Goal: Task Accomplishment & Management: Manage account settings

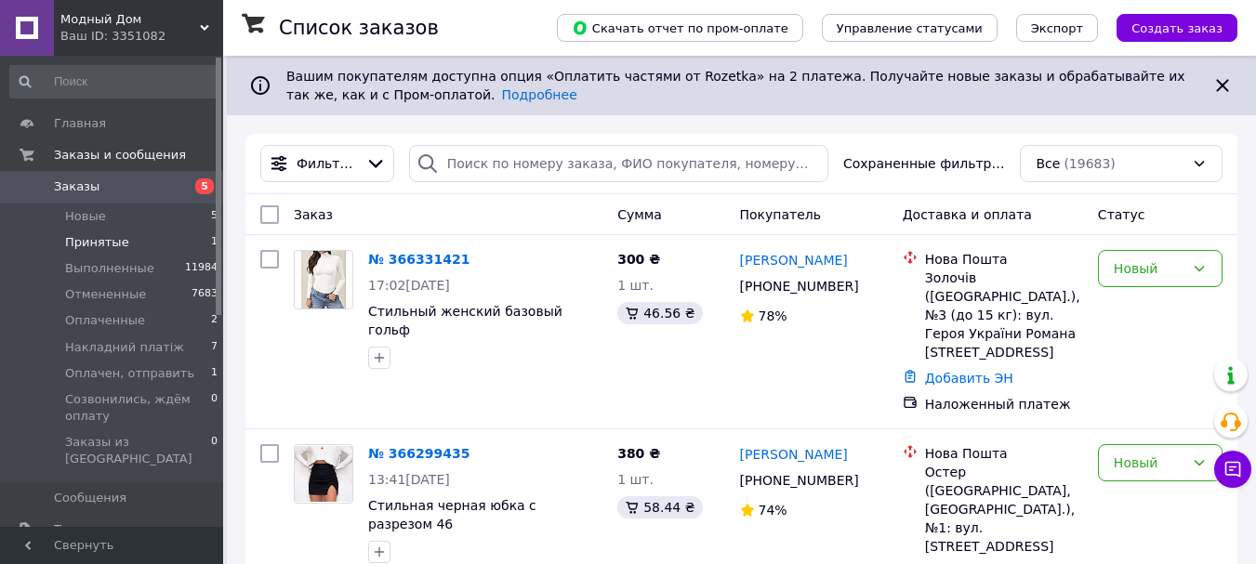
click at [107, 243] on span "Принятые" at bounding box center [97, 242] width 64 height 17
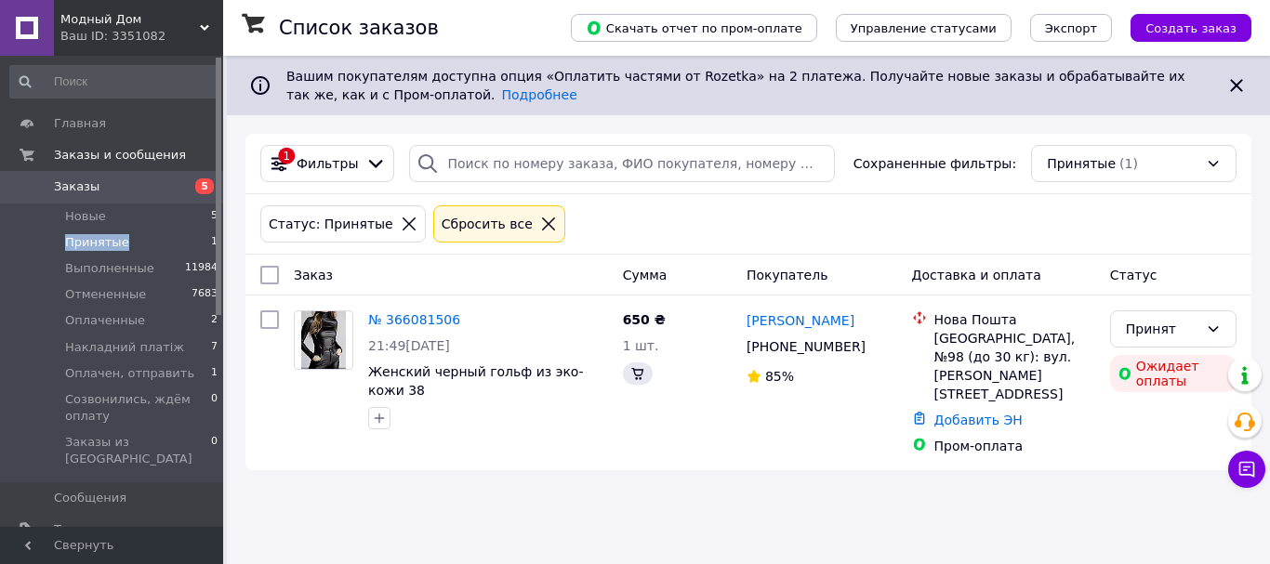
drag, startPoint x: 107, startPoint y: 243, endPoint x: 495, endPoint y: 280, distance: 389.5
click at [108, 242] on span "Принятые" at bounding box center [97, 242] width 64 height 17
click at [391, 318] on link "№ 366081506" at bounding box center [414, 319] width 92 height 15
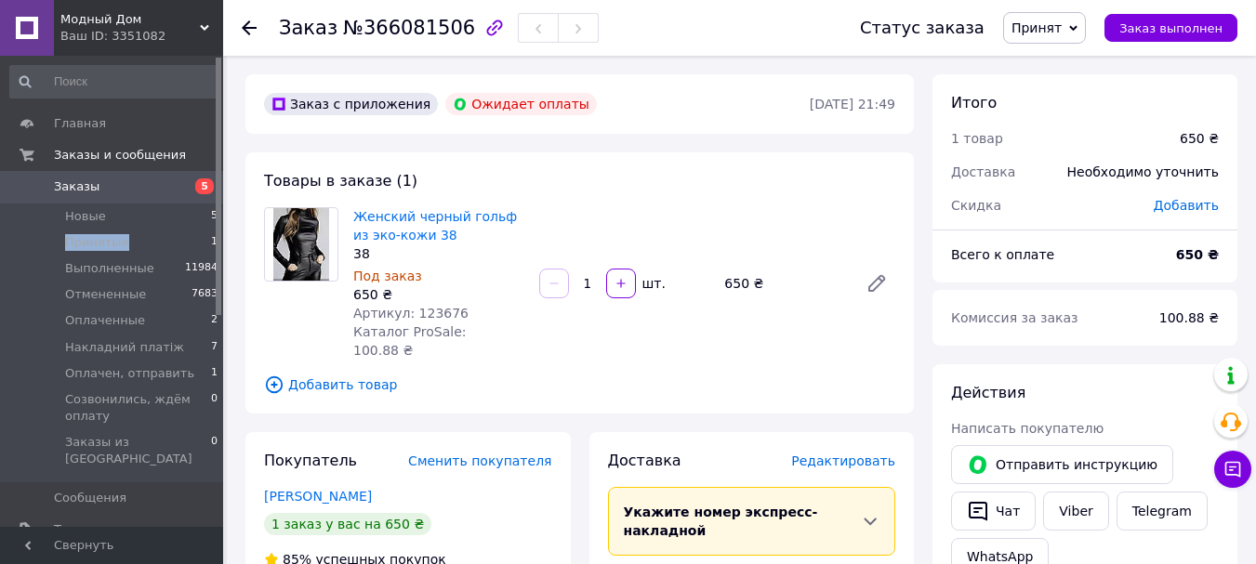
click at [1062, 25] on span "Принят" at bounding box center [1037, 27] width 50 height 15
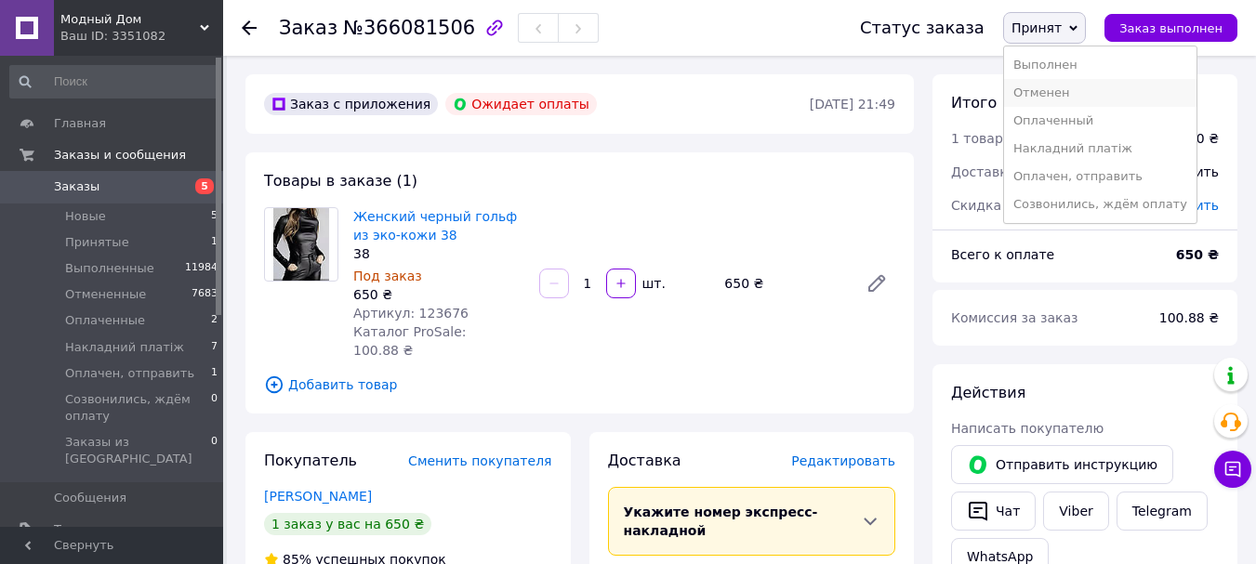
click at [1078, 92] on li "Отменен" at bounding box center [1100, 93] width 192 height 28
click at [1078, 92] on div "Итого 1 товар 650 ₴ Доставка Необходимо уточнить Скидка Добавить" at bounding box center [1085, 144] width 305 height 140
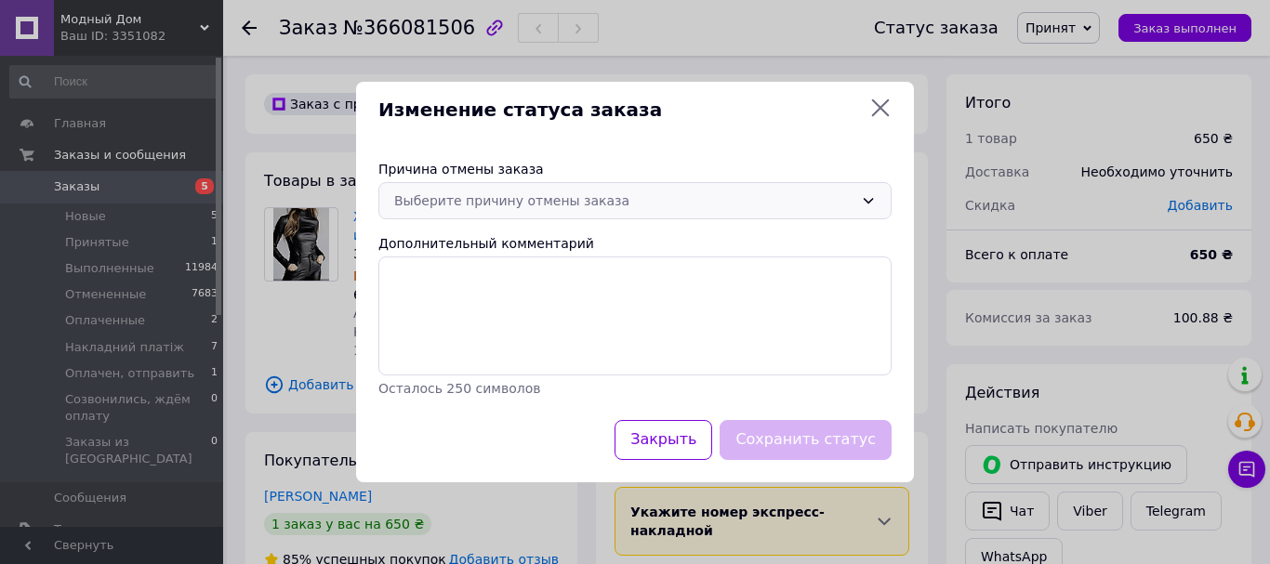
click at [749, 198] on div "Выберите причину отмены заказа" at bounding box center [623, 201] width 459 height 20
click at [666, 191] on div "Выберите причину отмены заказа" at bounding box center [623, 201] width 459 height 20
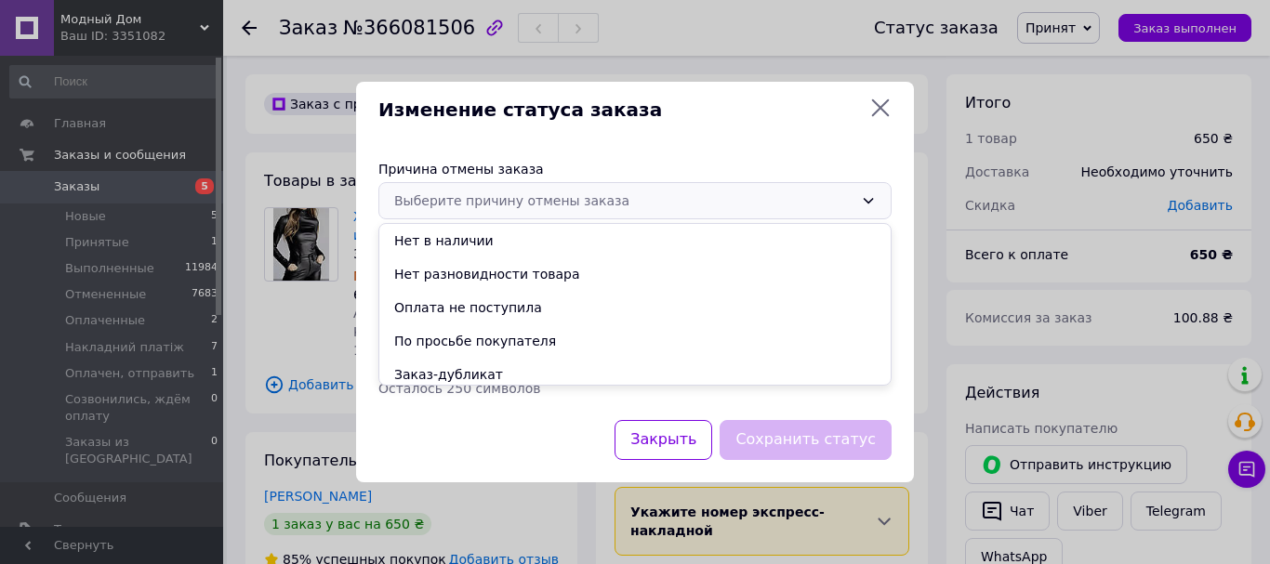
click at [504, 310] on li "Оплата не поступила" at bounding box center [634, 307] width 511 height 33
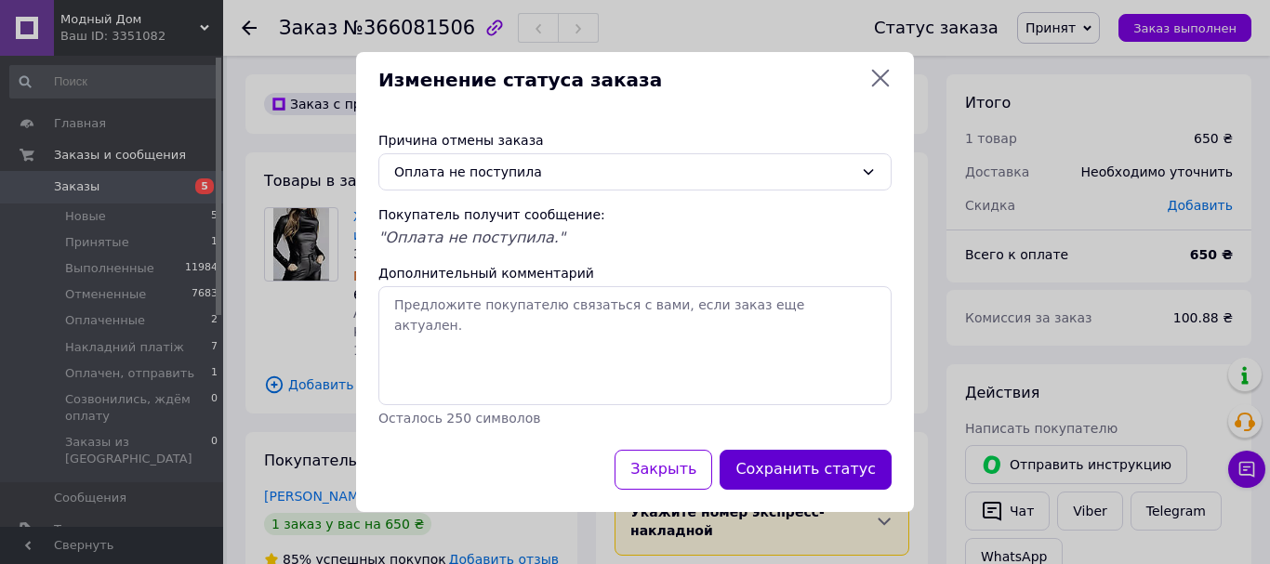
click at [841, 477] on button "Сохранить статус" at bounding box center [806, 470] width 172 height 40
click at [841, 487] on div "Укажите номер экспресс-накладной Обязательно введите номер экспресс-накладной, …" at bounding box center [762, 521] width 295 height 69
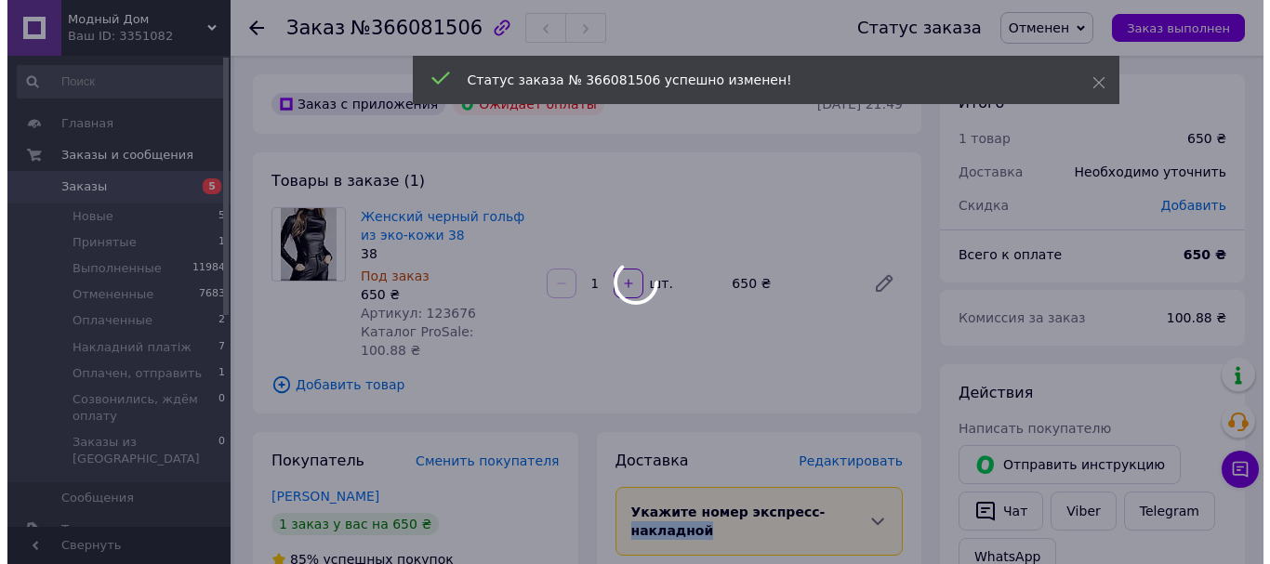
scroll to position [186, 0]
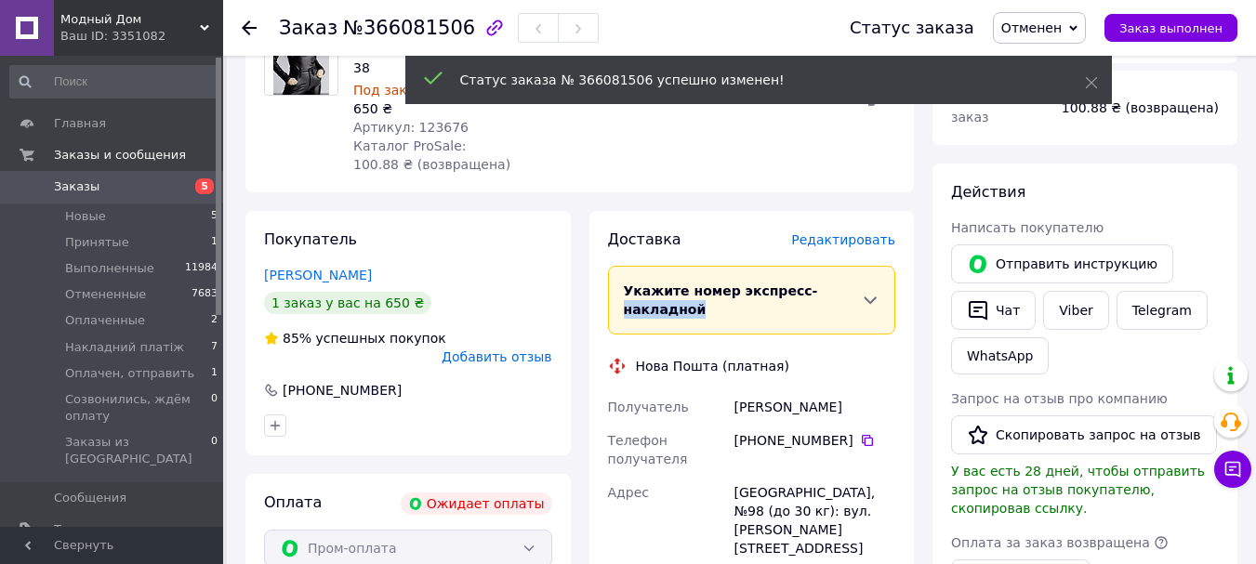
click at [502, 350] on span "Добавить отзыв" at bounding box center [497, 357] width 110 height 15
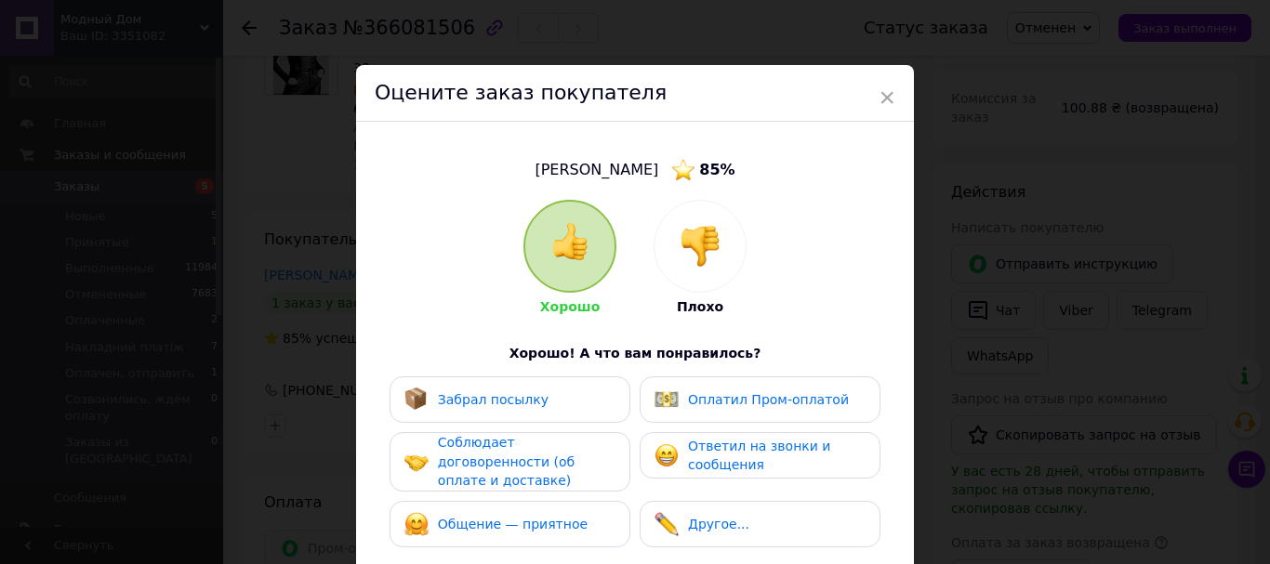
click at [726, 245] on div at bounding box center [700, 246] width 91 height 91
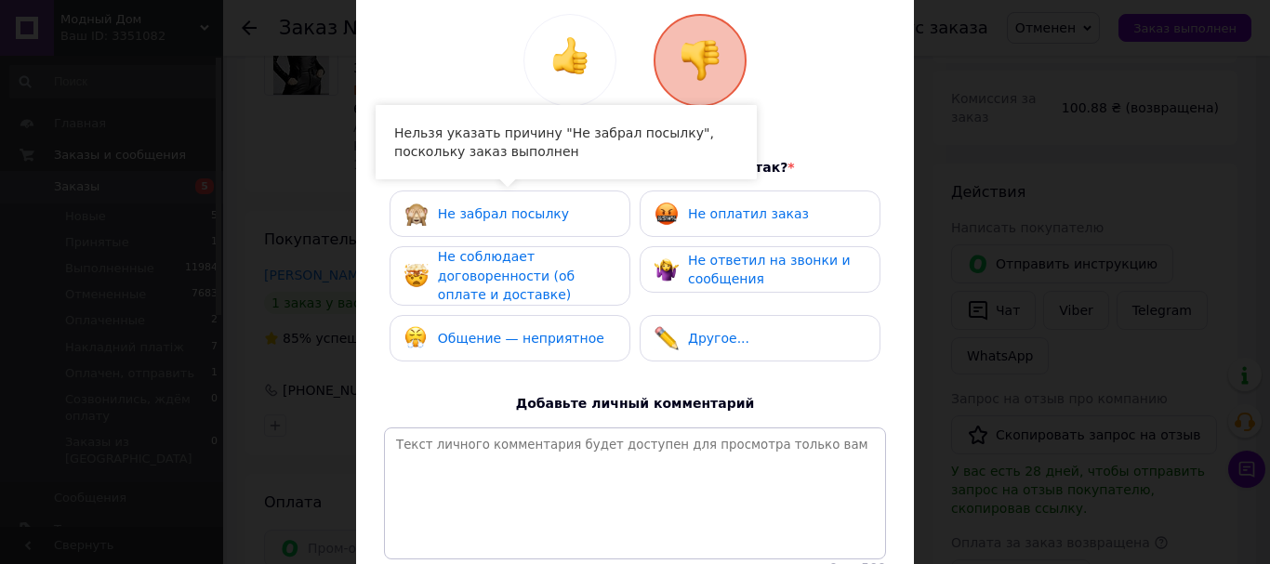
click at [563, 220] on div "Не забрал посылку" at bounding box center [509, 214] width 211 height 24
click at [713, 223] on div "Не оплатил заказ" at bounding box center [732, 214] width 154 height 24
drag, startPoint x: 713, startPoint y: 223, endPoint x: 600, endPoint y: 258, distance: 118.5
click at [713, 223] on div "Не оплатил заказ" at bounding box center [732, 214] width 154 height 24
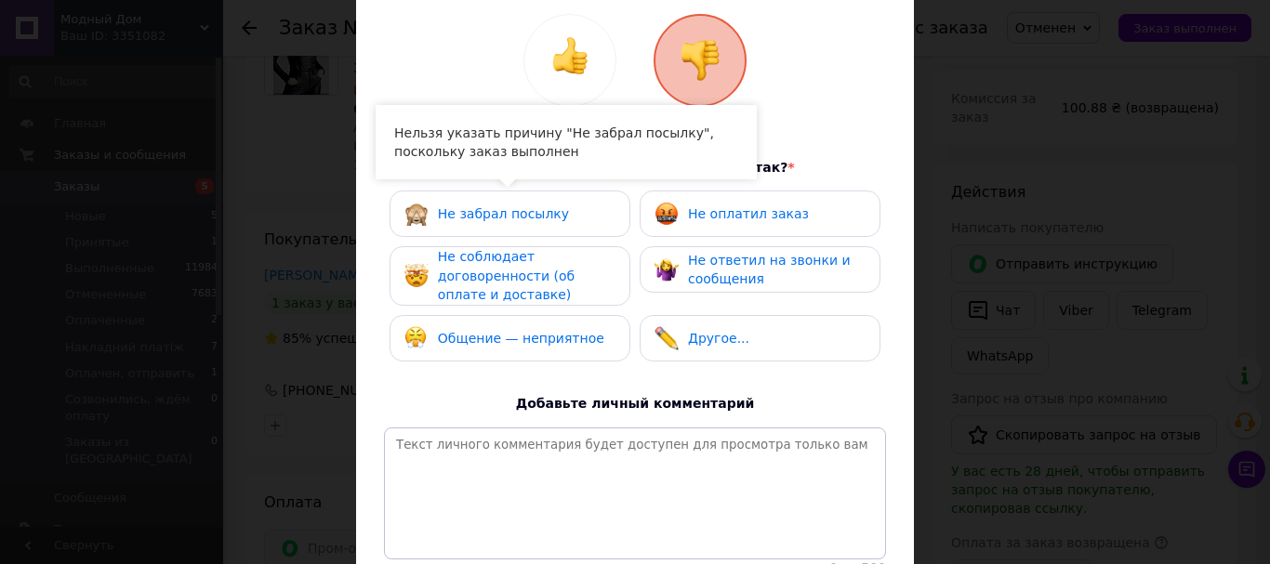
click at [584, 263] on div "Не соблюдает договоренности (об оплате и доставке)" at bounding box center [526, 276] width 177 height 58
drag, startPoint x: 584, startPoint y: 263, endPoint x: 856, endPoint y: 278, distance: 272.8
click at [584, 263] on div "Не соблюдает договоренности (об оплате и доставке)" at bounding box center [526, 276] width 177 height 58
drag, startPoint x: 856, startPoint y: 278, endPoint x: 805, endPoint y: 259, distance: 54.4
click at [868, 278] on div "Не ответил на звонки и сообщения" at bounding box center [760, 269] width 241 height 46
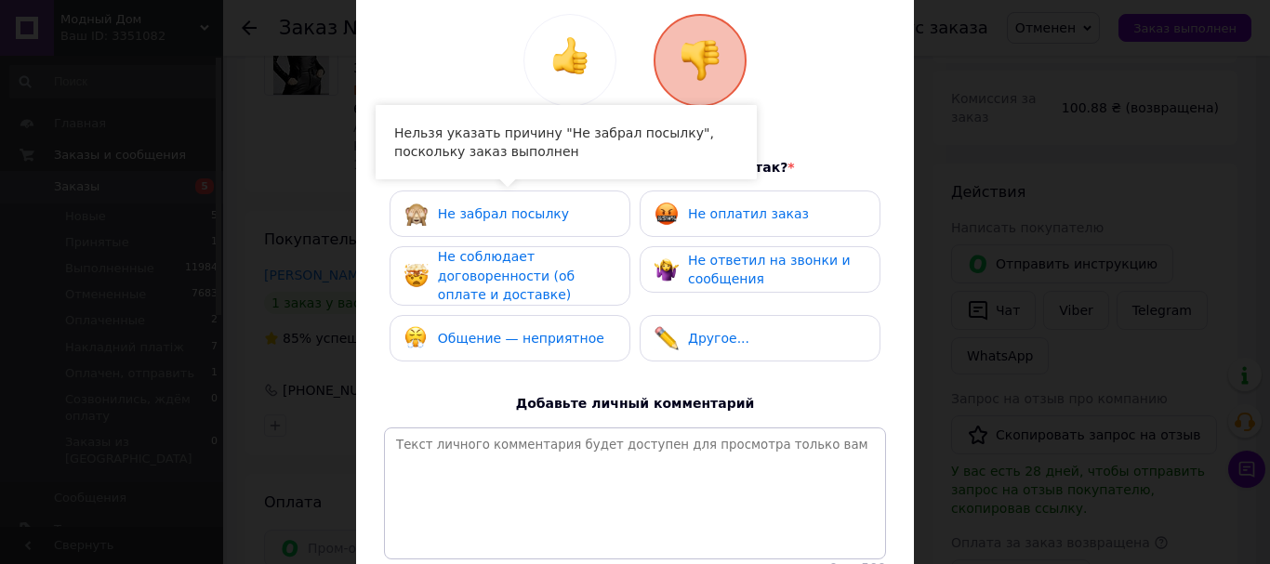
click at [868, 278] on div "Не ответил на звонки и сообщения" at bounding box center [760, 269] width 241 height 46
click at [790, 217] on div "Не оплатил заказ" at bounding box center [760, 214] width 211 height 24
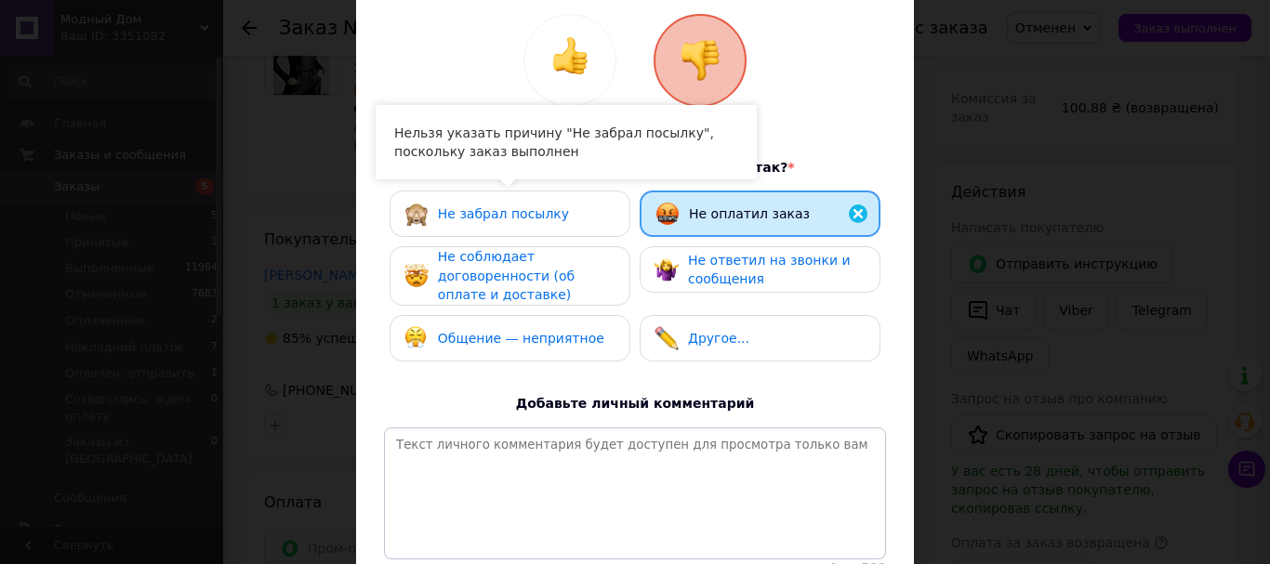
click at [614, 260] on div "Не соблюдает договоренности (об оплате и доставке)" at bounding box center [510, 276] width 241 height 60
click at [744, 284] on span "Не ответил на звонки и сообщения" at bounding box center [769, 270] width 163 height 34
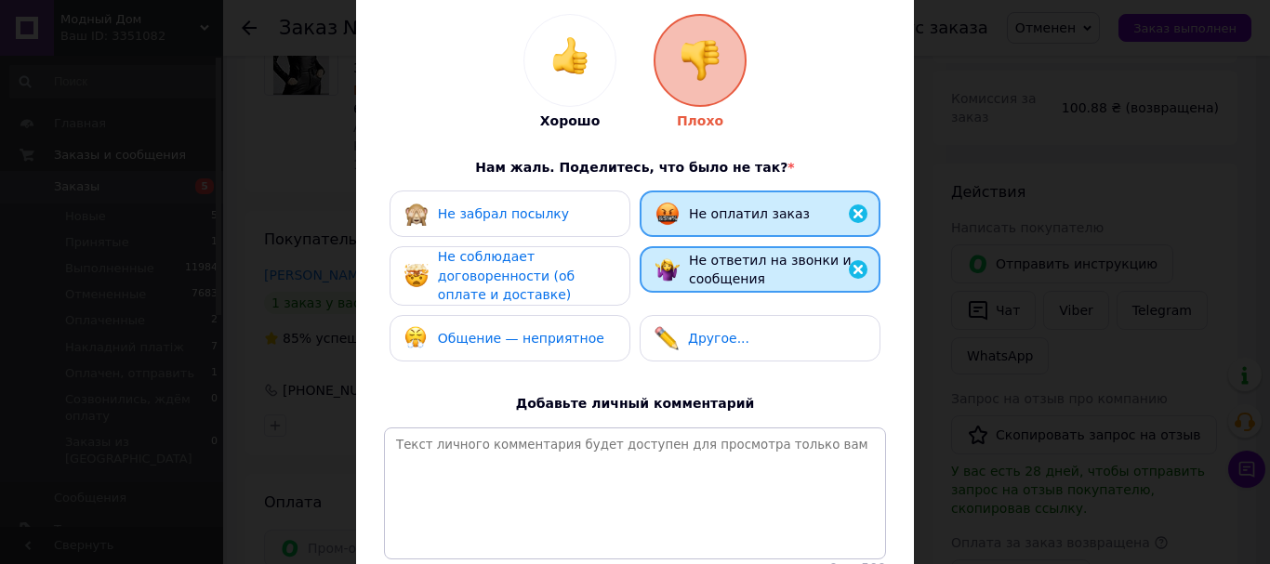
click at [530, 287] on div "Не соблюдает договоренности (об оплате и доставке)" at bounding box center [526, 276] width 177 height 58
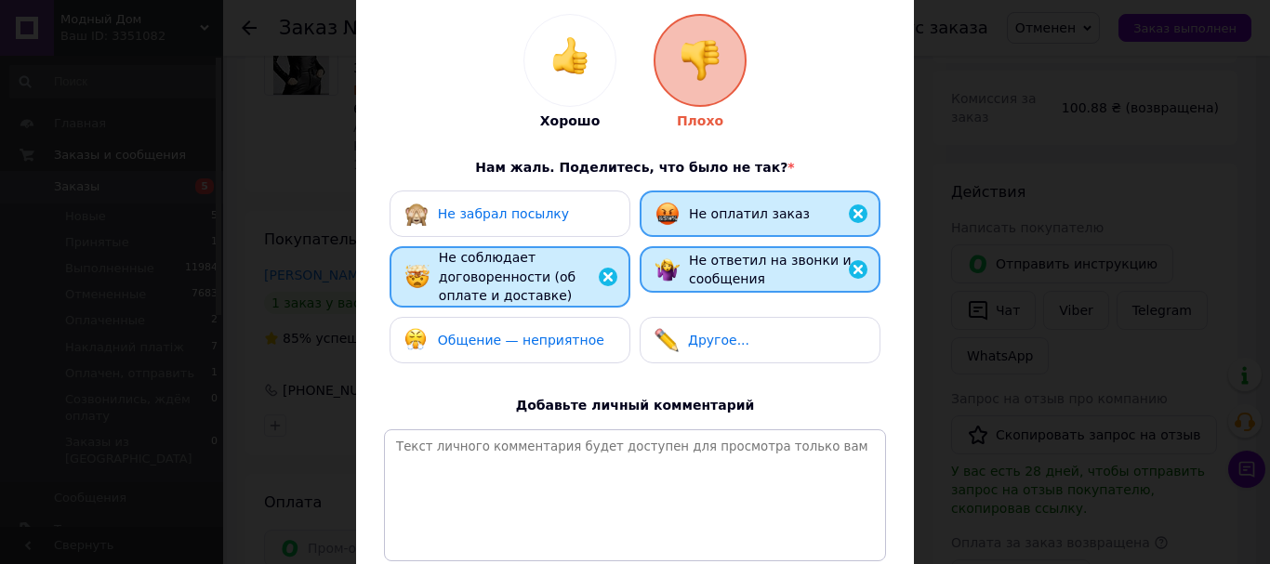
click at [531, 334] on span "Общение — неприятное" at bounding box center [521, 340] width 166 height 15
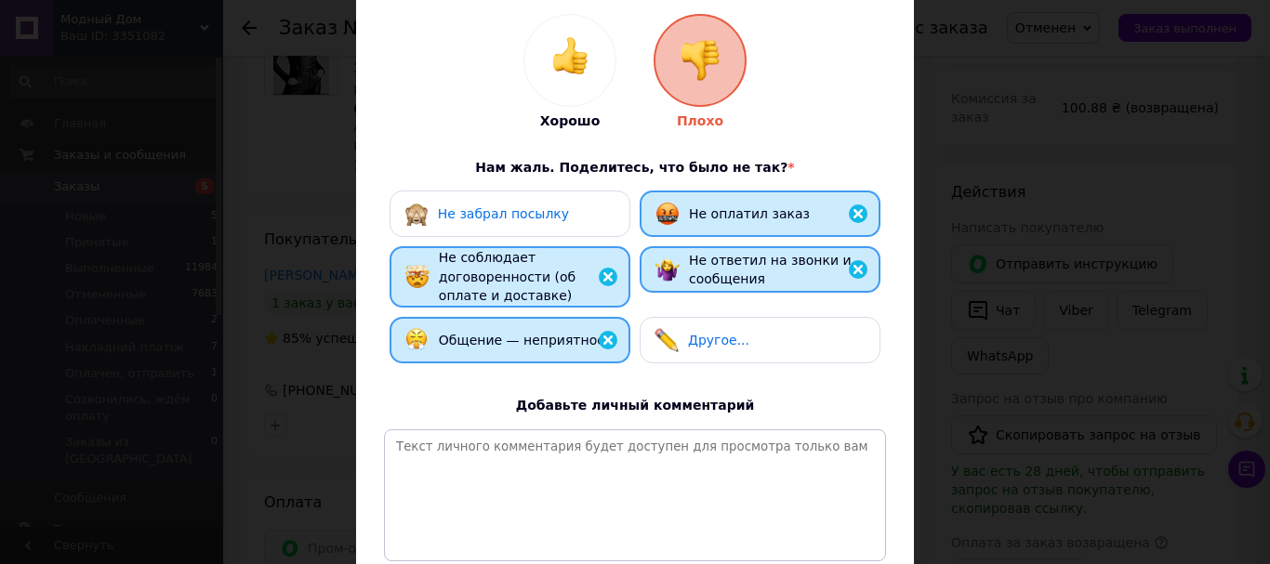
click at [746, 338] on div "Другое..." at bounding box center [760, 340] width 211 height 24
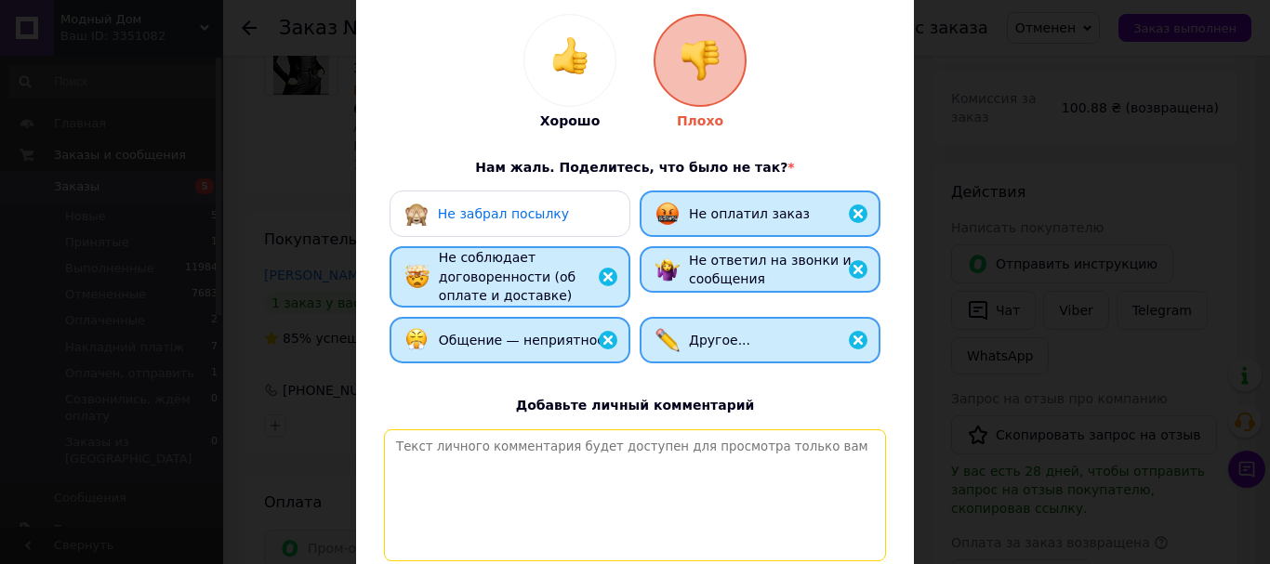
click at [635, 441] on textarea at bounding box center [635, 496] width 502 height 132
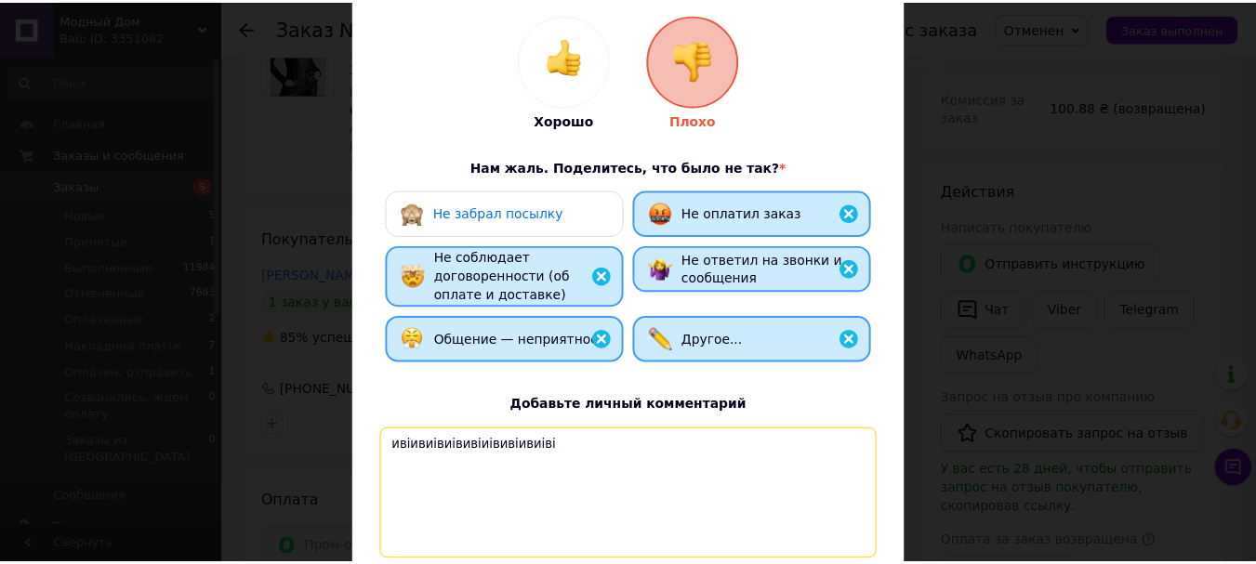
scroll to position [352, 0]
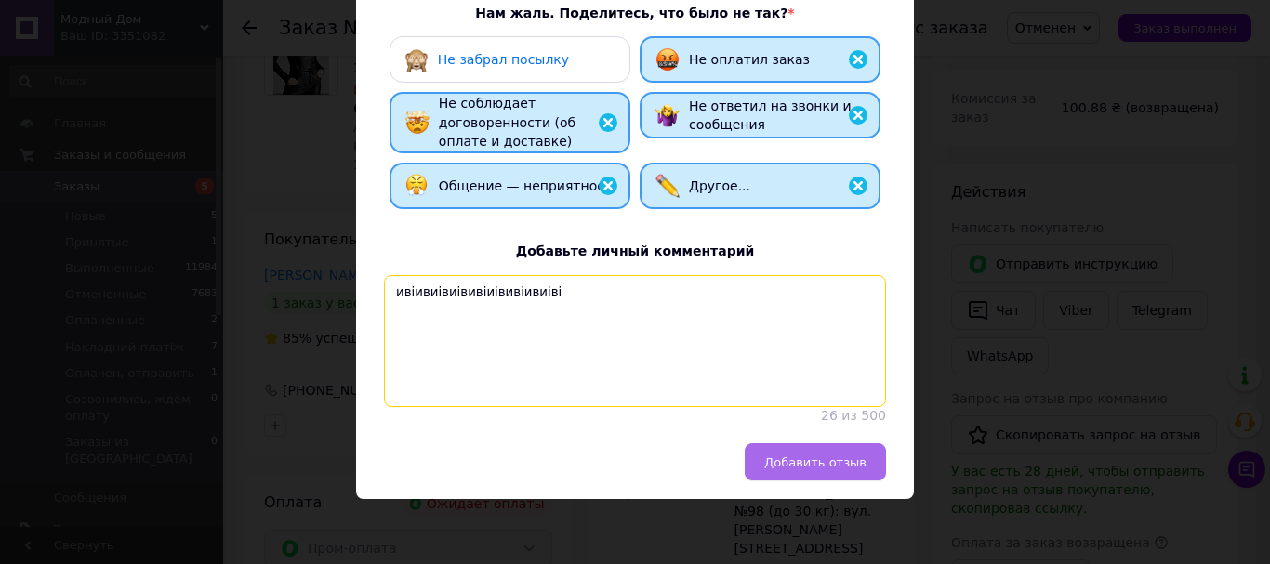
type textarea "ивіивиівиівивіиівивіивиіві"
click at [839, 468] on span "Добавить отзыв" at bounding box center [815, 463] width 102 height 14
click at [839, 468] on div "Добавить отзыв" at bounding box center [630, 462] width 511 height 37
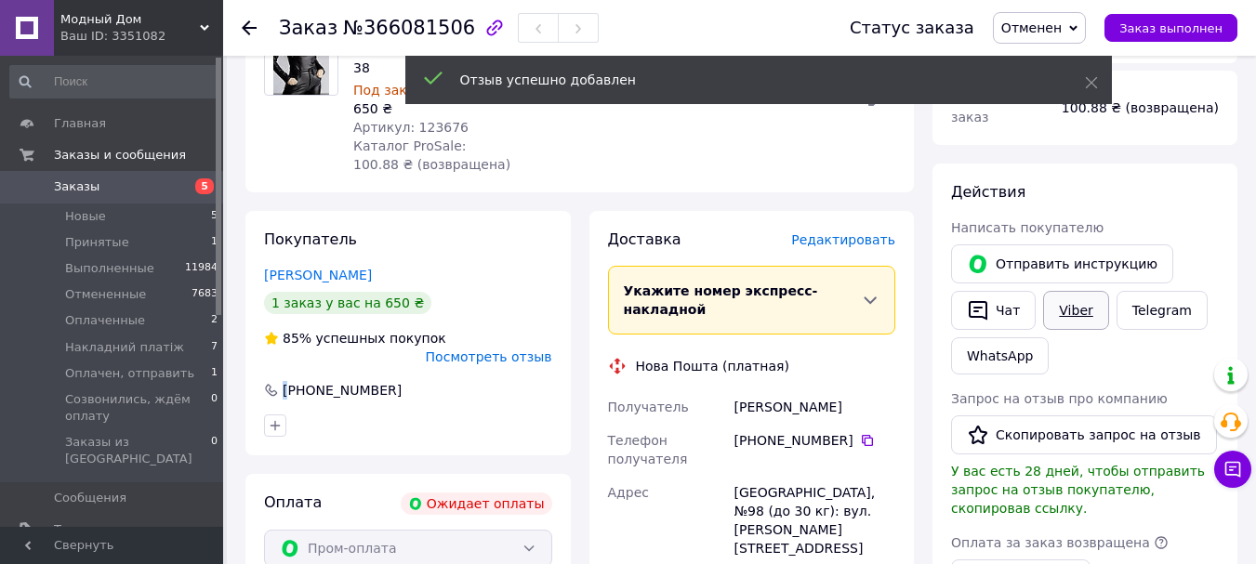
click at [1069, 291] on link "Viber" at bounding box center [1075, 310] width 65 height 39
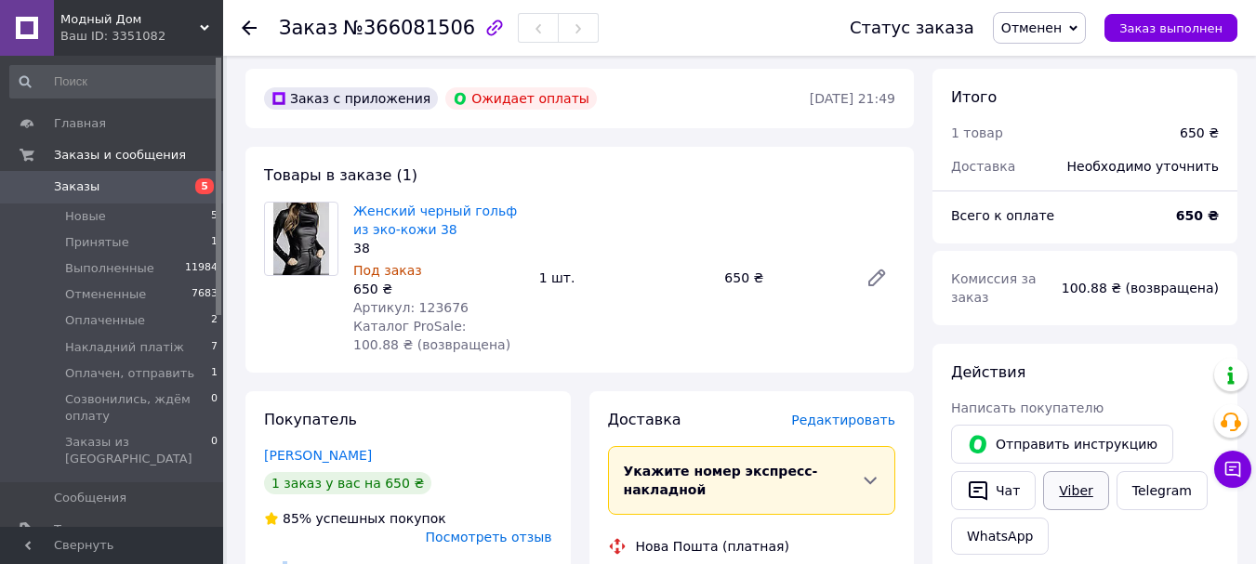
scroll to position [0, 0]
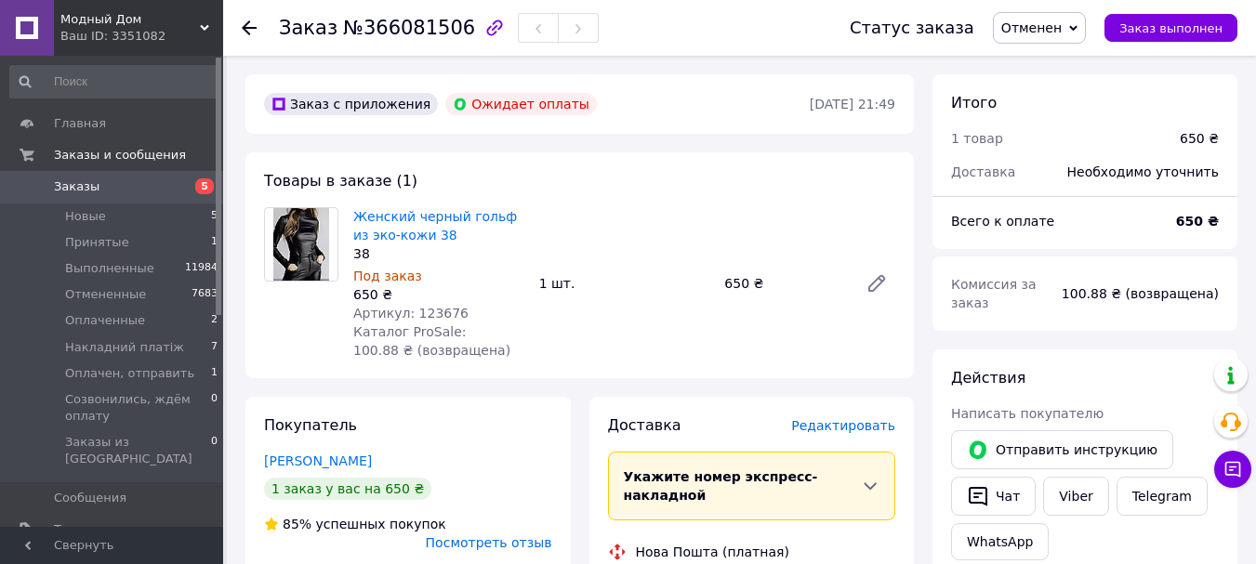
click at [104, 179] on span "Заказы" at bounding box center [113, 187] width 118 height 17
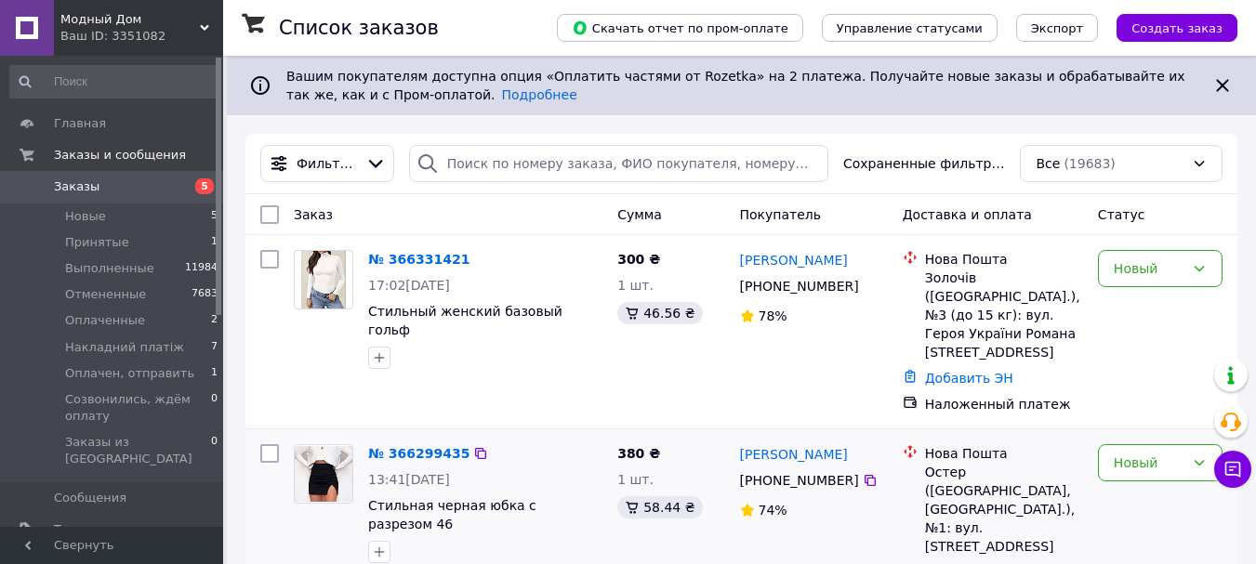
click at [570, 537] on div at bounding box center [485, 552] width 242 height 30
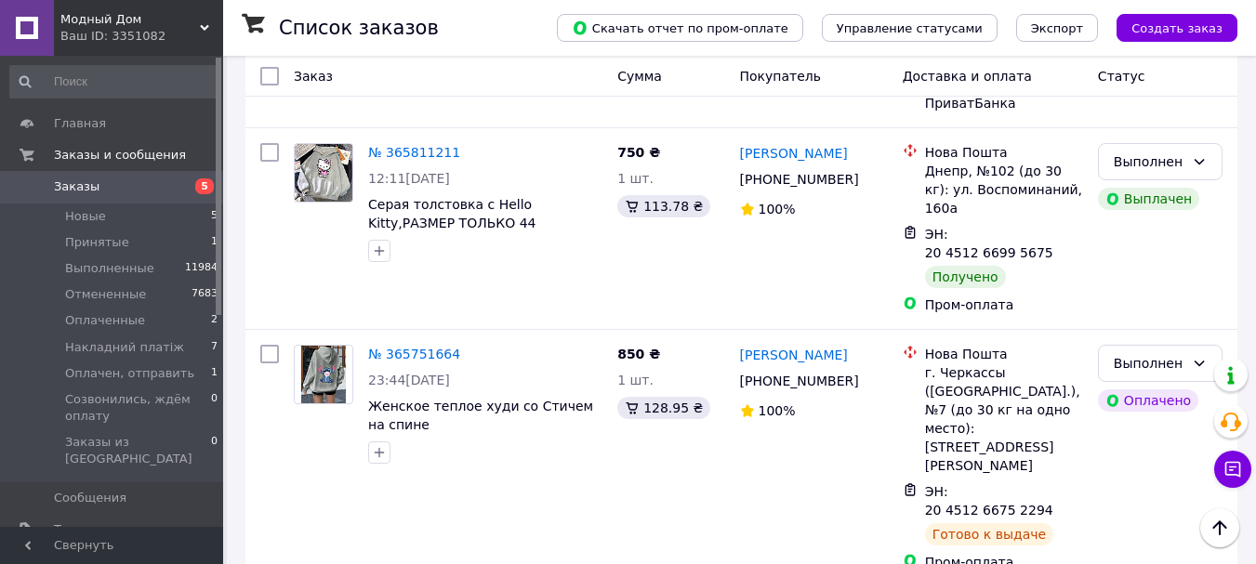
scroll to position [3486, 0]
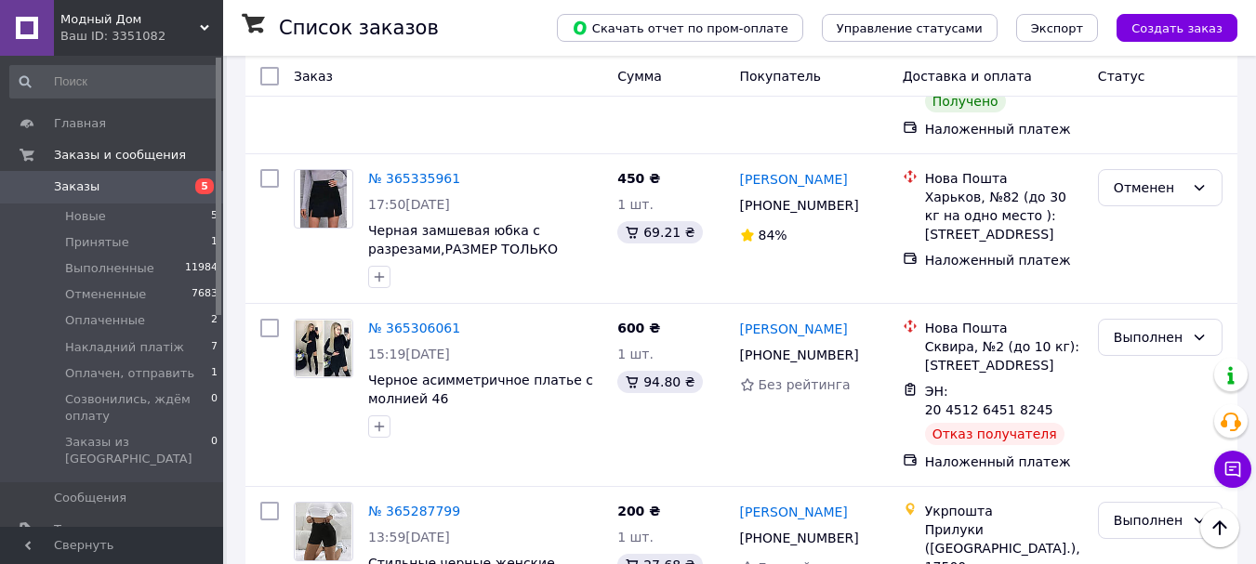
scroll to position [3347, 0]
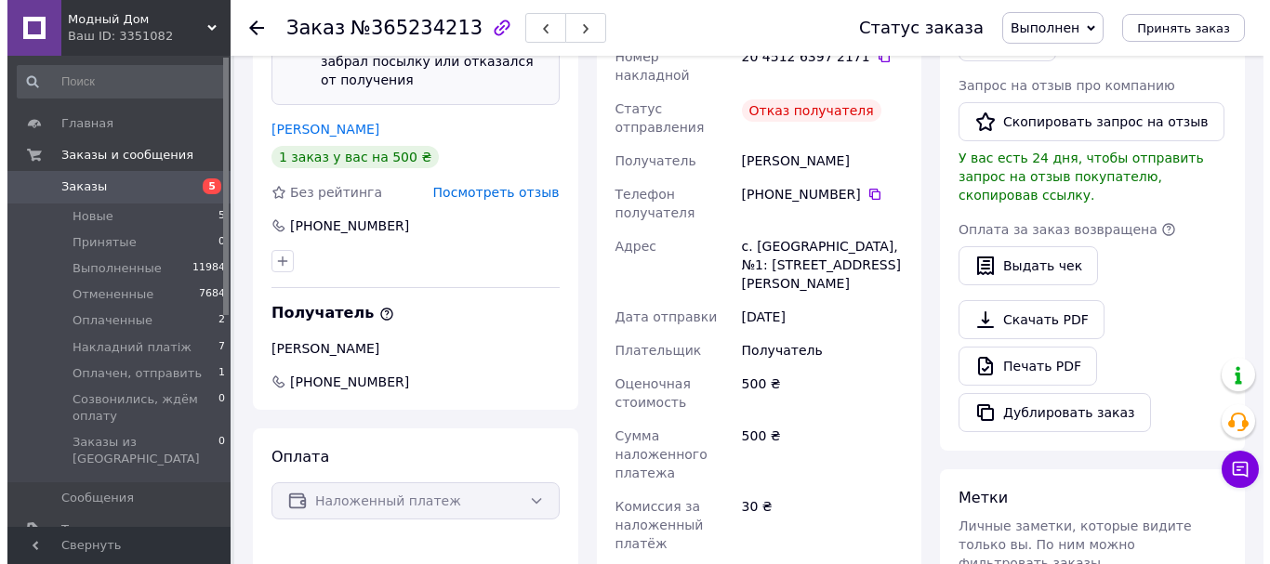
scroll to position [399, 0]
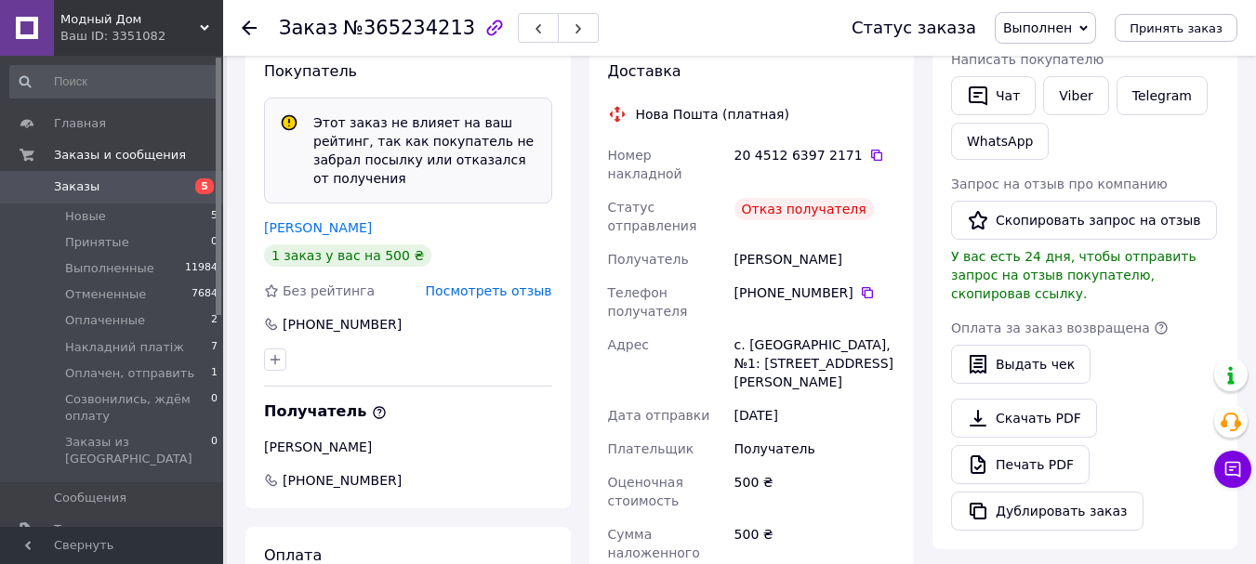
click at [501, 284] on span "Посмотреть отзыв" at bounding box center [489, 291] width 126 height 15
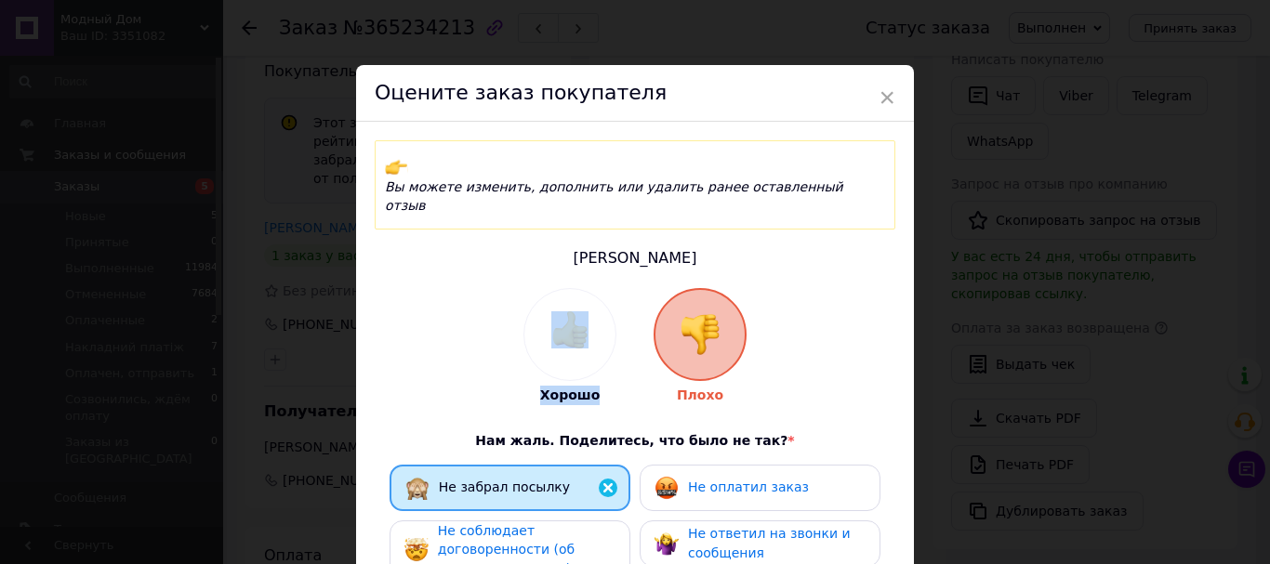
click at [745, 480] on span "Не оплатил заказ" at bounding box center [748, 487] width 121 height 15
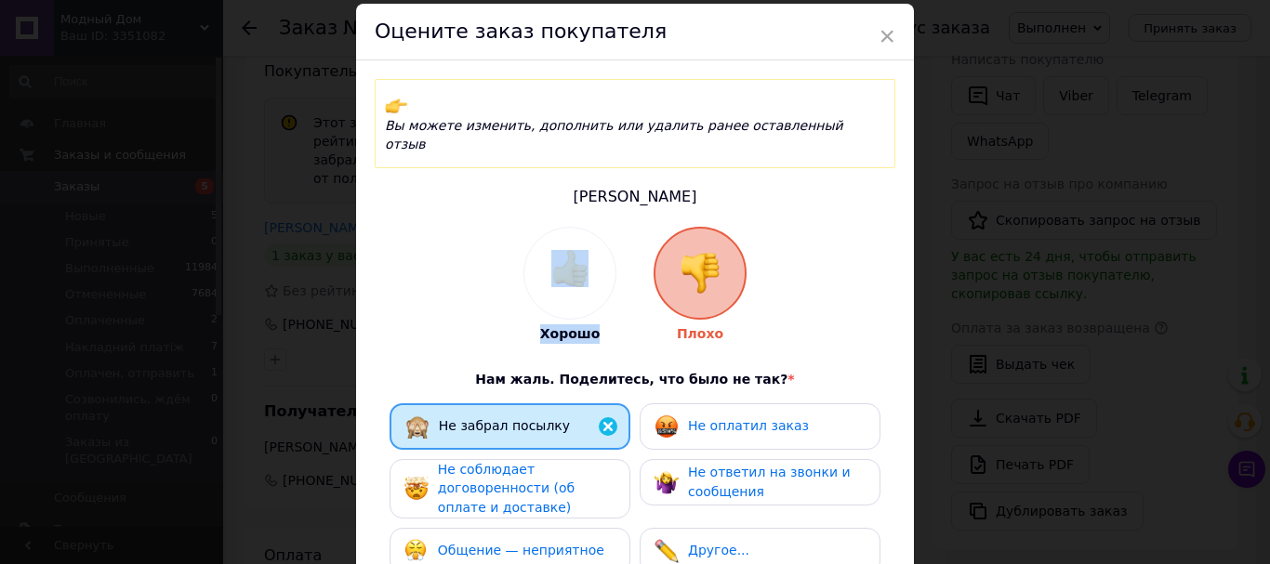
scroll to position [93, 0]
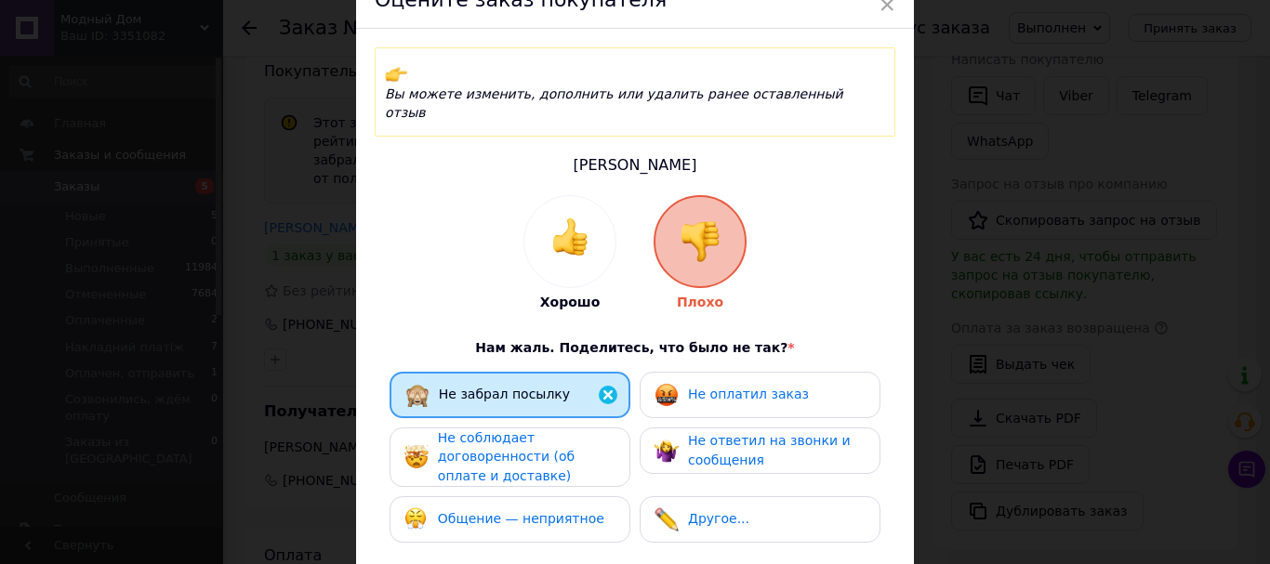
click at [575, 429] on div "Не соблюдает договоренности (об оплате и доставке)" at bounding box center [526, 458] width 177 height 58
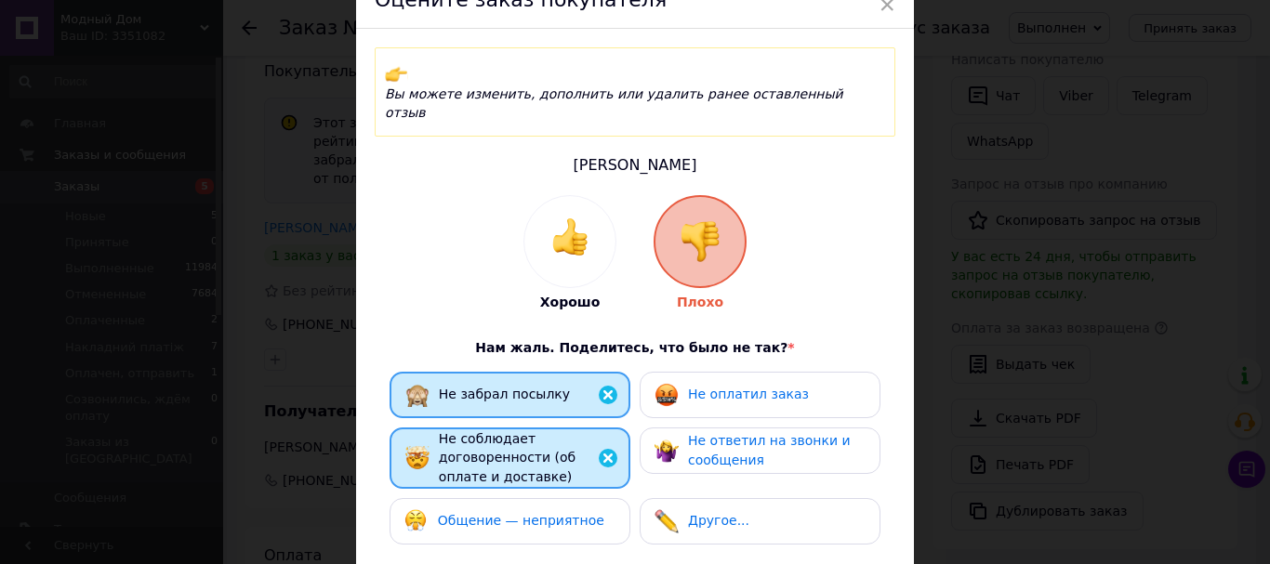
click at [733, 372] on div "Не оплатил заказ" at bounding box center [760, 395] width 241 height 46
click at [734, 433] on span "Не ответил на звонки и сообщения" at bounding box center [769, 450] width 163 height 34
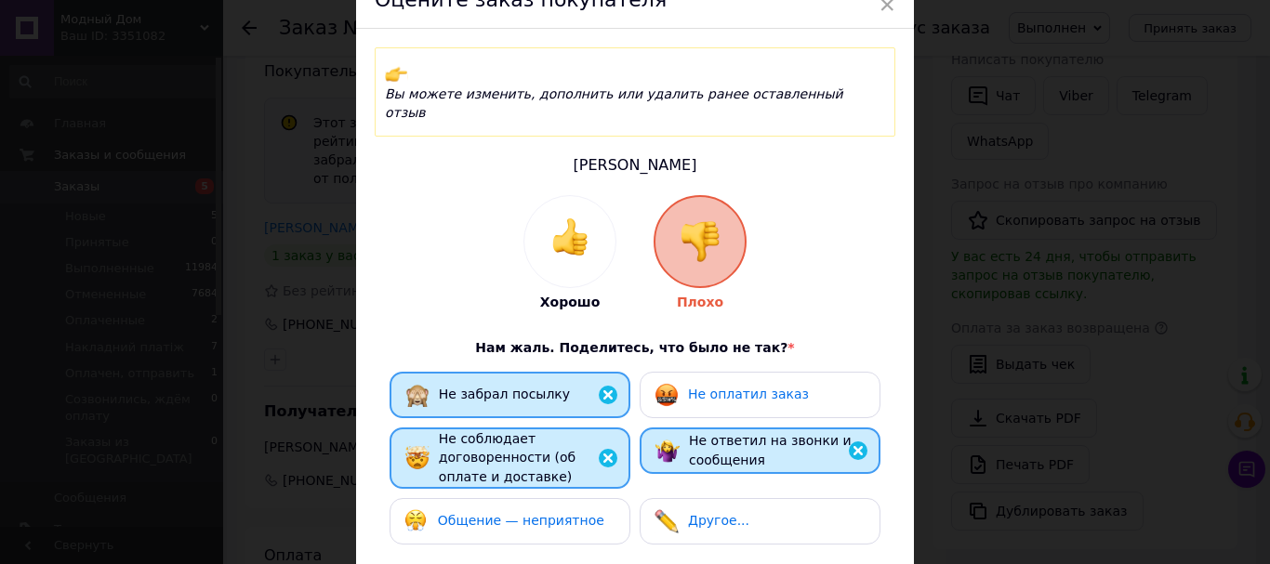
click at [743, 387] on span "Не оплатил заказ" at bounding box center [748, 394] width 121 height 15
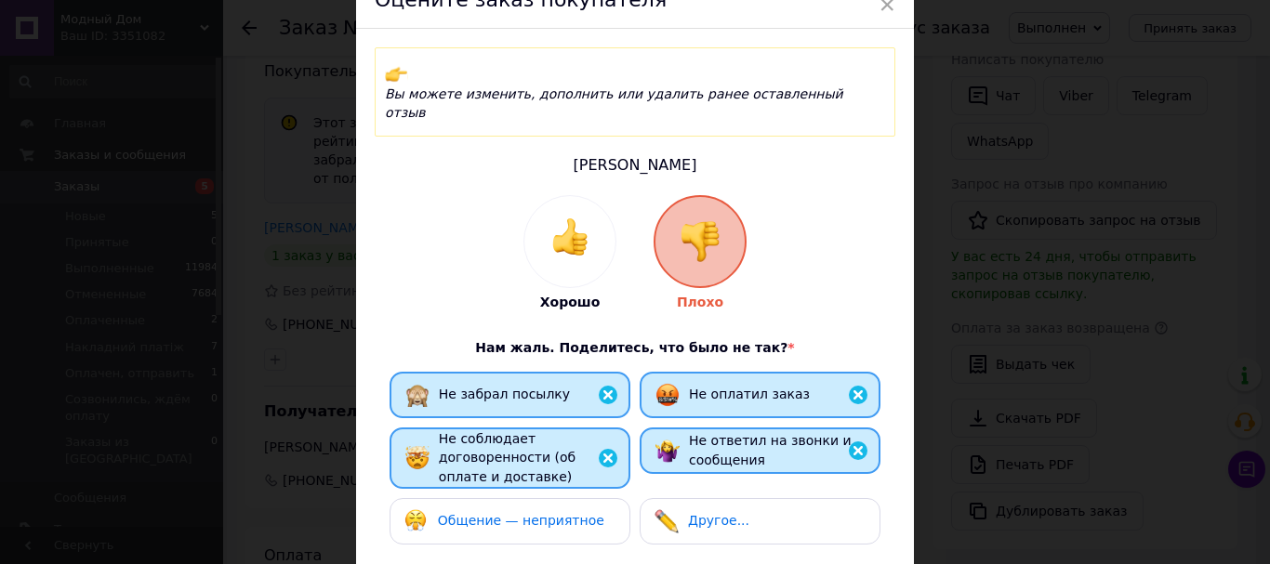
click at [542, 510] on div "Общение — неприятное" at bounding box center [504, 522] width 200 height 24
click at [722, 513] on span "Другое..." at bounding box center [718, 520] width 61 height 15
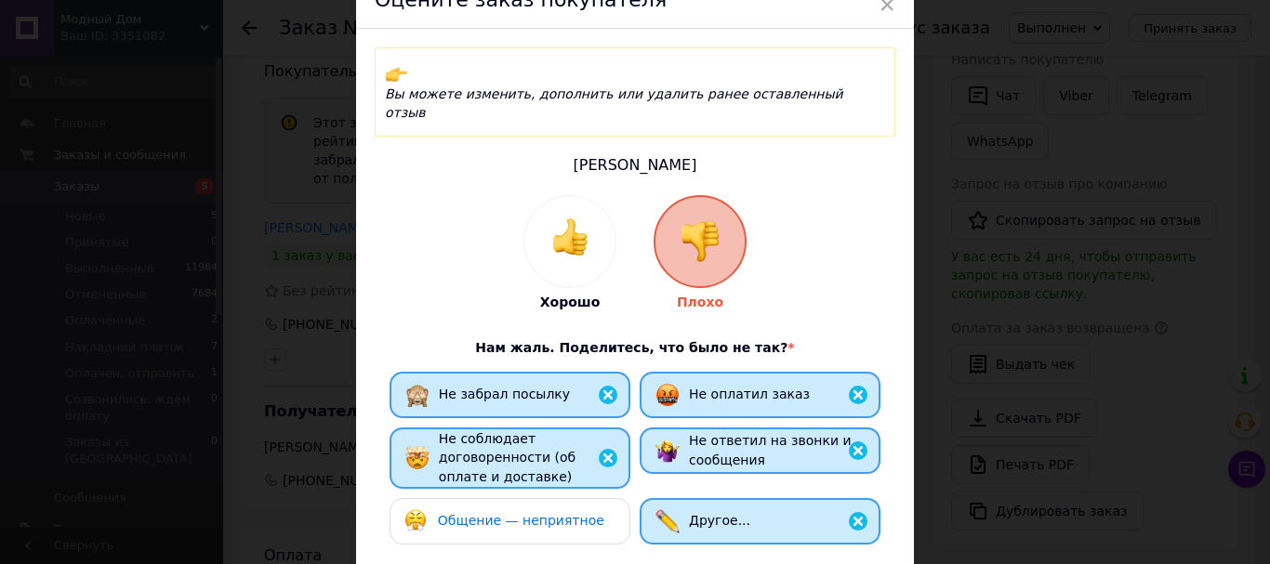
click at [555, 513] on span "Общение — неприятное" at bounding box center [521, 520] width 166 height 15
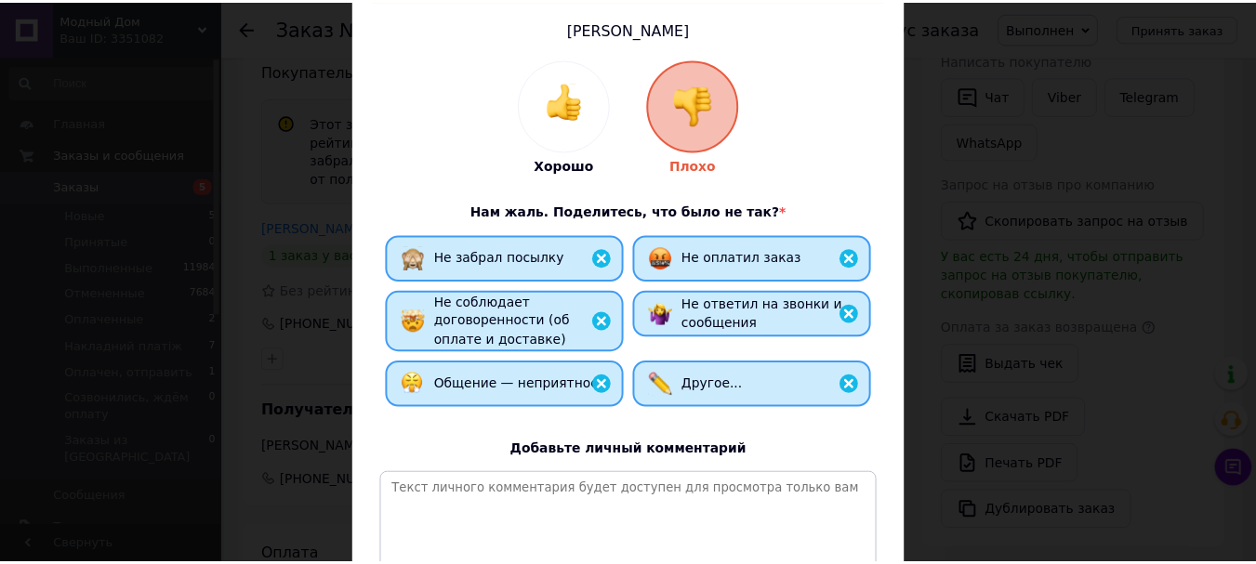
scroll to position [404, 0]
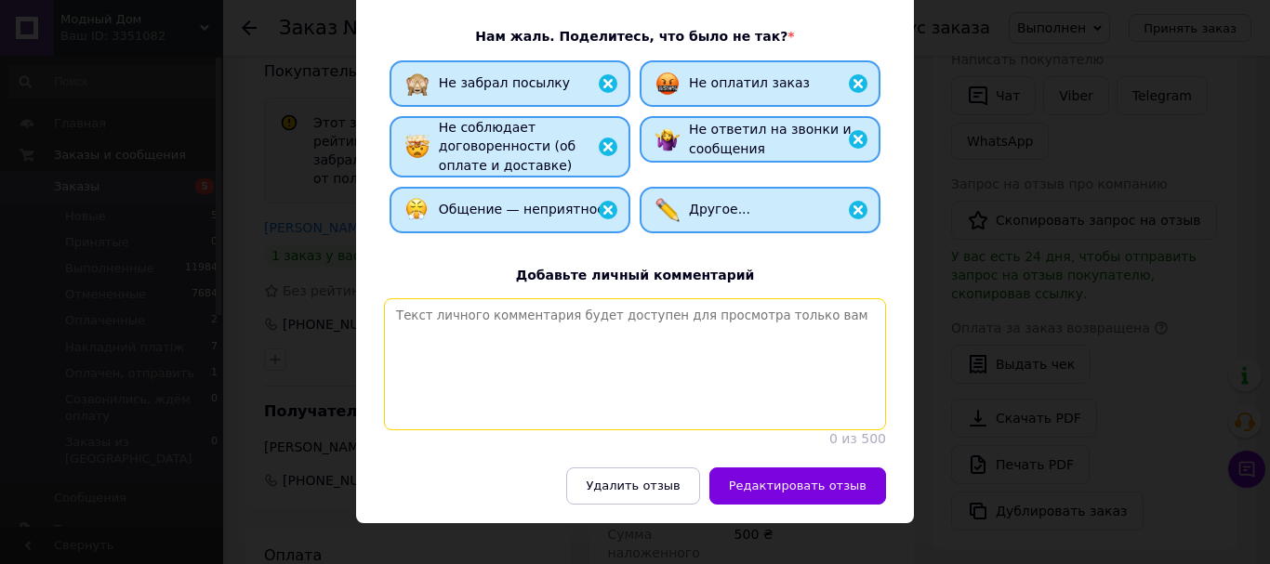
click at [508, 324] on textarea at bounding box center [635, 364] width 502 height 132
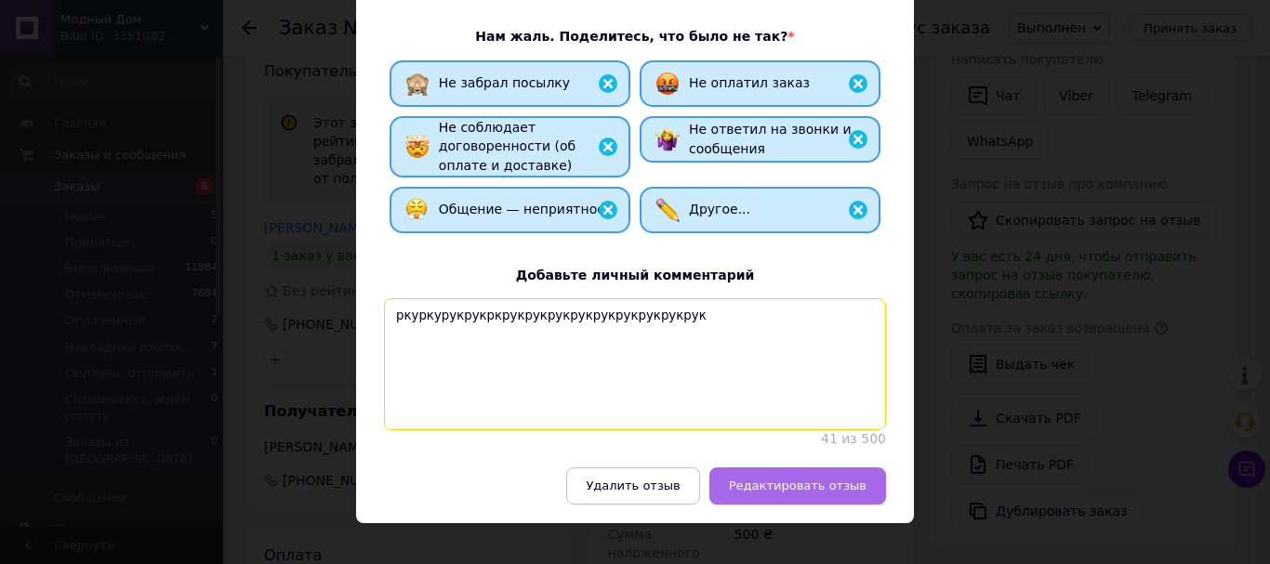
type textarea "ркуркурукрукркрукрукрукрукрукрукрукрукрук"
click at [800, 478] on button "Редактировать отзыв" at bounding box center [797, 486] width 177 height 37
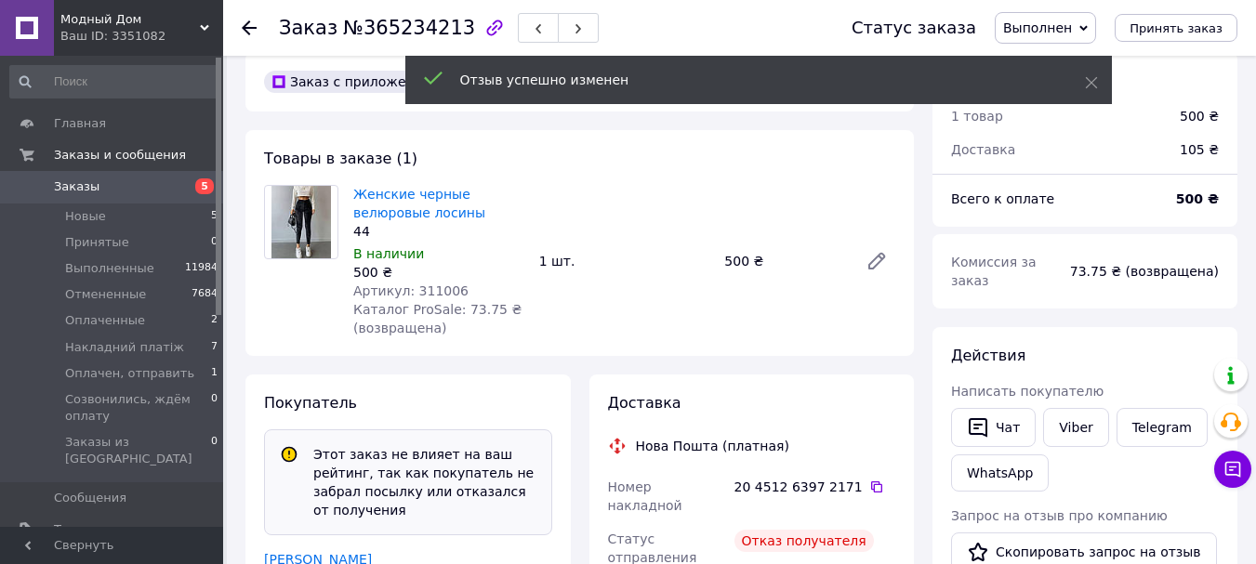
scroll to position [0, 0]
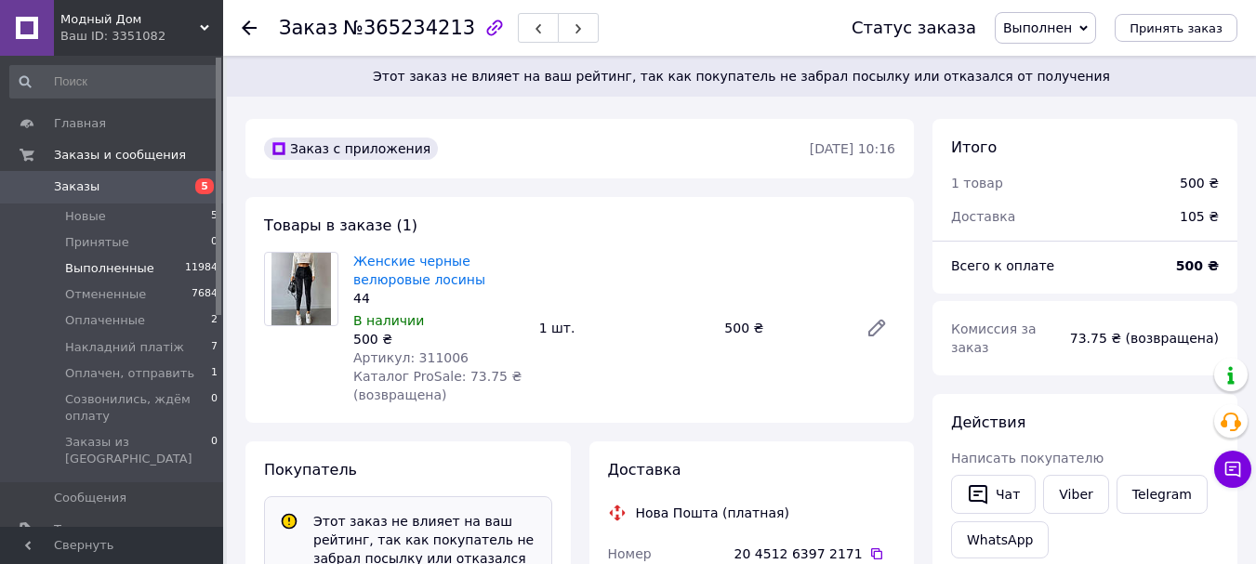
click at [103, 267] on span "Выполненные" at bounding box center [109, 268] width 89 height 17
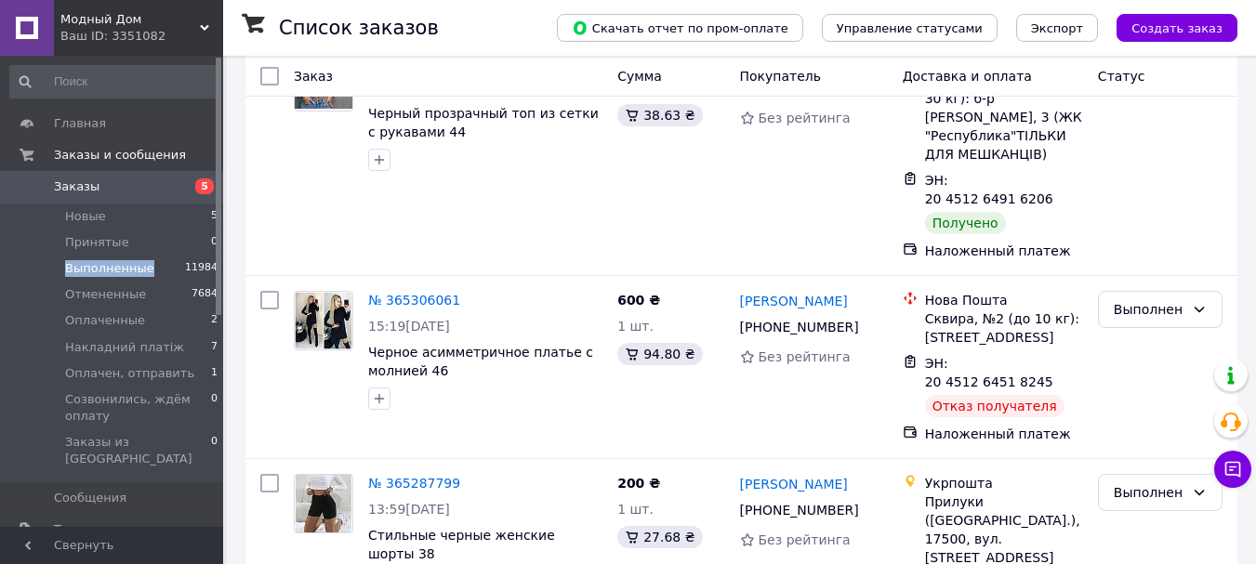
scroll to position [3528, 0]
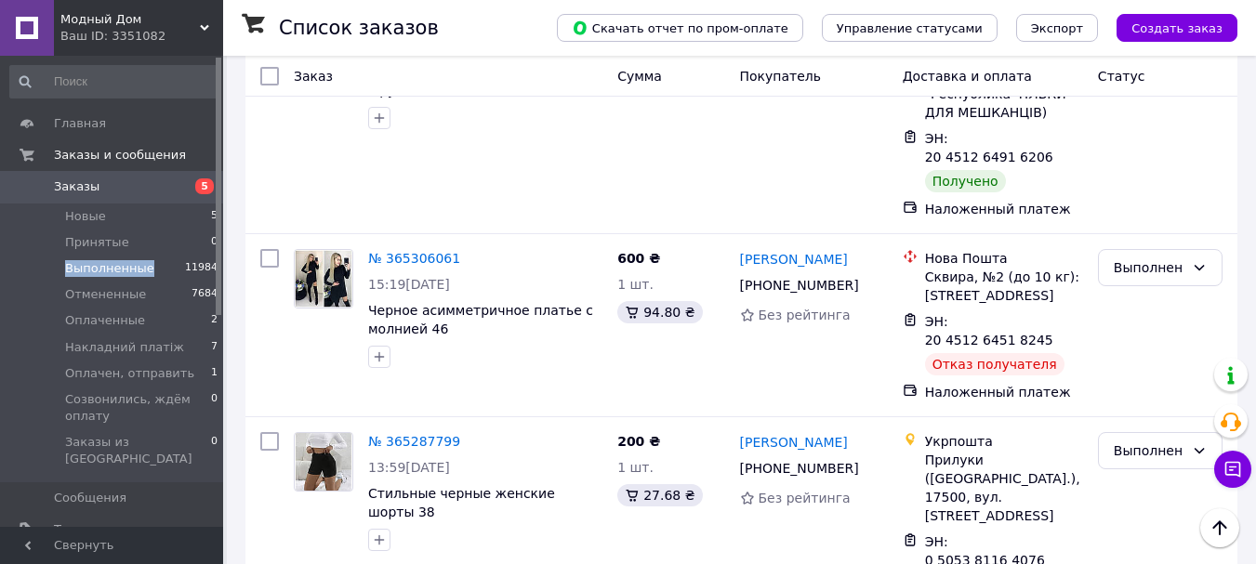
click at [652, 489] on li "по 100 позиций" at bounding box center [659, 485] width 139 height 33
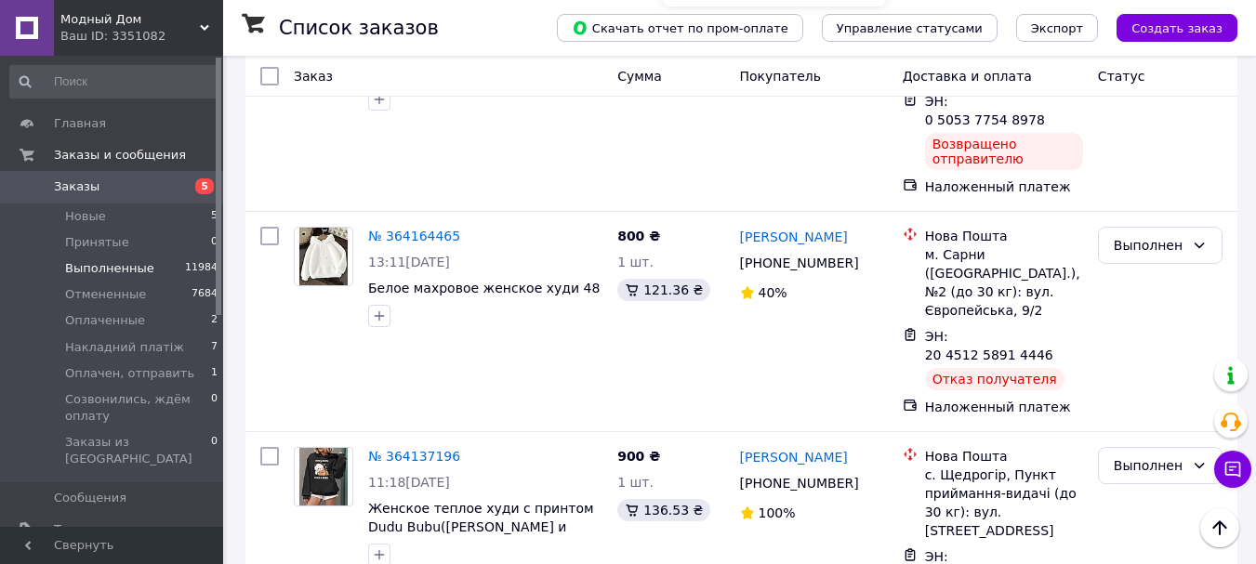
scroll to position [14877, 0]
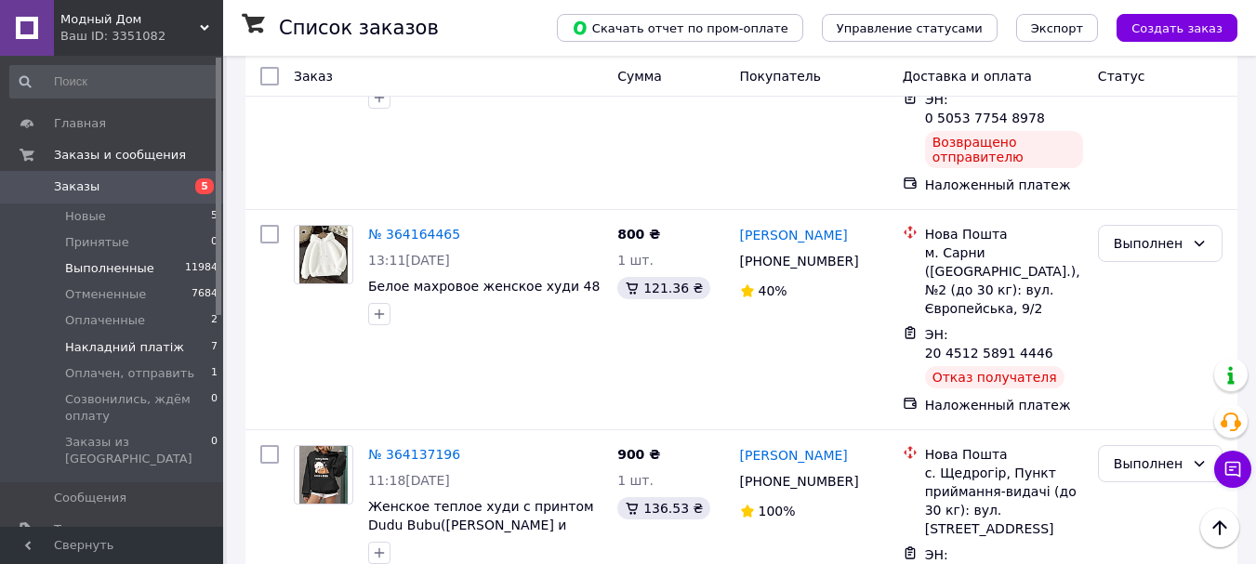
click at [149, 339] on span "Накладний платіж" at bounding box center [124, 347] width 119 height 17
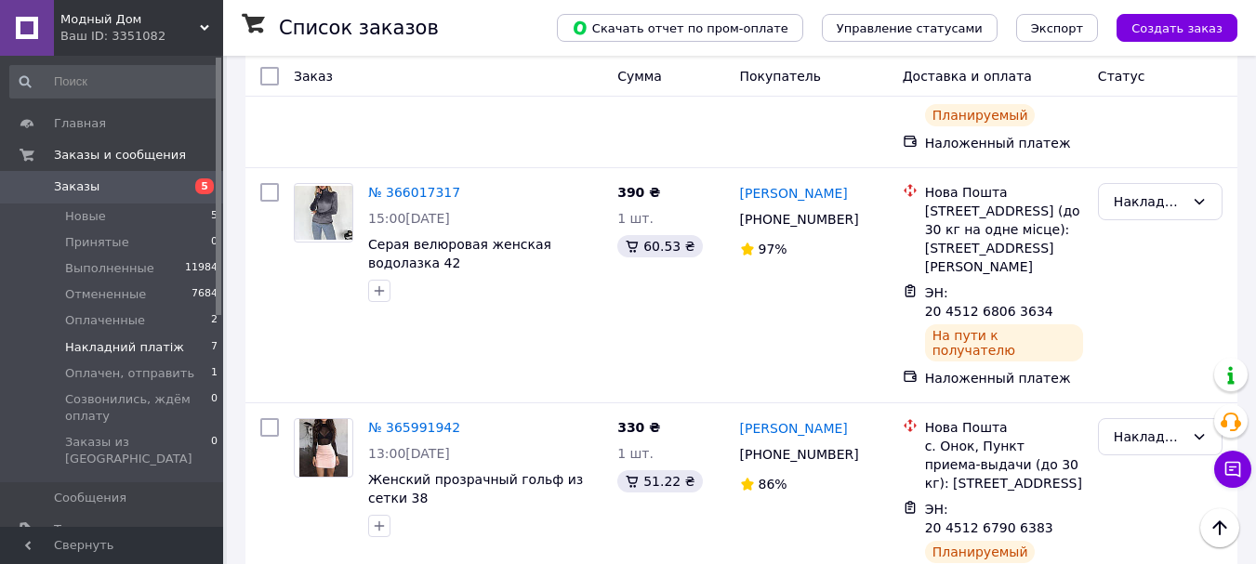
scroll to position [735, 0]
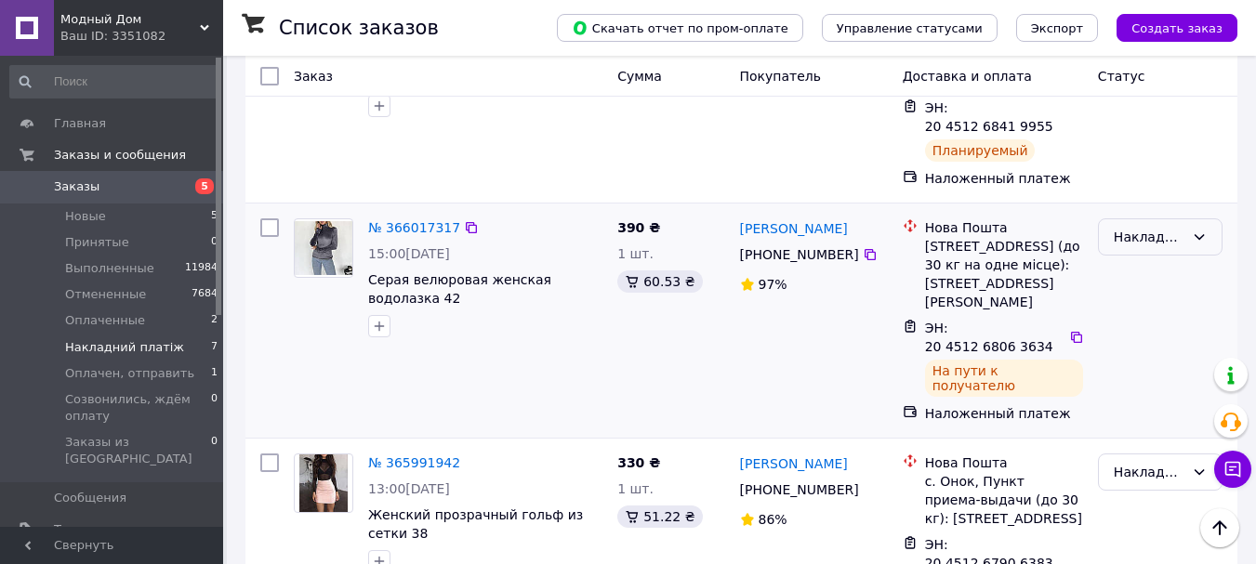
click at [1194, 230] on icon at bounding box center [1199, 237] width 15 height 15
click at [1192, 230] on icon at bounding box center [1199, 237] width 15 height 15
click at [1179, 227] on div "Накладний платіж" at bounding box center [1149, 237] width 71 height 20
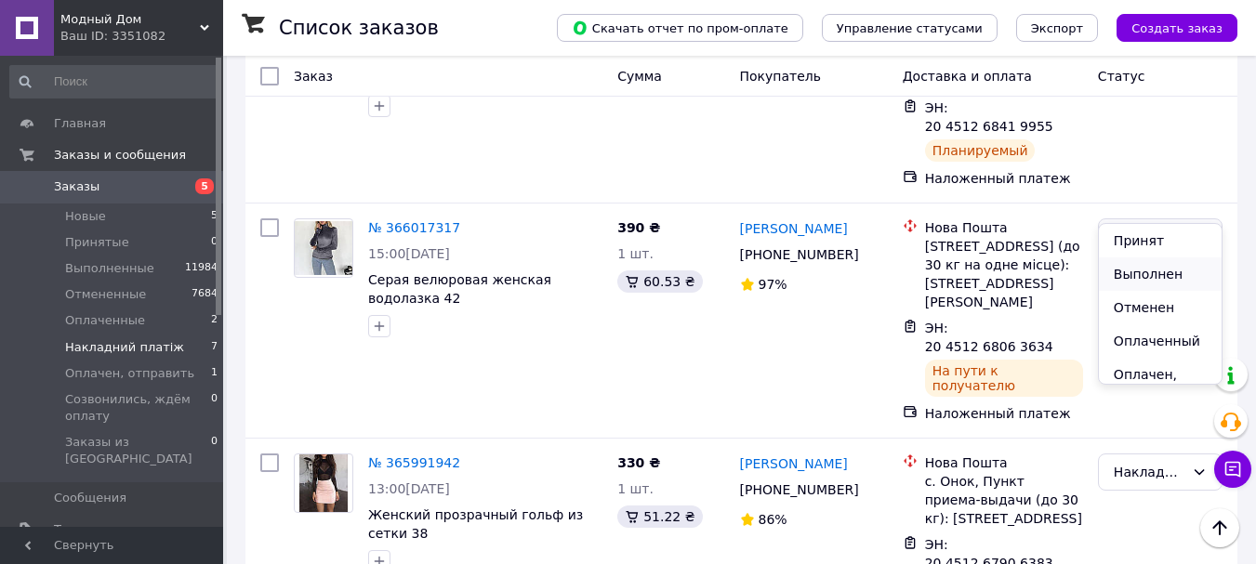
click at [1142, 273] on li "Выполнен" at bounding box center [1160, 274] width 123 height 33
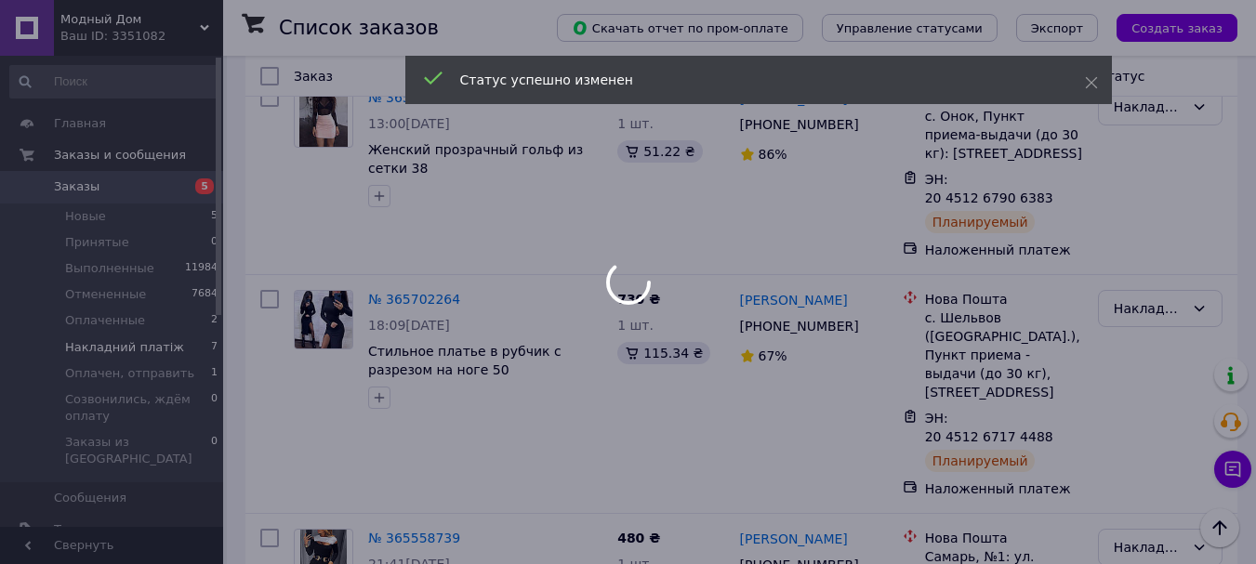
scroll to position [1107, 0]
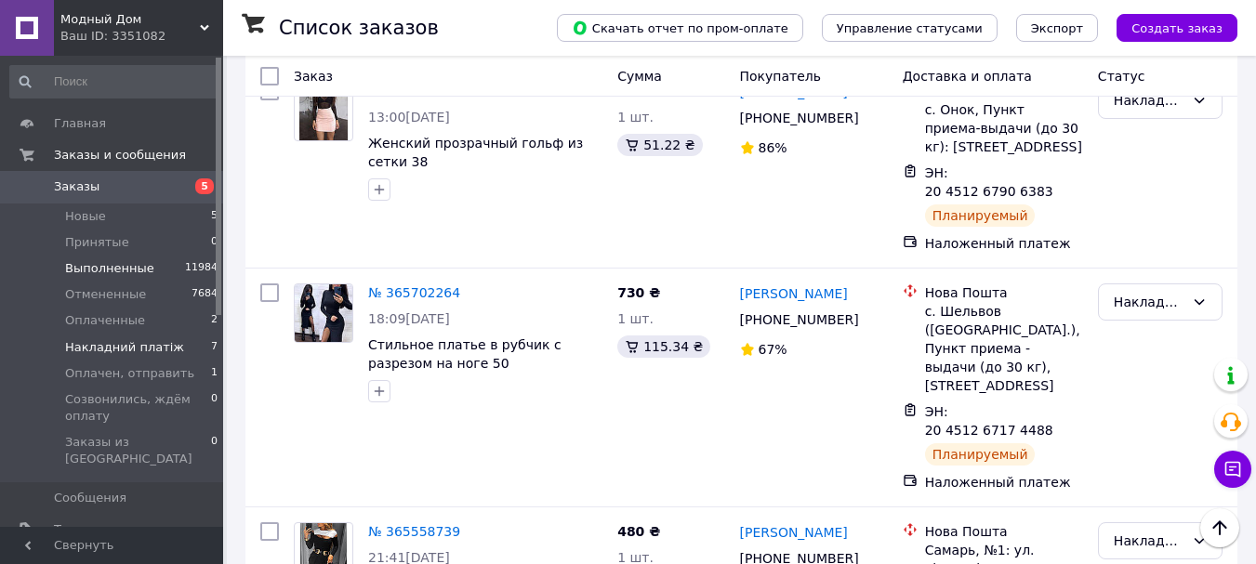
click at [157, 262] on li "Выполненные 11984" at bounding box center [114, 269] width 229 height 26
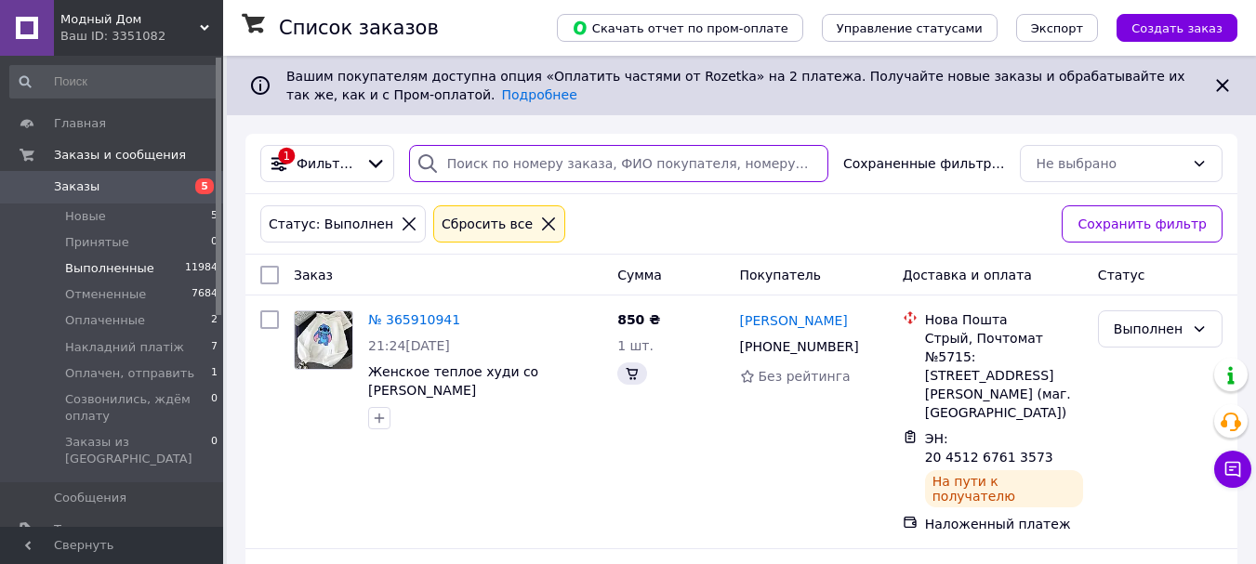
click at [541, 160] on input "search" at bounding box center [618, 163] width 419 height 37
click at [538, 160] on input "search" at bounding box center [618, 163] width 419 height 37
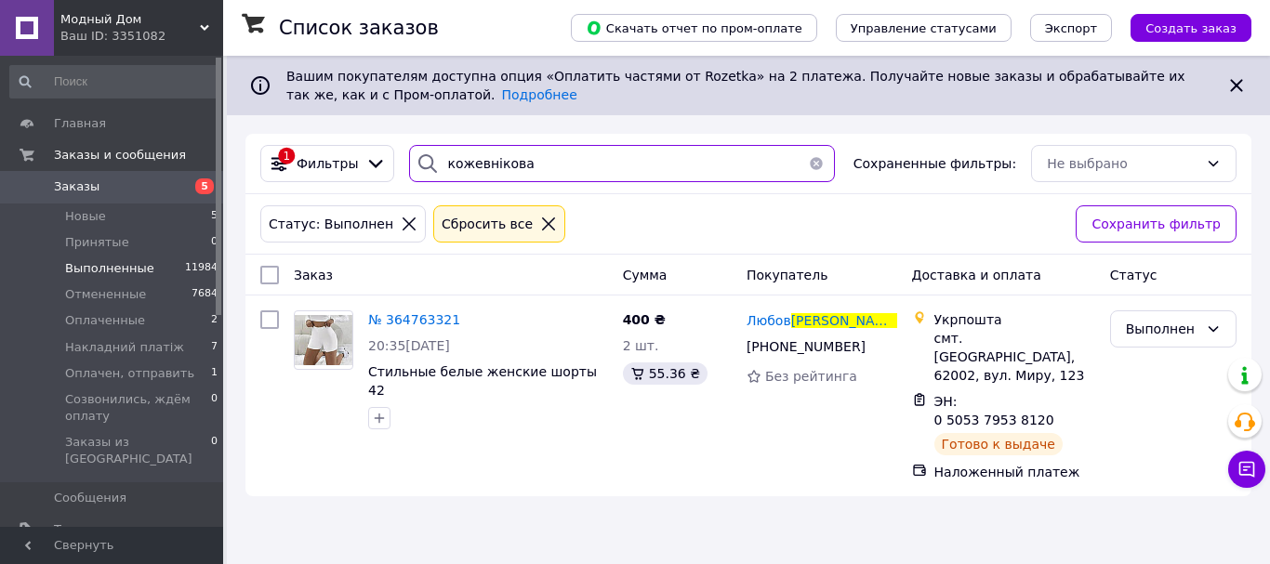
type input "кожевнікова"
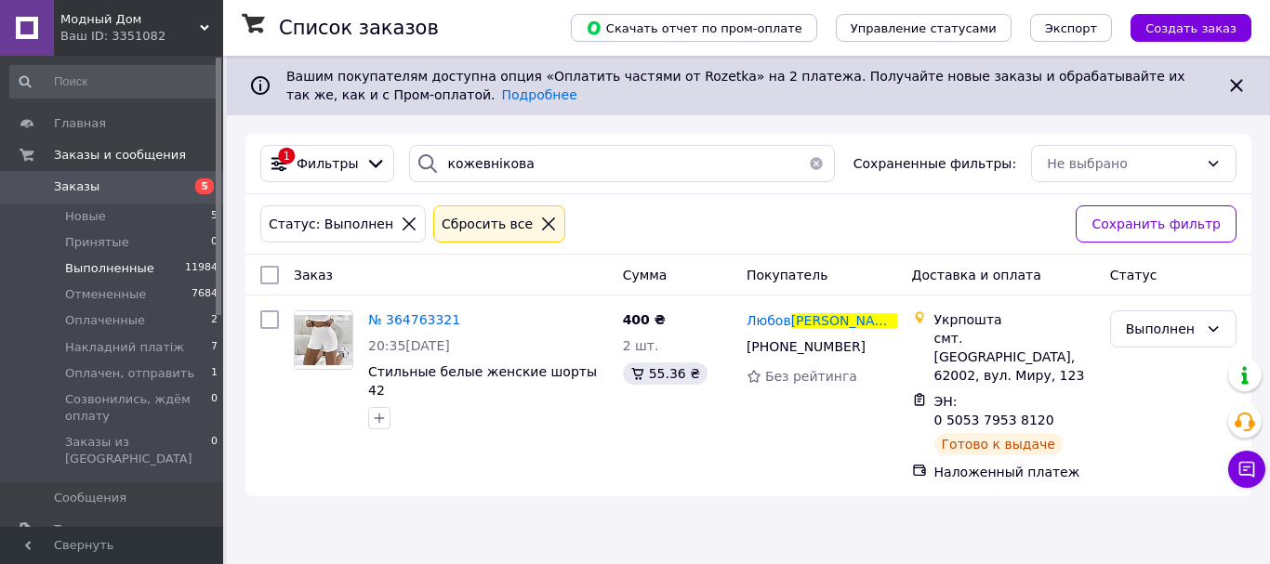
click at [805, 163] on button "button" at bounding box center [816, 163] width 37 height 37
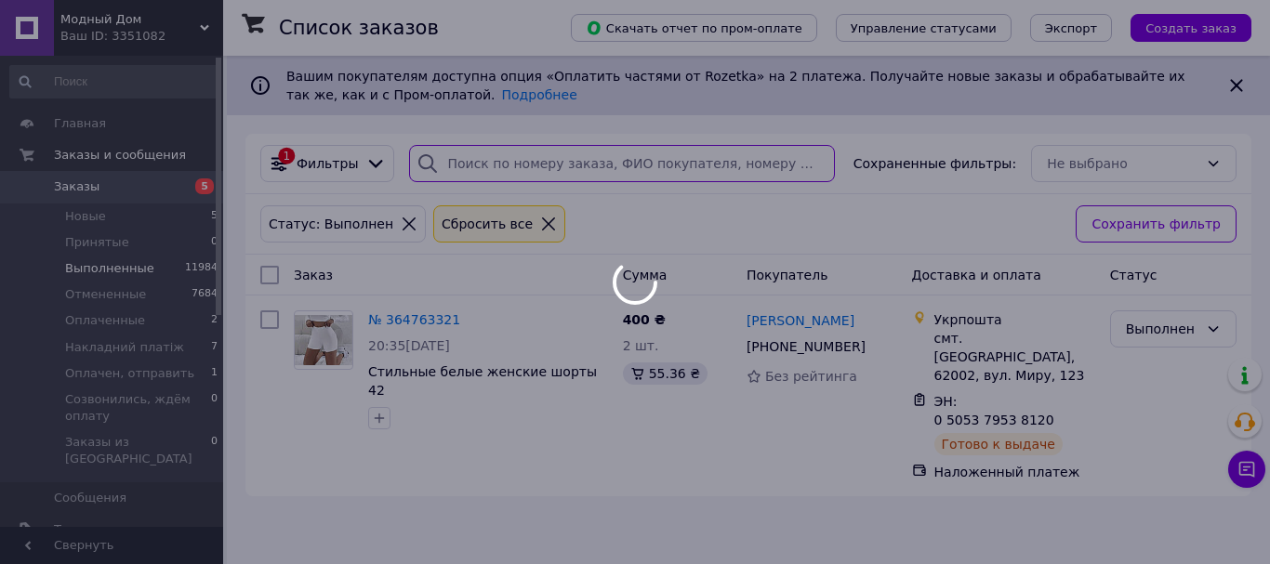
click at [699, 162] on input "search" at bounding box center [622, 163] width 426 height 37
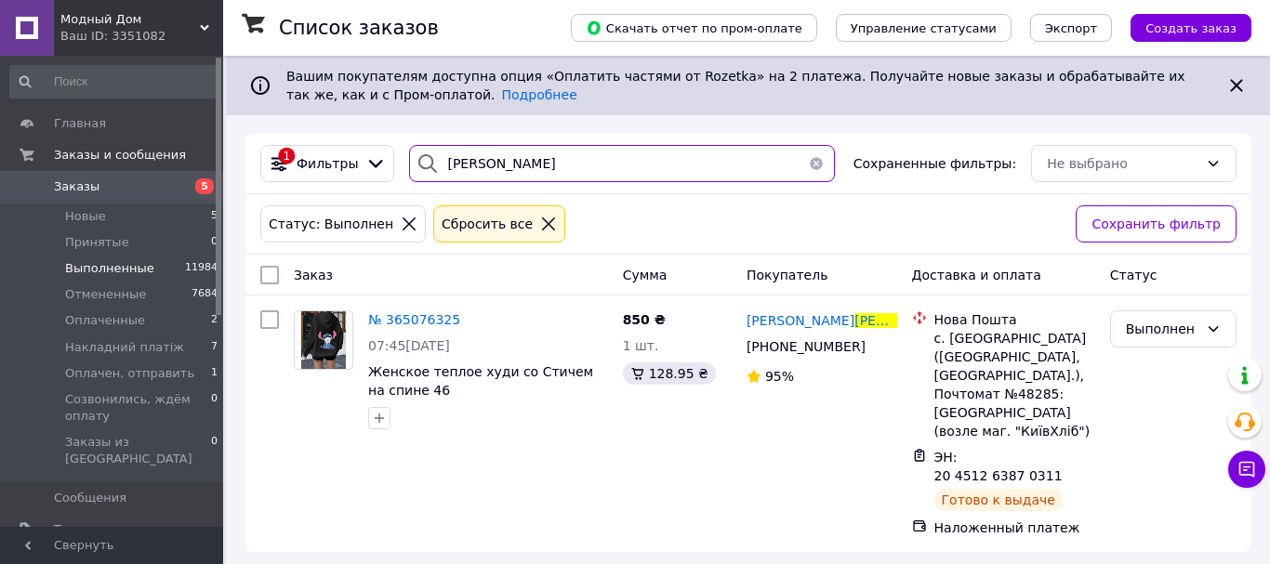
type input "орленко"
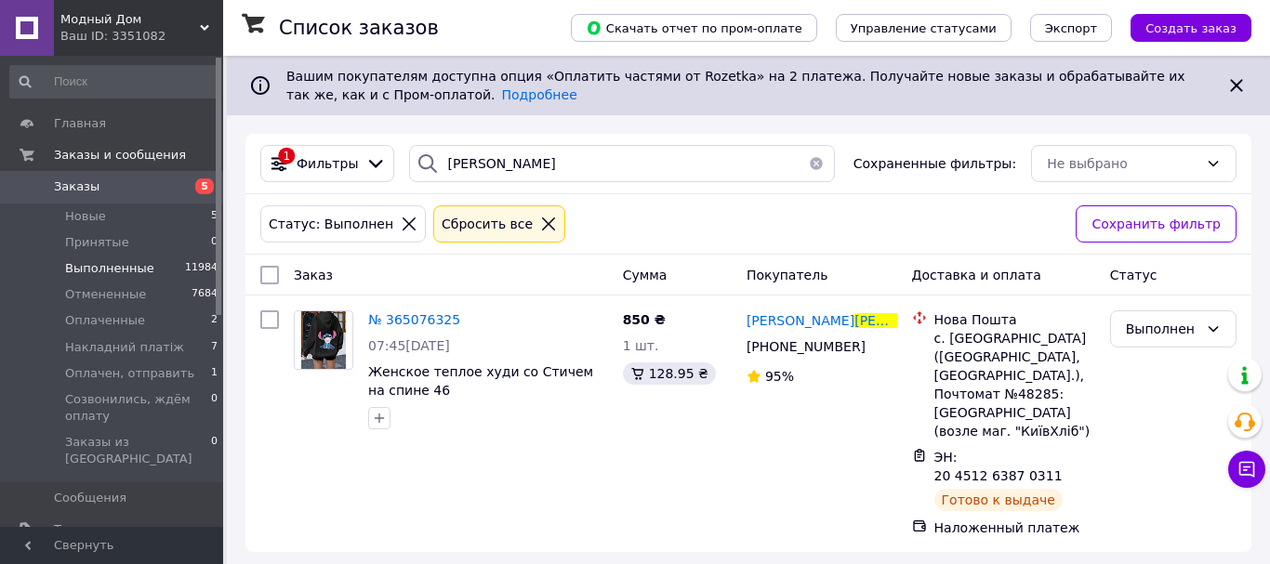
click at [114, 187] on span "Заказы" at bounding box center [113, 187] width 118 height 17
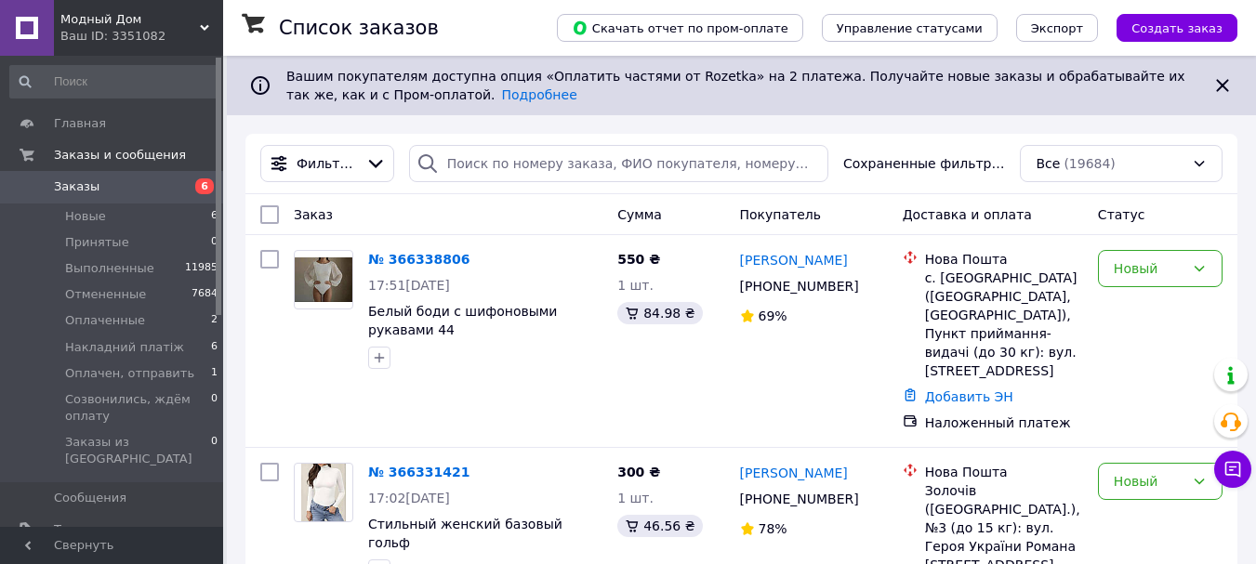
click at [423, 260] on link "№ 366338806" at bounding box center [418, 259] width 101 height 15
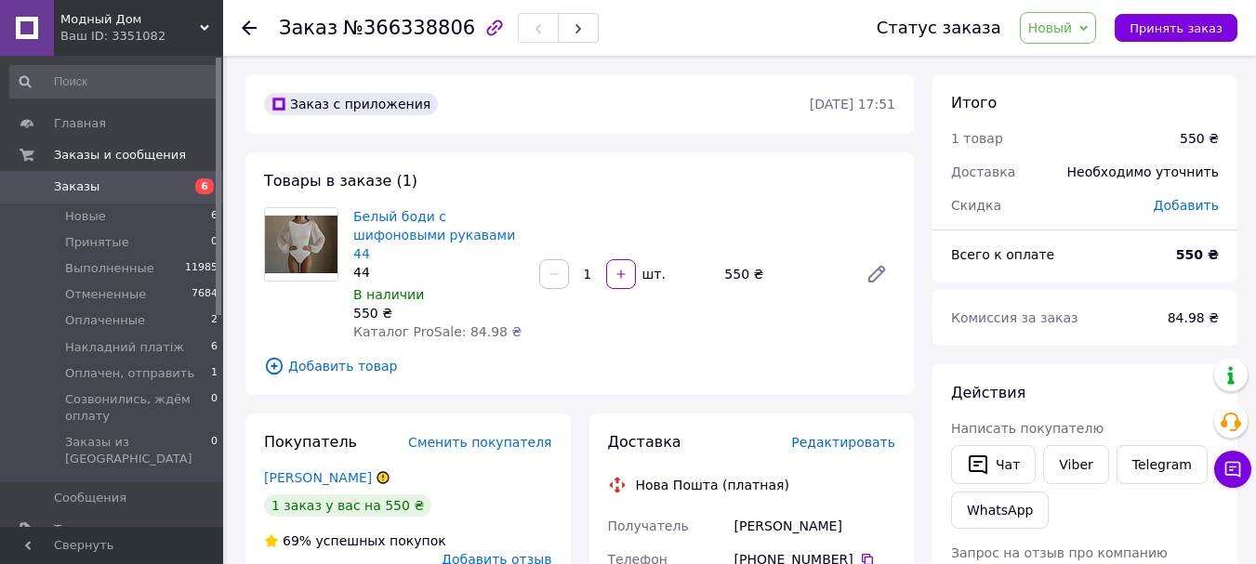
click at [123, 215] on li "Новые 6" at bounding box center [114, 217] width 229 height 26
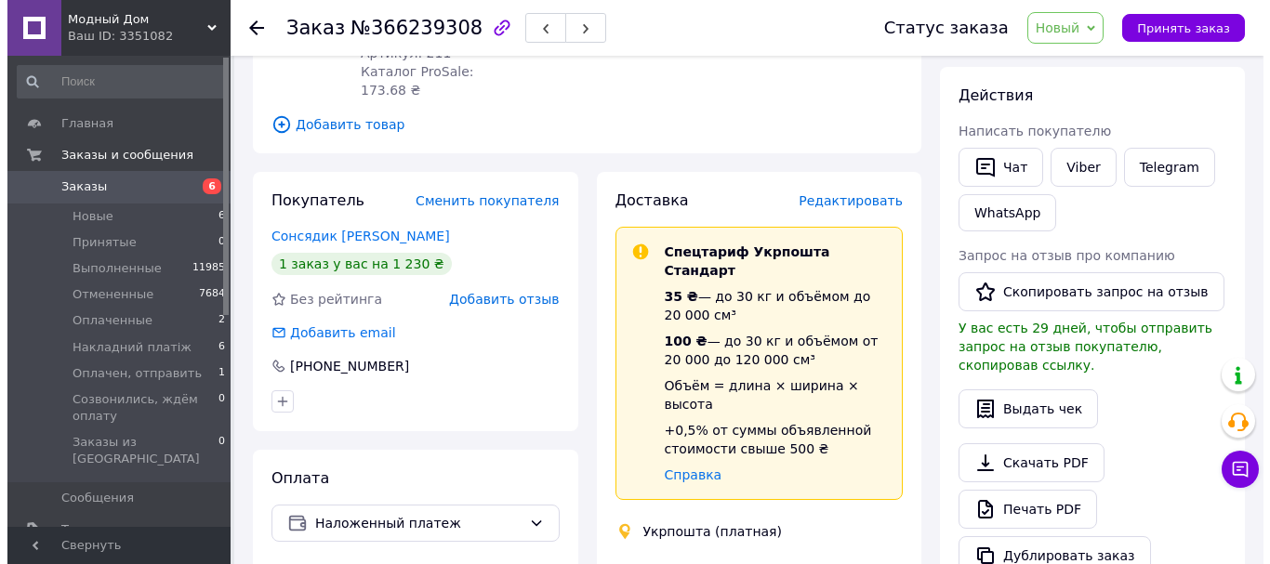
scroll to position [298, 0]
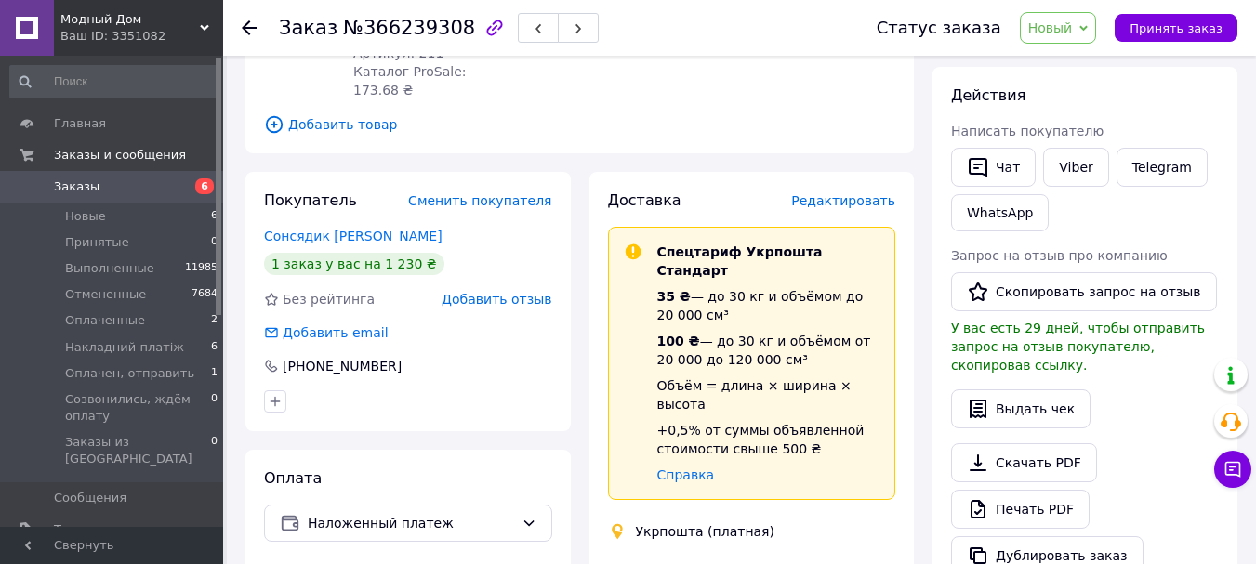
click at [847, 193] on span "Редактировать" at bounding box center [843, 200] width 104 height 15
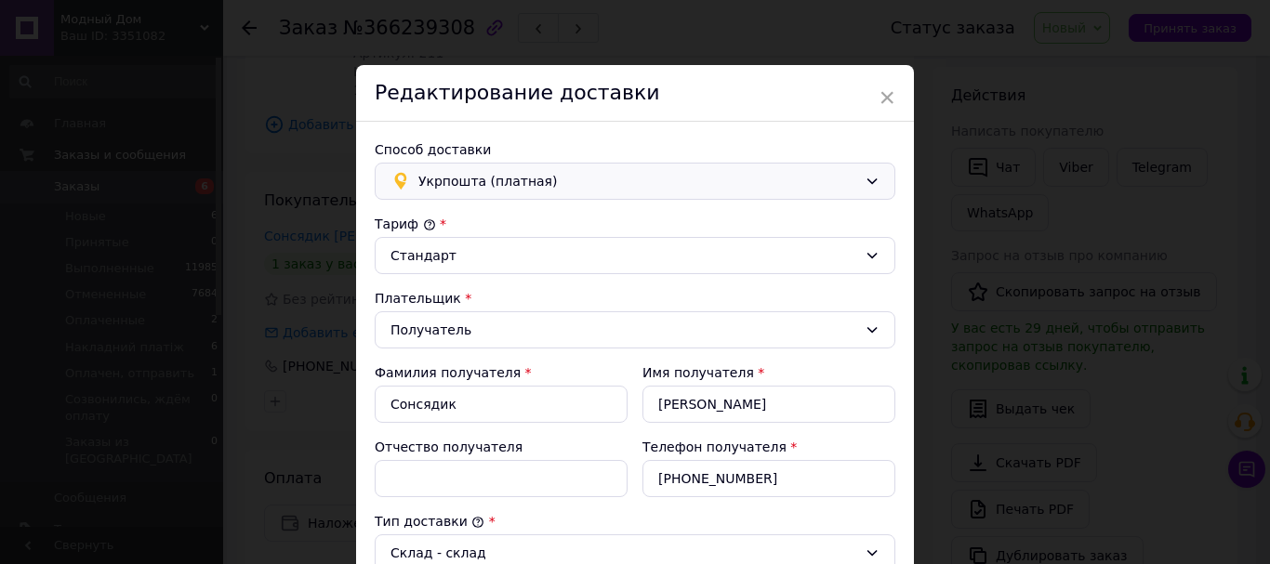
click at [709, 179] on span "Укрпошта (платная)" at bounding box center [637, 181] width 439 height 20
click at [600, 186] on span "Укрпошта (платная)" at bounding box center [637, 181] width 439 height 20
click at [484, 219] on span "Нова Пошта (платная)" at bounding box center [646, 222] width 461 height 19
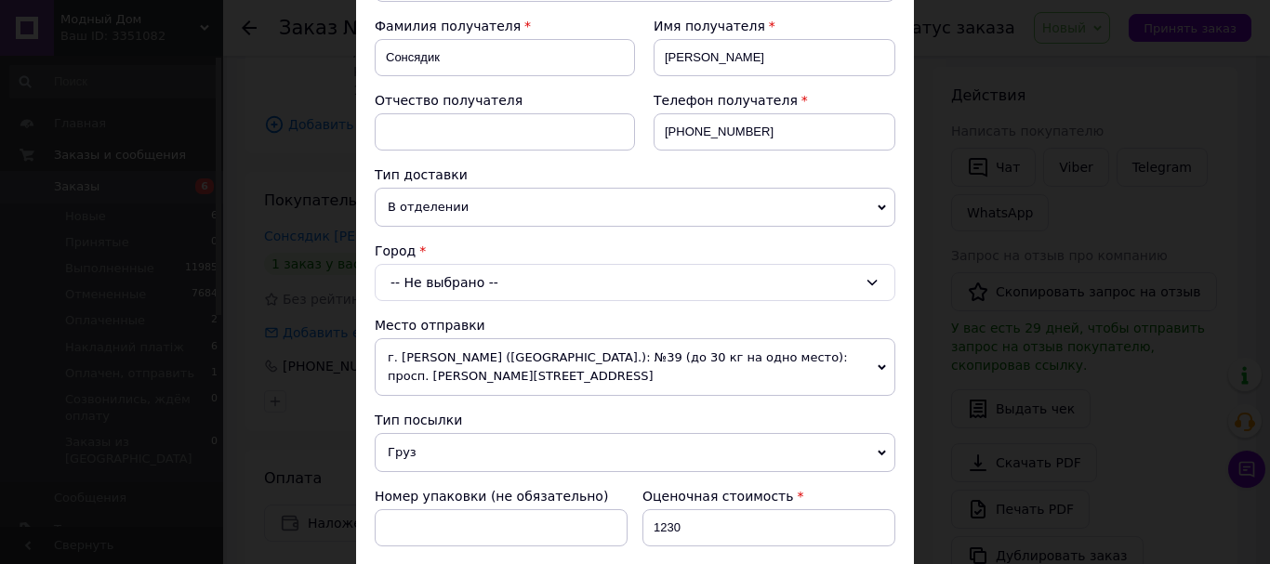
scroll to position [279, 0]
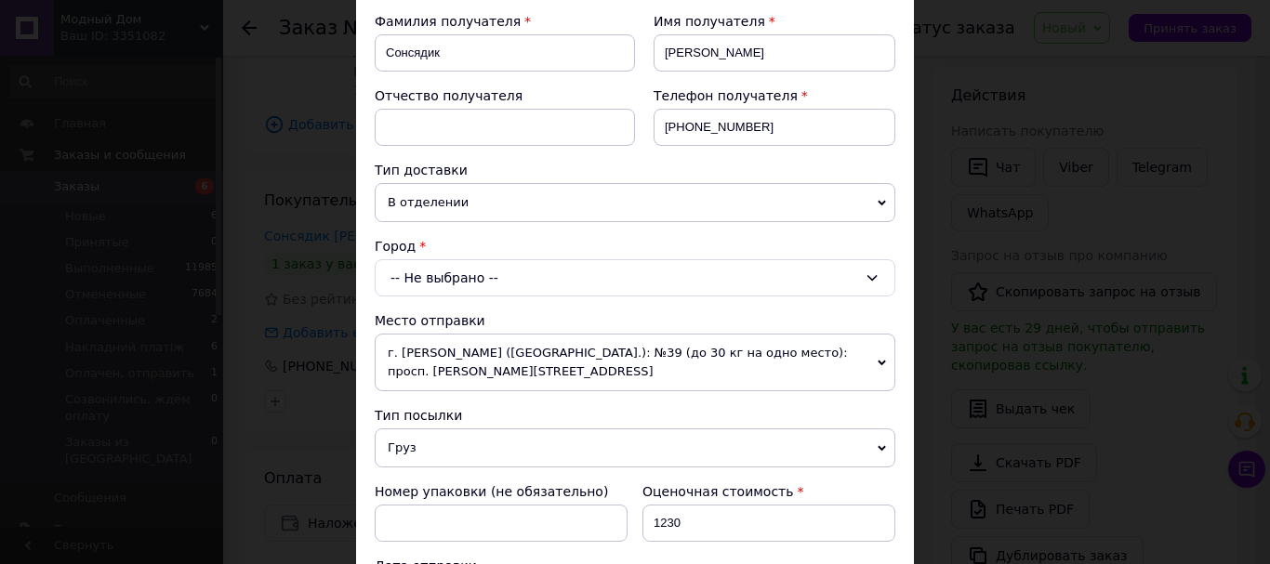
click at [510, 272] on div "-- Не выбрано --" at bounding box center [635, 277] width 521 height 37
click at [510, 275] on div "-- Не выбрано --" at bounding box center [635, 277] width 521 height 37
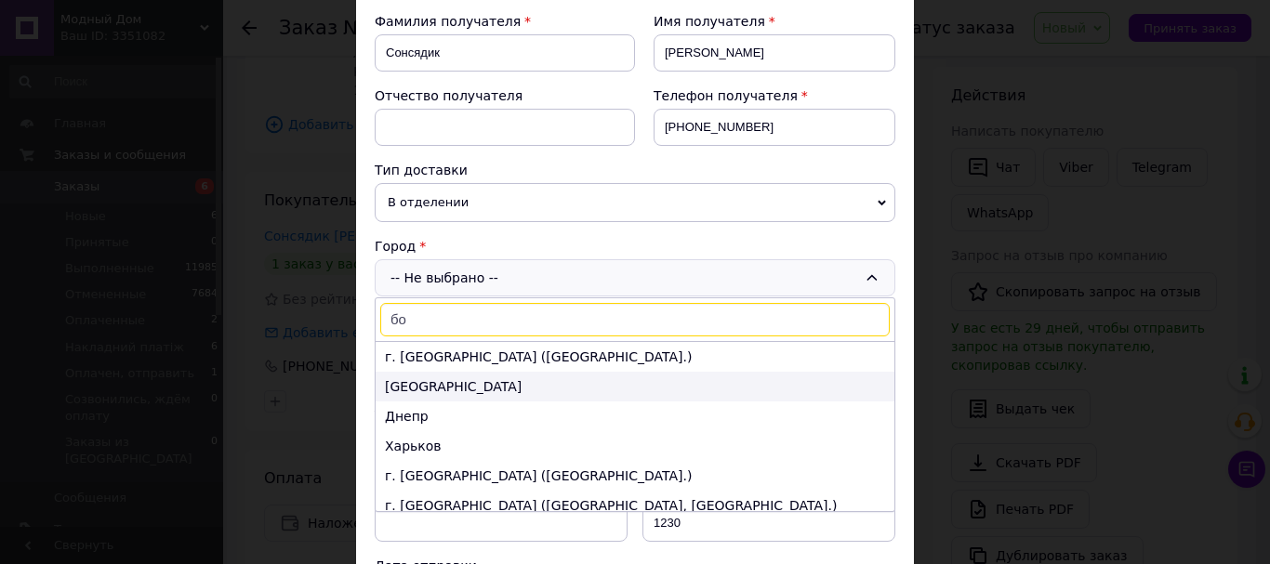
type input "бор"
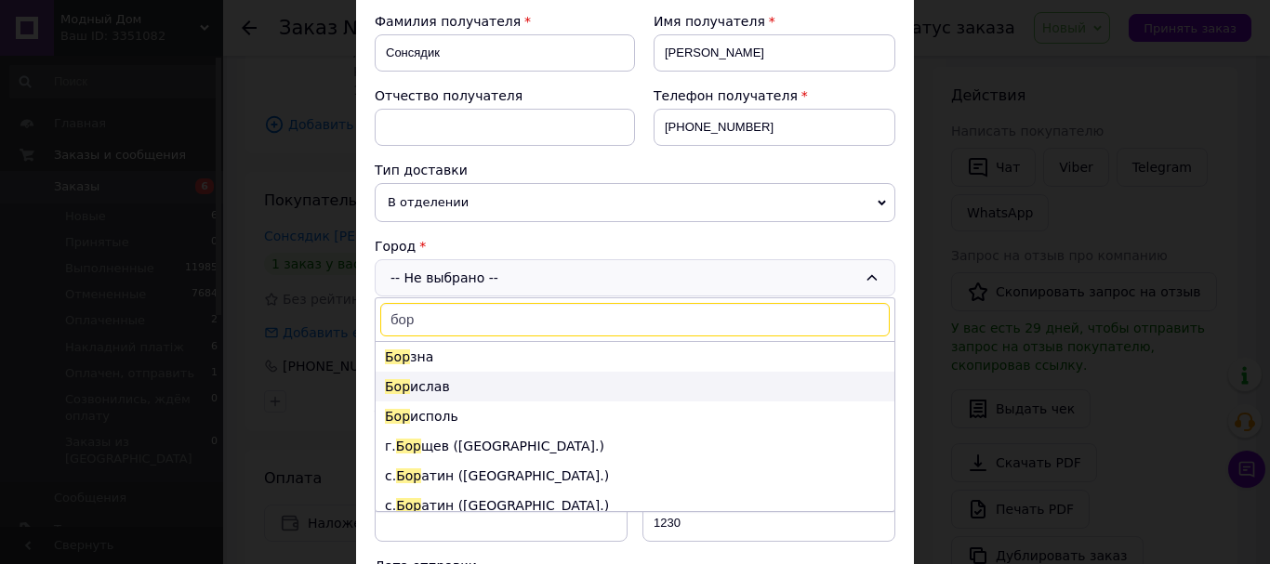
click at [465, 391] on li "Бор ислав" at bounding box center [635, 387] width 519 height 30
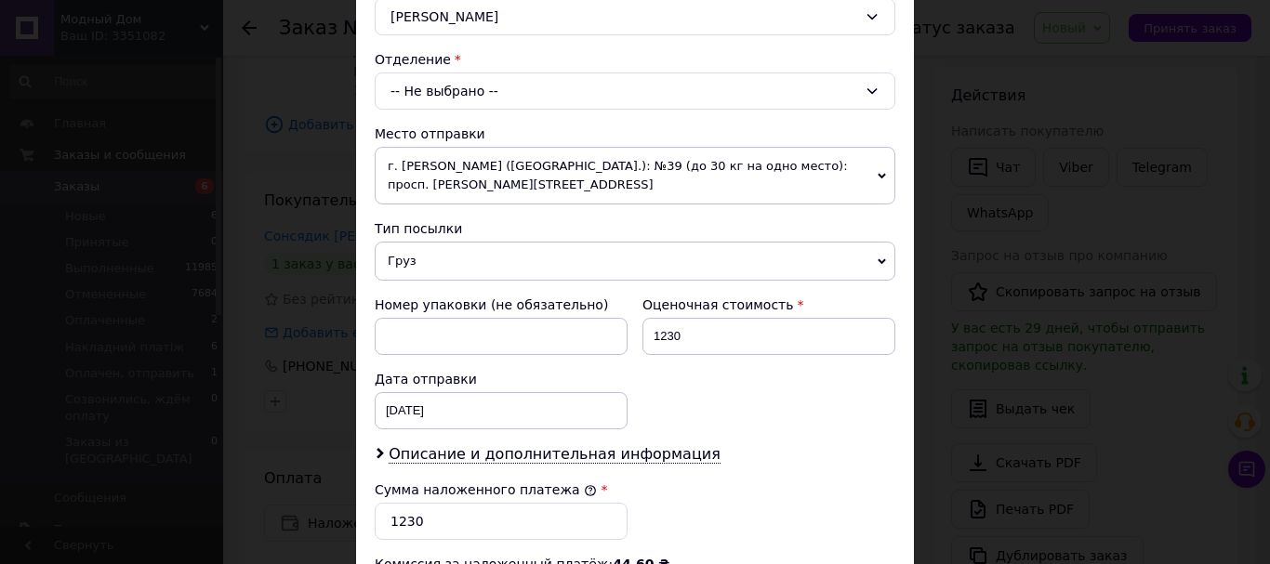
scroll to position [558, 0]
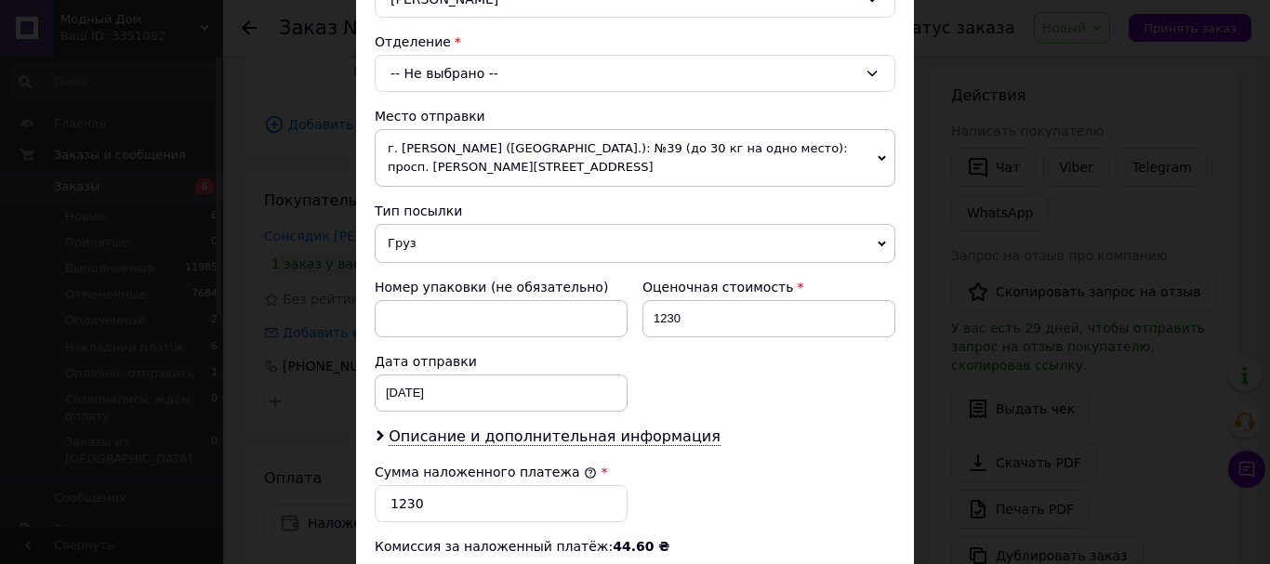
click at [651, 78] on div "-- Не выбрано --" at bounding box center [635, 73] width 521 height 37
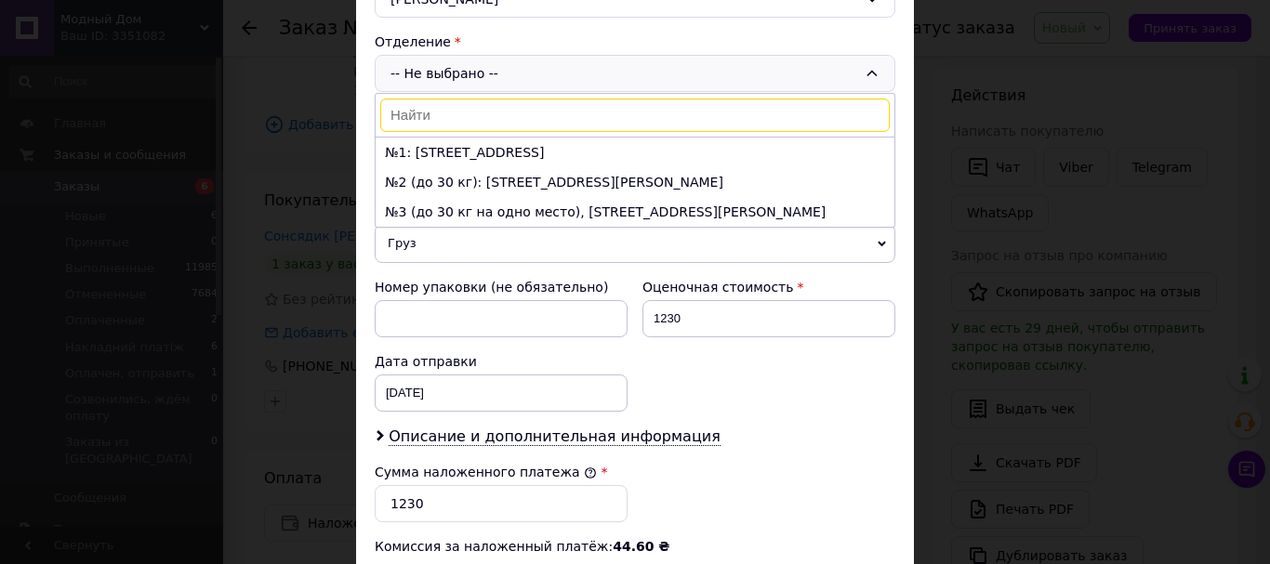
drag, startPoint x: 651, startPoint y: 78, endPoint x: 518, endPoint y: 143, distance: 148.0
click at [651, 77] on div "-- Не выбрано -- №1: ул. Трускавецкая, 125 №2 (до 30 кг): ул. Шевченко, 33а / 1…" at bounding box center [635, 73] width 521 height 37
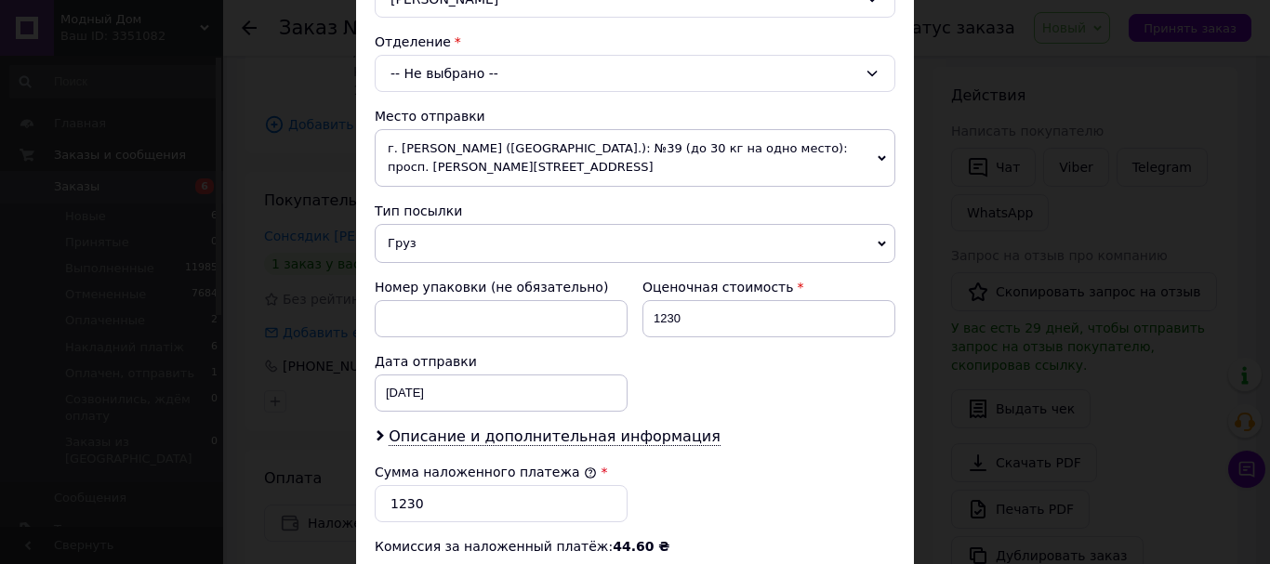
click at [539, 64] on div "-- Не выбрано --" at bounding box center [635, 73] width 521 height 37
click at [510, 73] on div "-- Не выбрано --" at bounding box center [635, 73] width 521 height 37
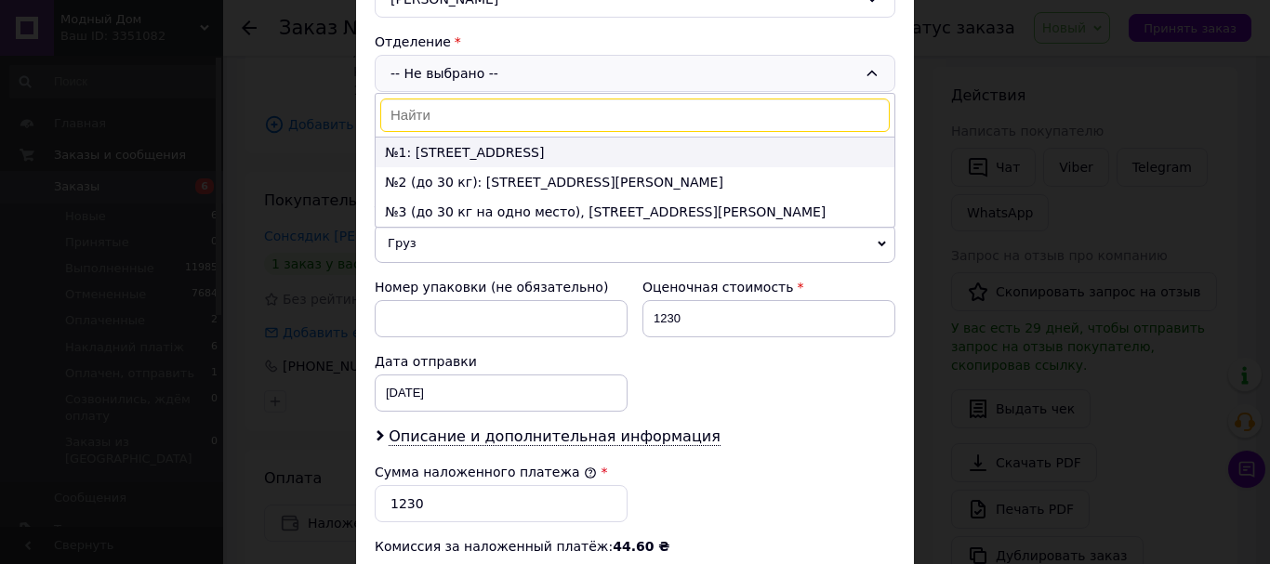
click at [477, 150] on li "№1: ул. Трускавецкая, 125" at bounding box center [635, 153] width 519 height 30
click at [477, 150] on span "г. Николаев (Николаевская обл.): №39 (до 30 кг на одно место): просп. Богоявлен…" at bounding box center [635, 158] width 521 height 58
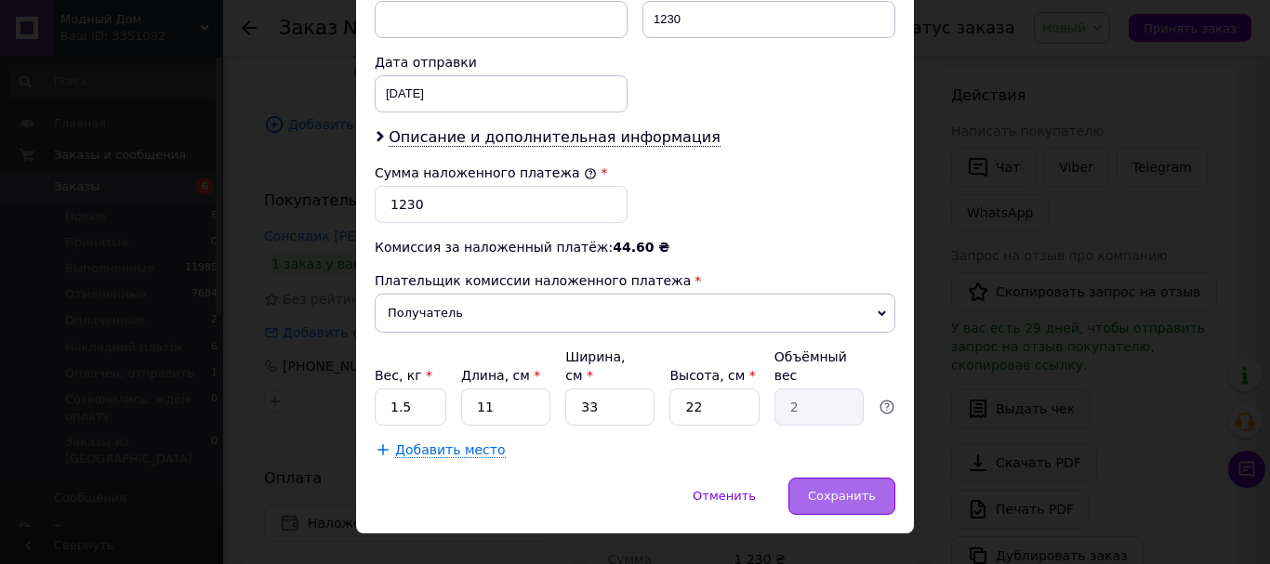
scroll to position [873, 0]
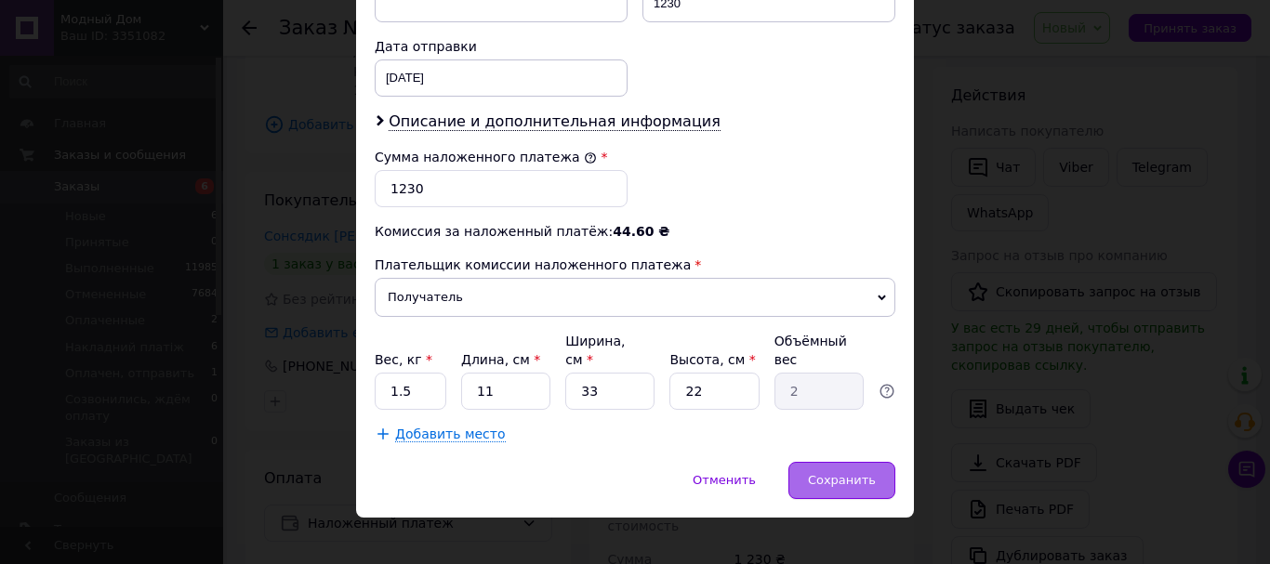
click at [844, 470] on div "Сохранить" at bounding box center [842, 480] width 107 height 37
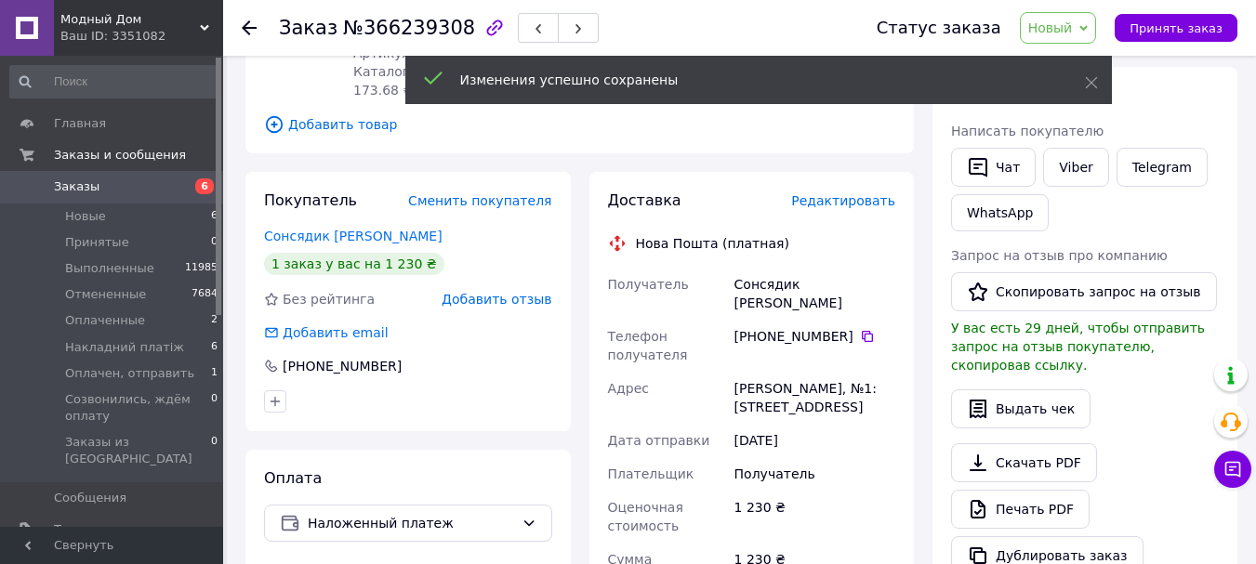
click at [1072, 14] on span "Новый" at bounding box center [1058, 28] width 77 height 32
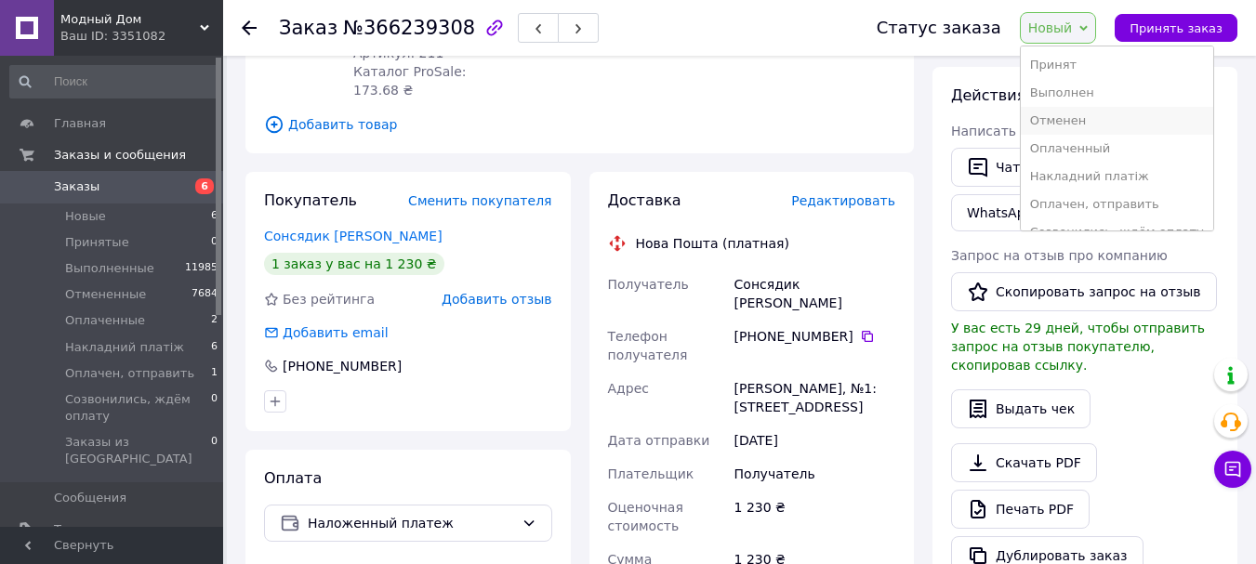
click at [1080, 125] on li "Отменен" at bounding box center [1117, 121] width 192 height 28
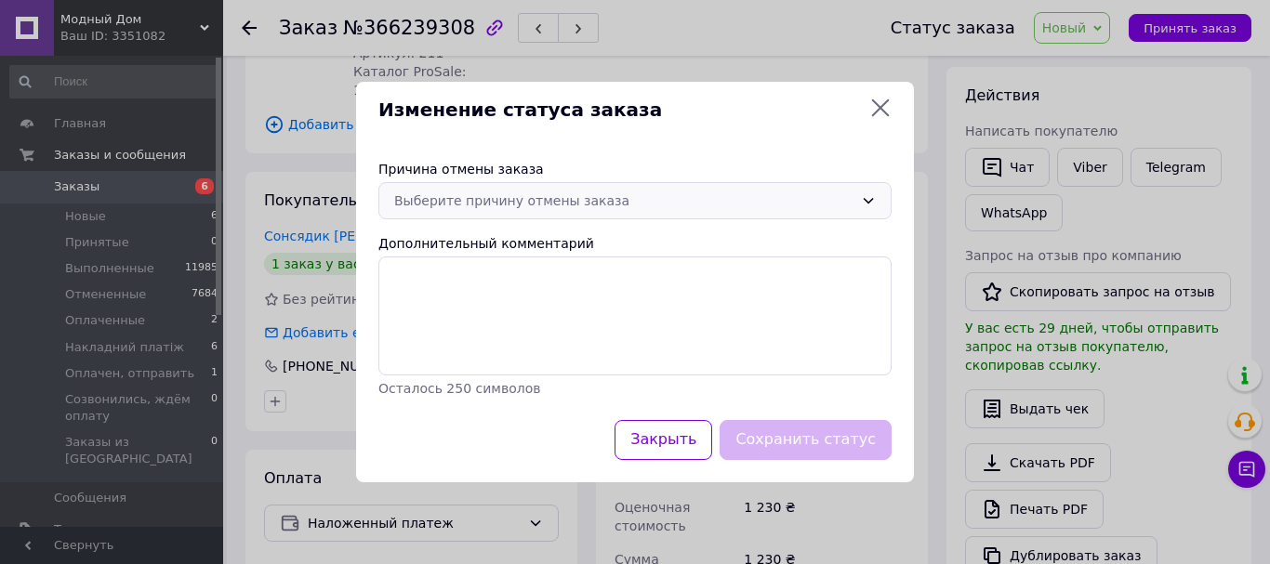
click at [519, 190] on div "Выберите причину отмены заказа" at bounding box center [634, 200] width 513 height 37
click at [542, 181] on div "Причина отмены заказа Выберите причину отмены заказа Дополнительный комментарий…" at bounding box center [635, 279] width 558 height 283
click at [543, 193] on div "Выберите причину отмены заказа" at bounding box center [623, 201] width 459 height 20
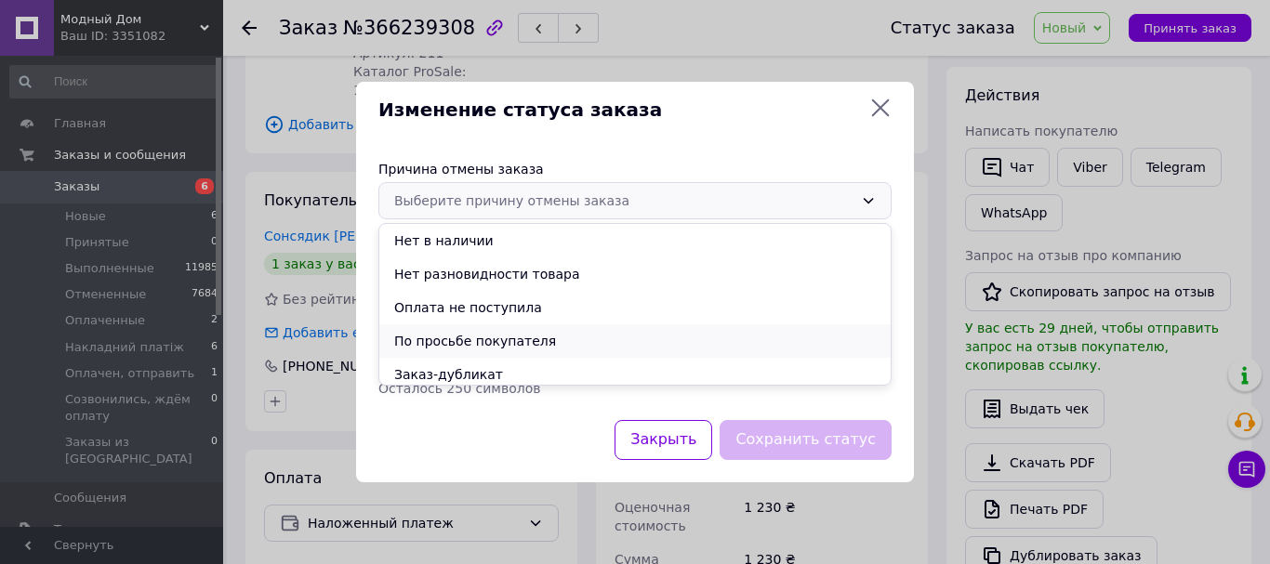
click at [455, 336] on li "По просьбе покупателя" at bounding box center [634, 341] width 511 height 33
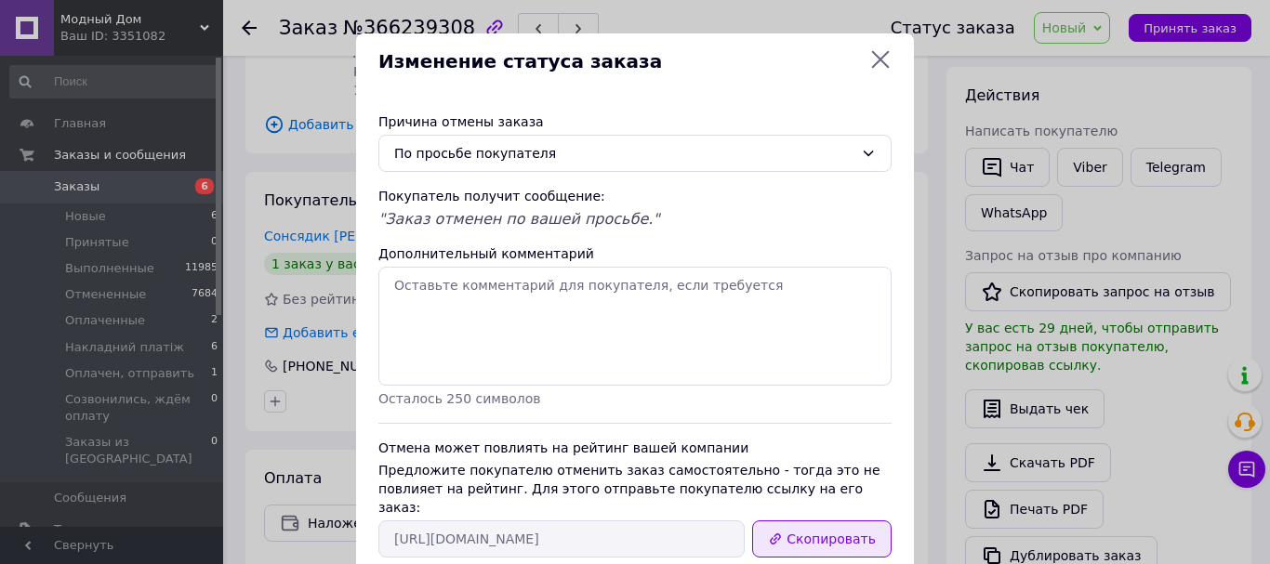
click at [812, 521] on button "Скопировать" at bounding box center [821, 539] width 139 height 37
click at [881, 60] on icon at bounding box center [880, 59] width 22 height 22
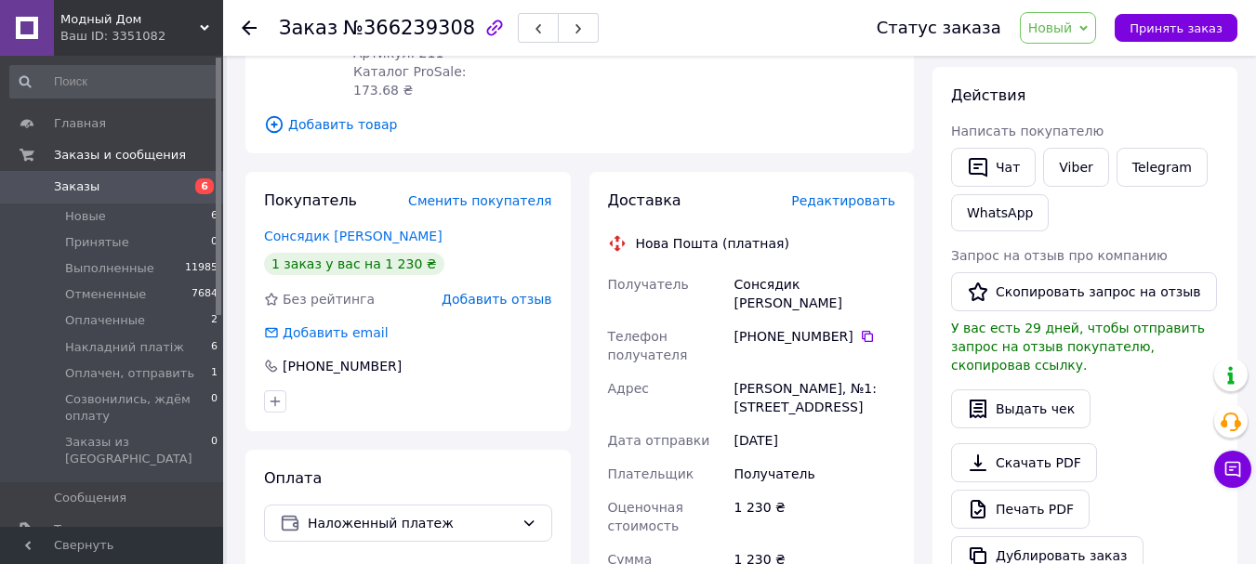
click at [509, 292] on span "Добавить отзыв" at bounding box center [497, 299] width 110 height 15
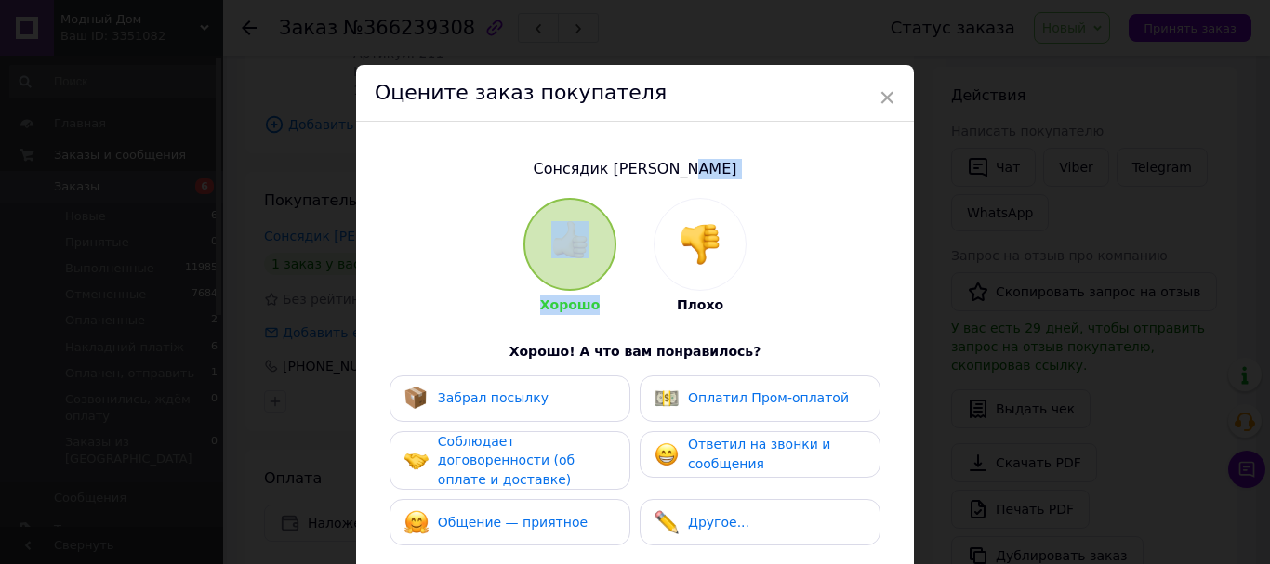
click at [701, 237] on img at bounding box center [700, 244] width 41 height 41
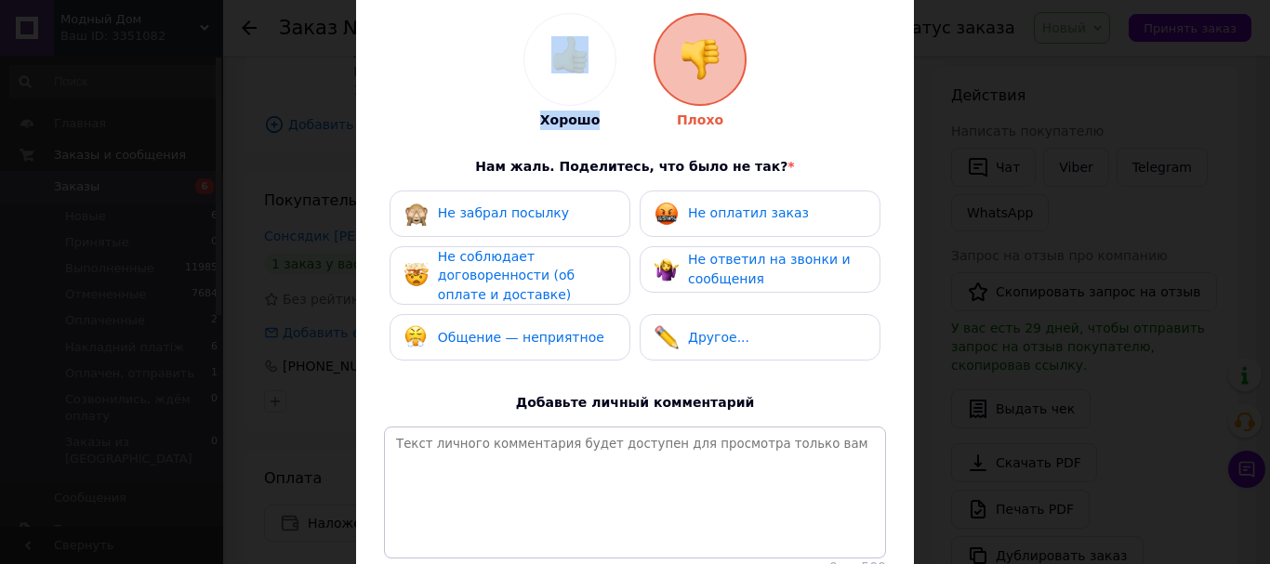
scroll to position [186, 0]
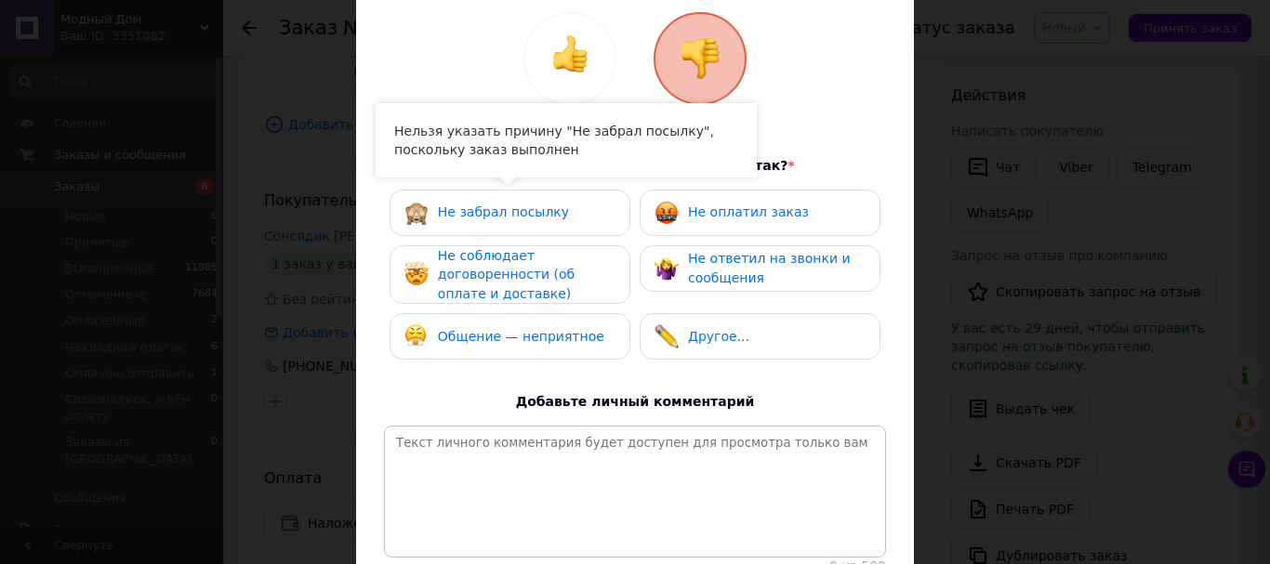
click at [576, 215] on div "Не забрал посылку" at bounding box center [509, 213] width 211 height 24
click at [733, 227] on div "Не оплатил заказ" at bounding box center [760, 213] width 241 height 46
click at [616, 272] on div "Не соблюдает договоренности (об оплате и доставке)" at bounding box center [510, 275] width 241 height 60
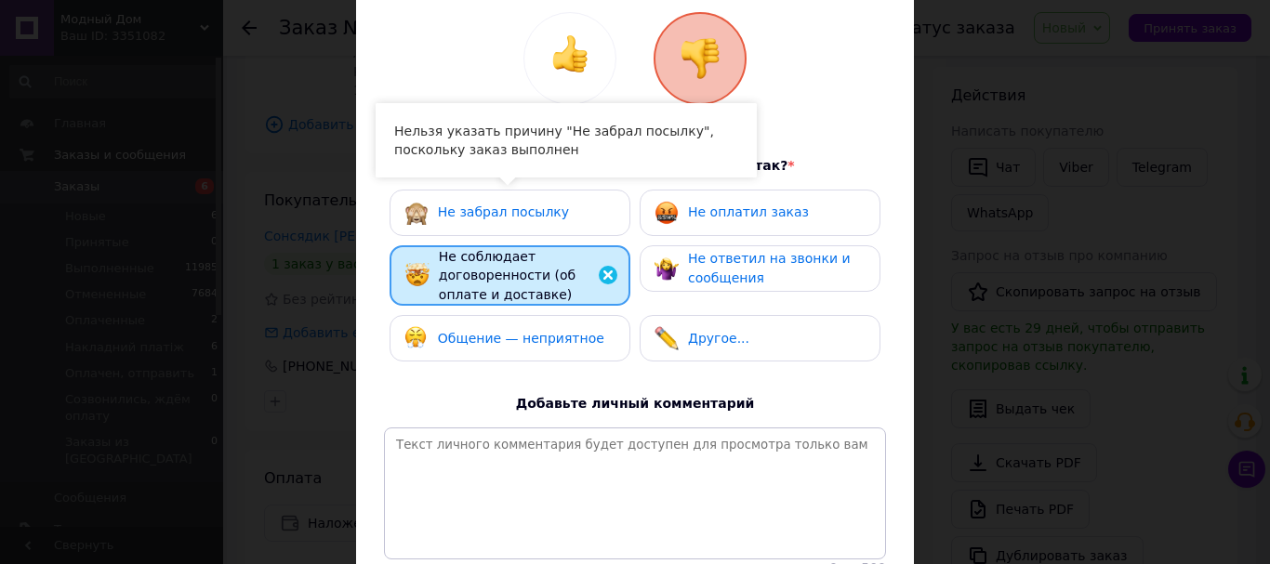
click at [674, 275] on img at bounding box center [667, 269] width 24 height 24
drag, startPoint x: 674, startPoint y: 275, endPoint x: 683, endPoint y: 252, distance: 25.0
click at [674, 275] on img at bounding box center [667, 269] width 24 height 24
drag, startPoint x: 713, startPoint y: 184, endPoint x: 721, endPoint y: 224, distance: 40.7
click at [713, 183] on div "Хорошо Плохо Нам жаль. Поделитесь, что было не так? * Не забрал посылку Не опла…" at bounding box center [635, 294] width 502 height 565
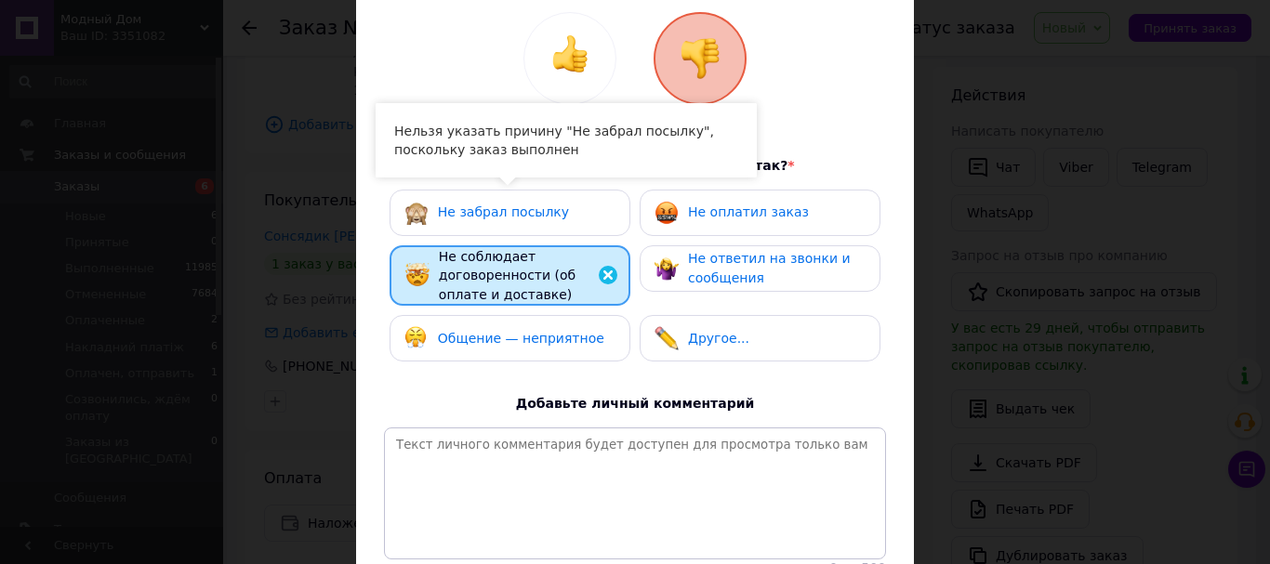
click at [723, 213] on span "Не оплатил заказ" at bounding box center [748, 212] width 121 height 15
drag, startPoint x: 723, startPoint y: 213, endPoint x: 709, endPoint y: 248, distance: 38.0
click at [723, 213] on span "Не оплатил заказ" at bounding box center [748, 212] width 121 height 15
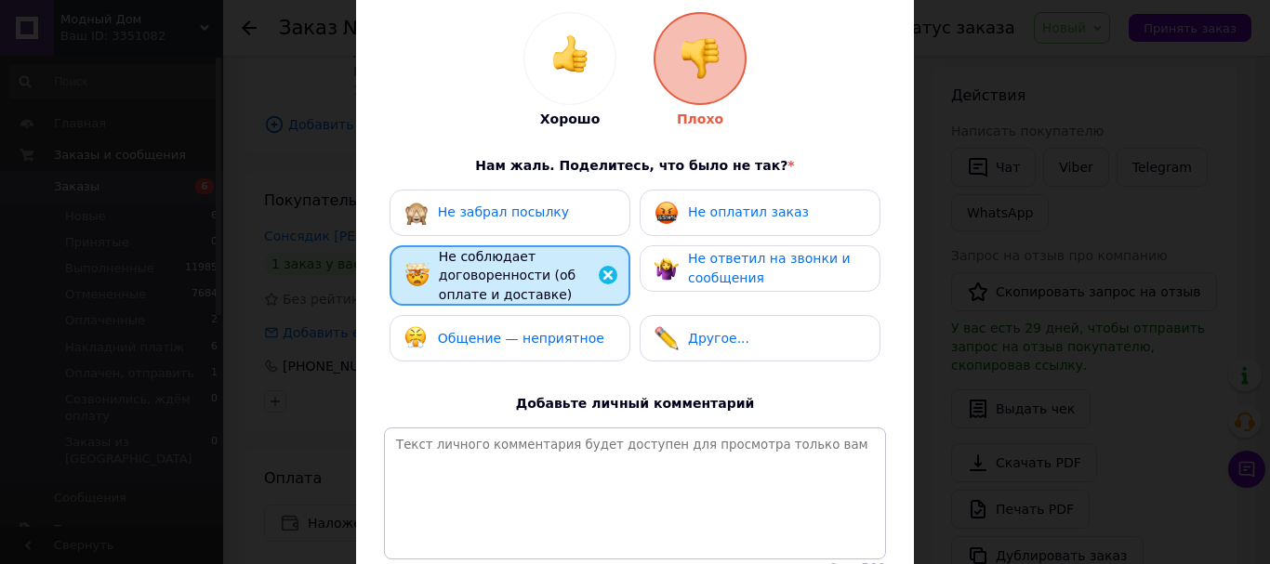
click at [707, 257] on span "Не ответил на звонки и сообщения" at bounding box center [769, 268] width 163 height 34
click at [733, 224] on div "Не оплатил заказ" at bounding box center [760, 213] width 241 height 46
drag, startPoint x: 749, startPoint y: 271, endPoint x: 740, endPoint y: 263, distance: 11.2
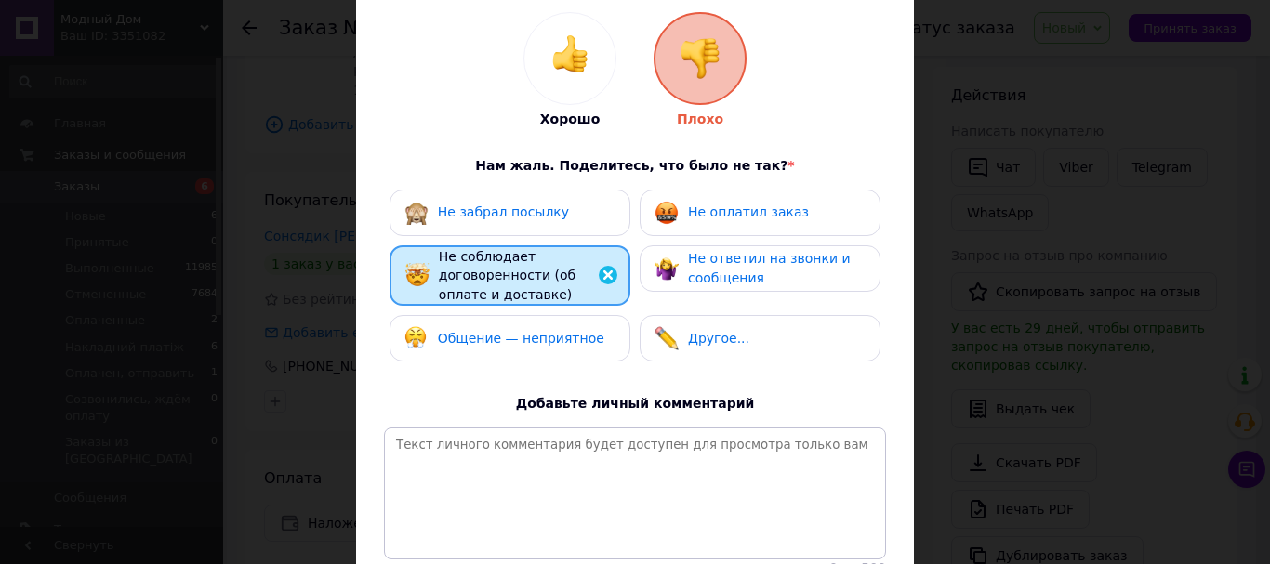
click at [749, 273] on span "Не ответил на звонки и сообщения" at bounding box center [769, 268] width 163 height 34
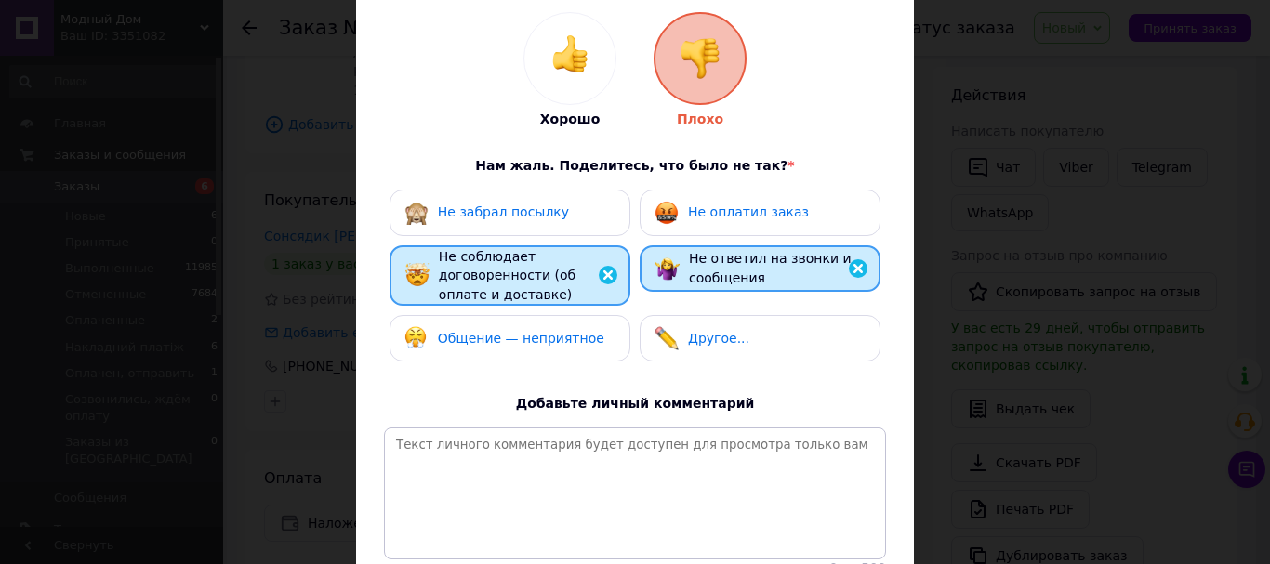
click at [730, 212] on span "Не оплатил заказ" at bounding box center [748, 212] width 121 height 15
click at [540, 326] on div "Общение — неприятное" at bounding box center [504, 338] width 200 height 24
click at [733, 341] on span "Другое..." at bounding box center [718, 338] width 61 height 15
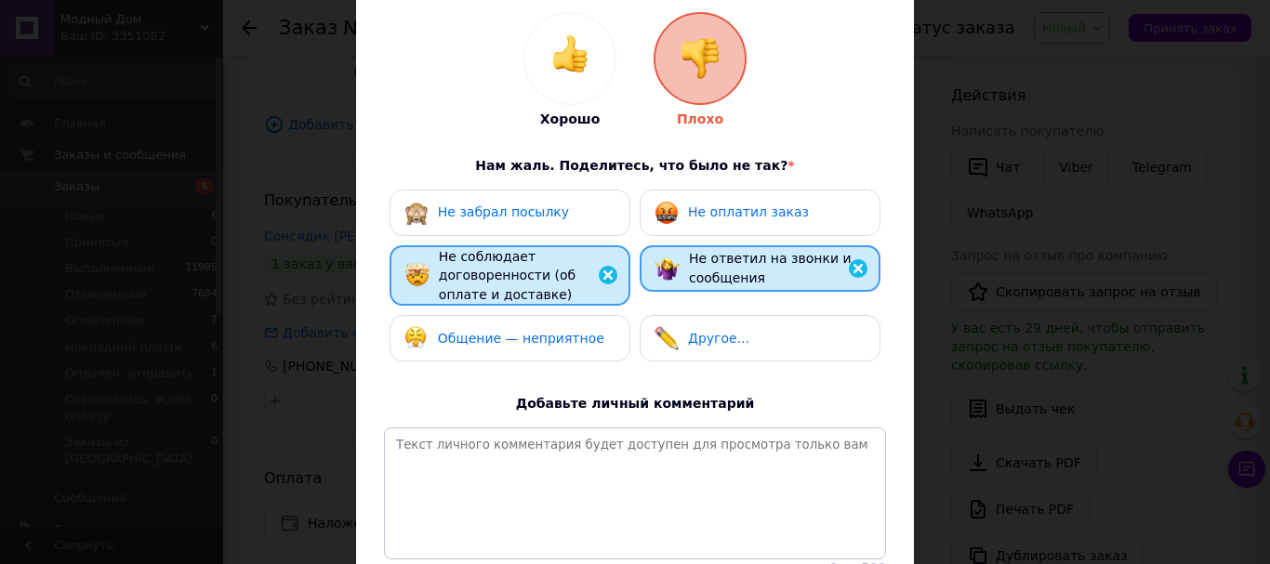
click at [733, 341] on span "Другое..." at bounding box center [718, 338] width 61 height 15
click at [756, 215] on span "Не оплатил заказ" at bounding box center [748, 212] width 121 height 15
drag, startPoint x: 756, startPoint y: 215, endPoint x: 752, endPoint y: 205, distance: 10.9
click at [756, 215] on span "Не оплатил заказ" at bounding box center [748, 212] width 121 height 15
click at [731, 215] on span "Не оплатил заказ" at bounding box center [748, 212] width 121 height 15
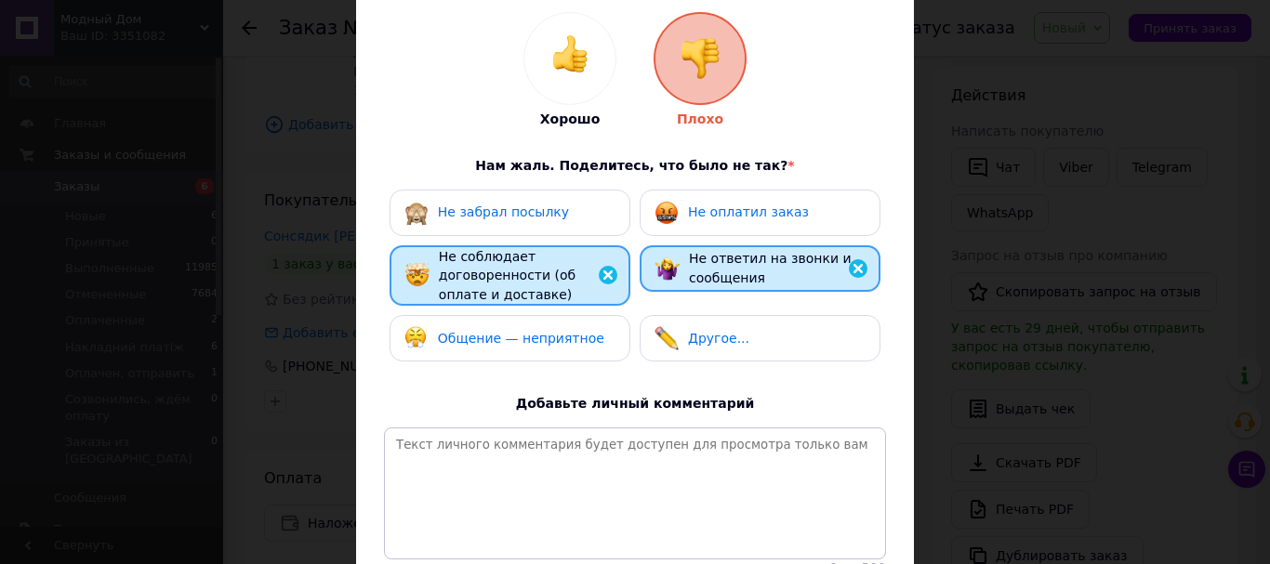
click at [731, 215] on span "Не оплатил заказ" at bounding box center [748, 212] width 121 height 15
click at [733, 218] on span "Не оплатил заказ" at bounding box center [748, 212] width 121 height 15
click at [501, 334] on span "Общение — неприятное" at bounding box center [521, 338] width 166 height 15
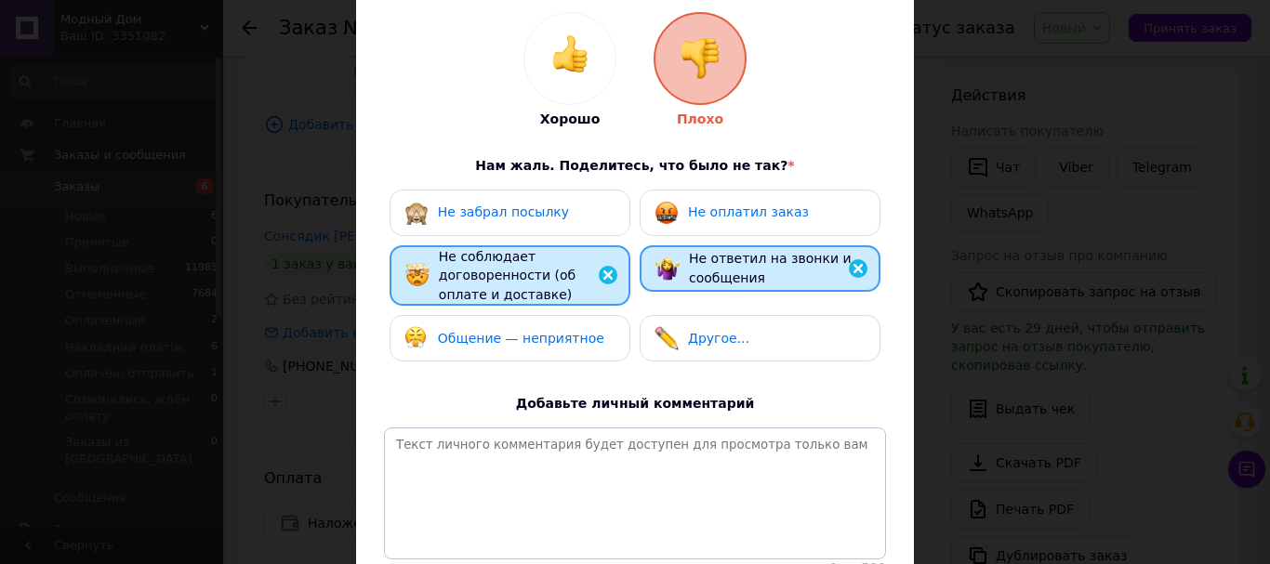
click at [664, 326] on img at bounding box center [667, 338] width 24 height 24
click at [732, 205] on span "Не оплатил заказ" at bounding box center [748, 212] width 121 height 15
click at [754, 206] on span "Не оплатил заказ" at bounding box center [748, 212] width 121 height 15
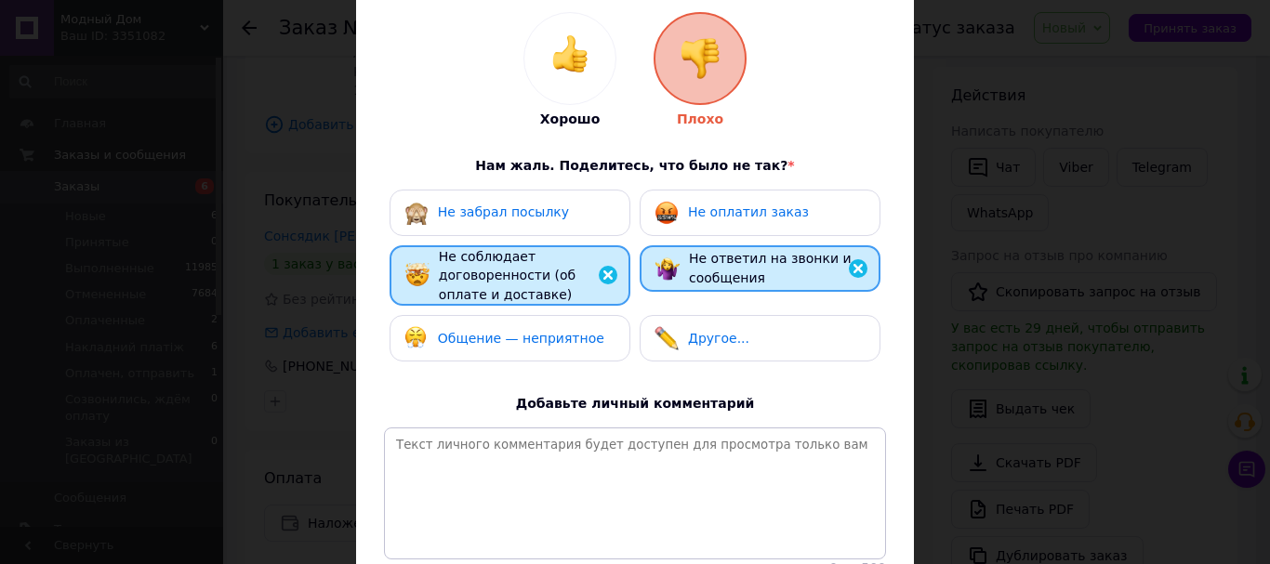
click at [754, 206] on span "Не оплатил заказ" at bounding box center [748, 212] width 121 height 15
click at [752, 209] on span "Не оплатил заказ" at bounding box center [748, 212] width 121 height 15
click at [496, 331] on span "Общение — неприятное" at bounding box center [521, 338] width 166 height 15
drag, startPoint x: 496, startPoint y: 331, endPoint x: 625, endPoint y: 324, distance: 129.5
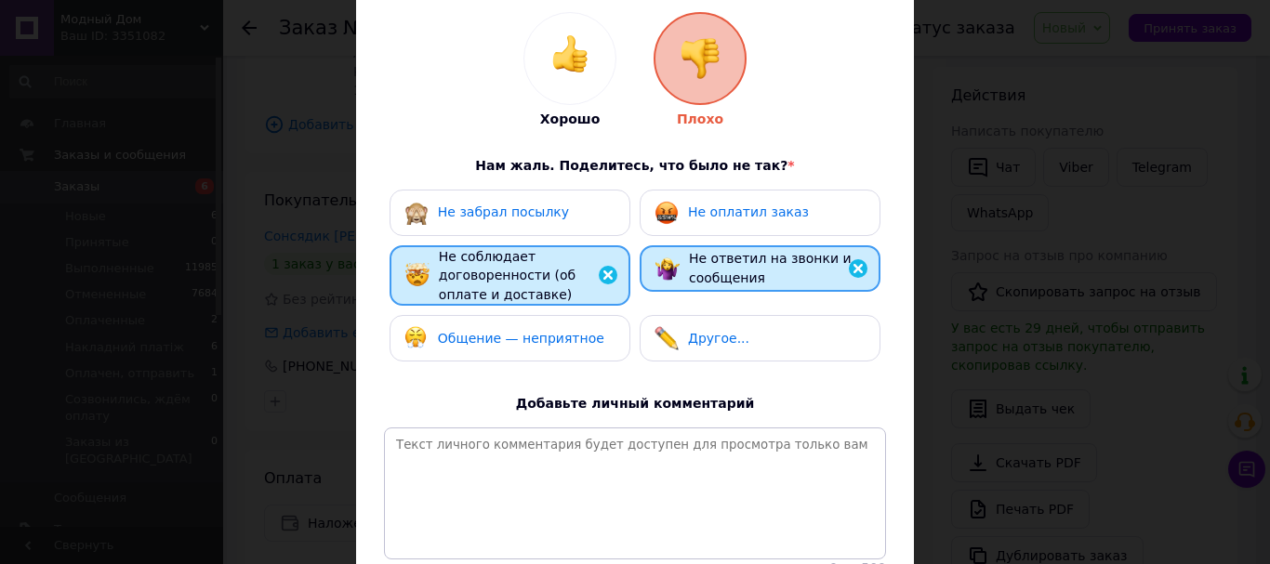
click at [496, 331] on span "Общение — неприятное" at bounding box center [521, 338] width 166 height 15
drag, startPoint x: 696, startPoint y: 323, endPoint x: 696, endPoint y: 311, distance: 12.1
click at [696, 322] on div "Другое..." at bounding box center [760, 338] width 241 height 46
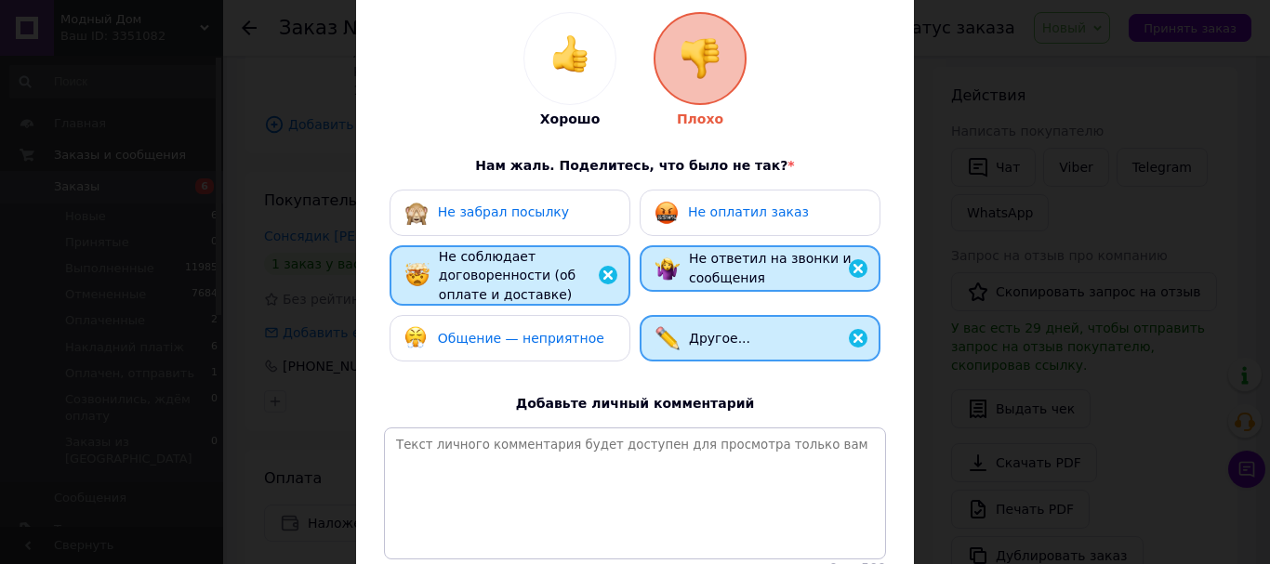
click at [724, 215] on span "Не оплатил заказ" at bounding box center [748, 212] width 121 height 15
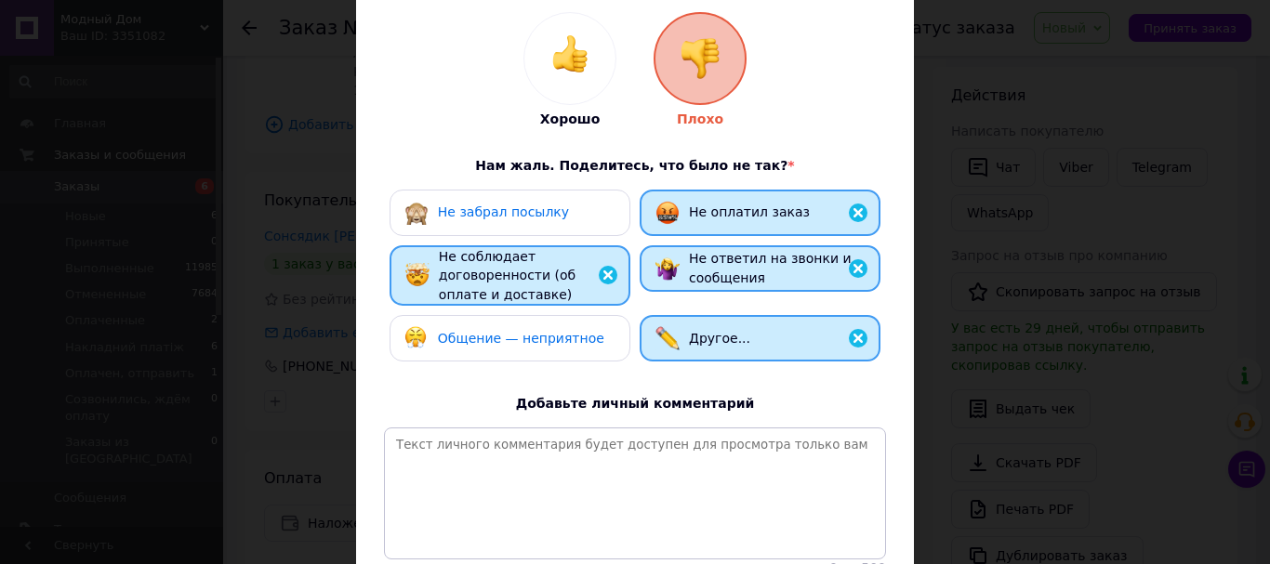
click at [724, 215] on span "Не оплатил заказ" at bounding box center [749, 212] width 121 height 15
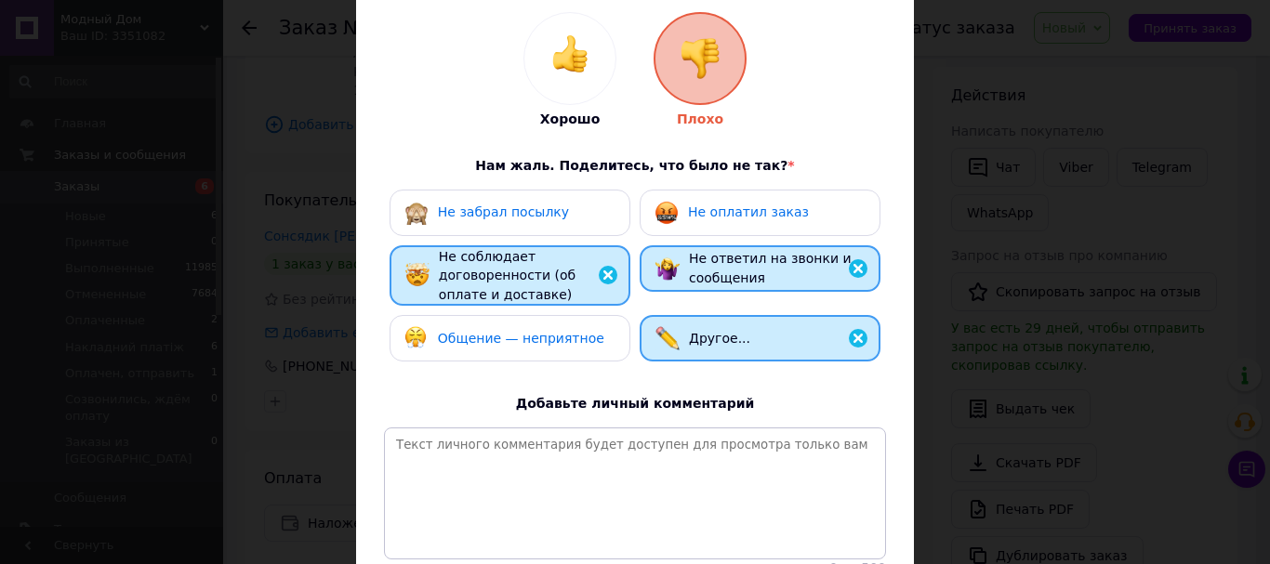
click at [704, 208] on span "Не оплатил заказ" at bounding box center [748, 212] width 121 height 15
click at [566, 331] on span "Общение — неприятное" at bounding box center [521, 338] width 166 height 15
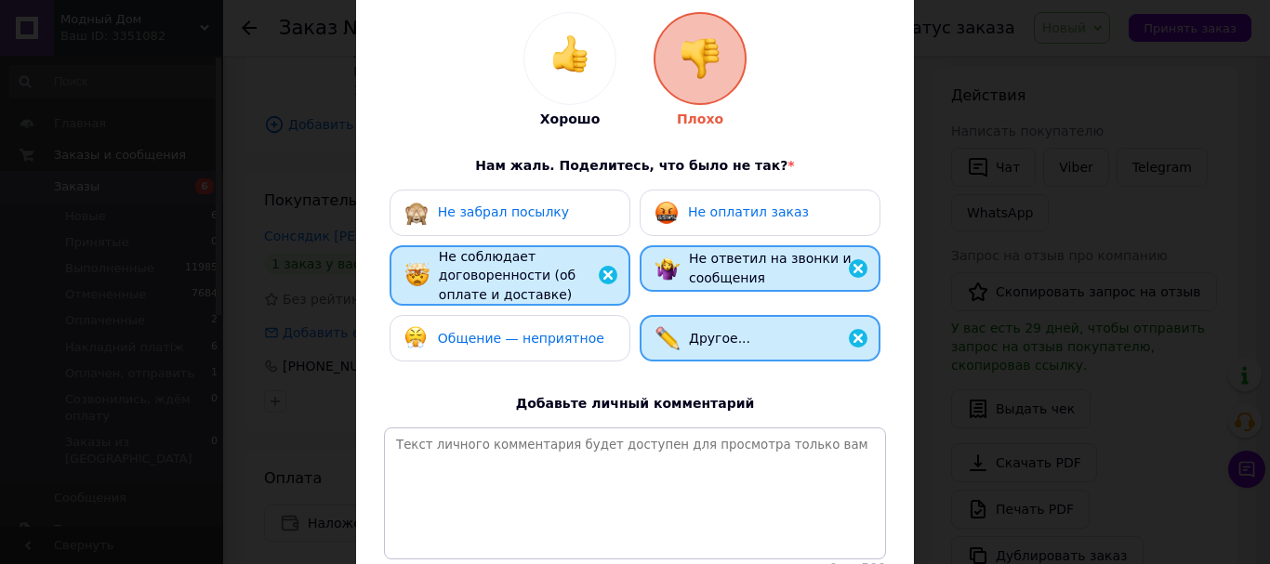
click at [566, 331] on span "Общение — неприятное" at bounding box center [521, 338] width 166 height 15
click at [779, 218] on span "Не оплатил заказ" at bounding box center [748, 212] width 121 height 15
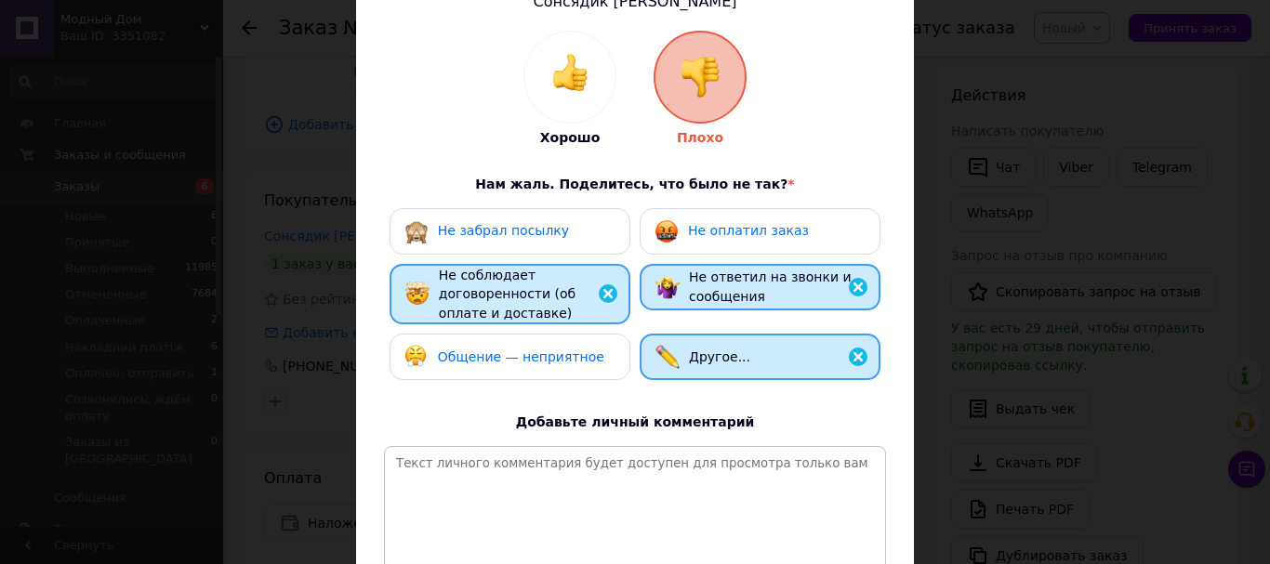
scroll to position [166, 0]
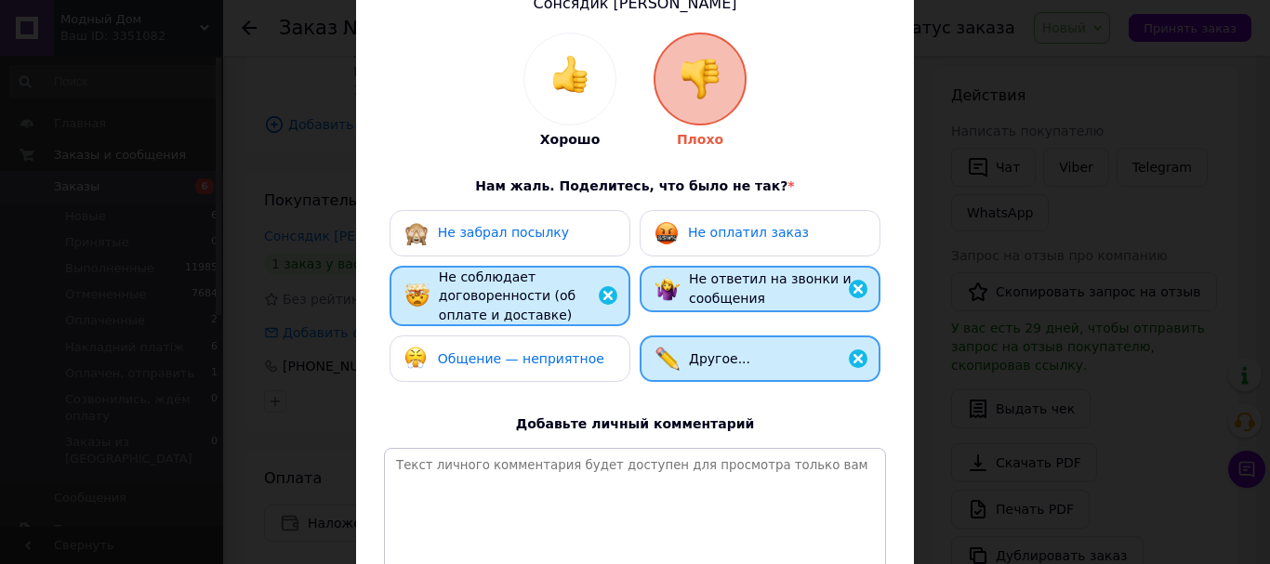
click at [740, 239] on span "Не оплатил заказ" at bounding box center [748, 232] width 121 height 15
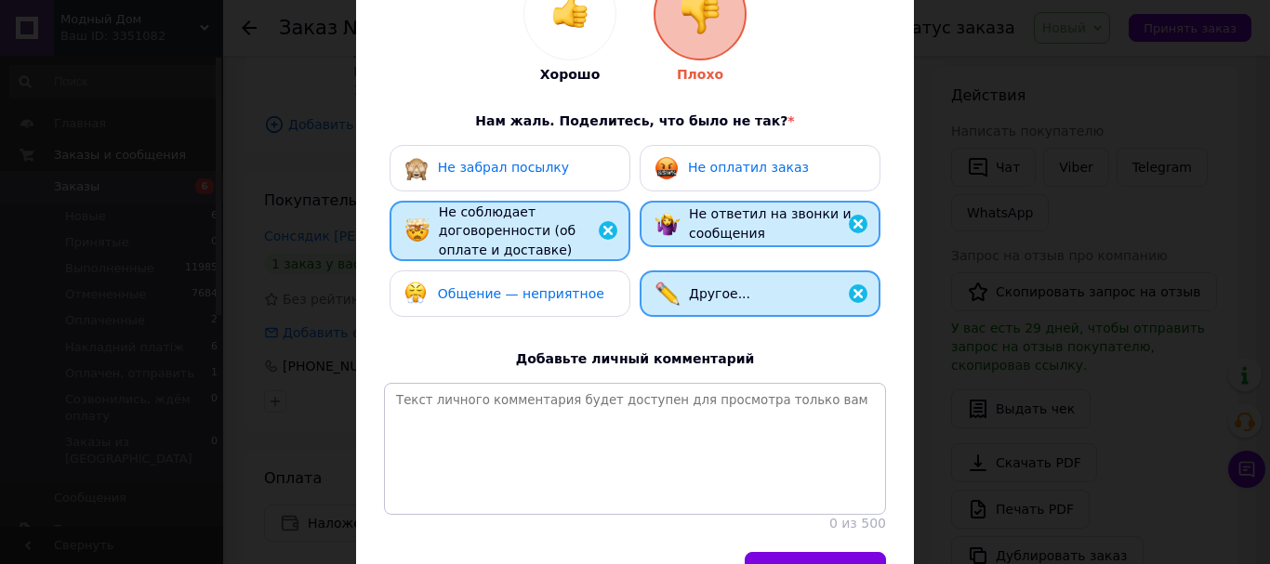
scroll to position [258, 0]
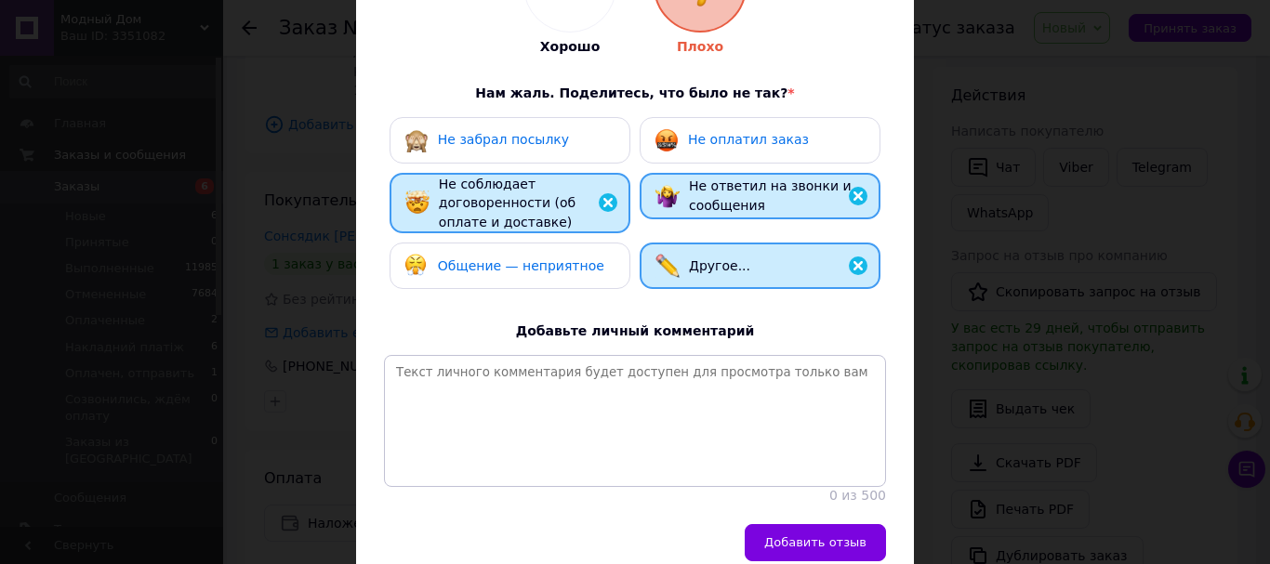
click at [585, 260] on div "Общение — неприятное" at bounding box center [509, 266] width 211 height 24
click at [574, 271] on span "Общение — неприятное" at bounding box center [521, 265] width 166 height 15
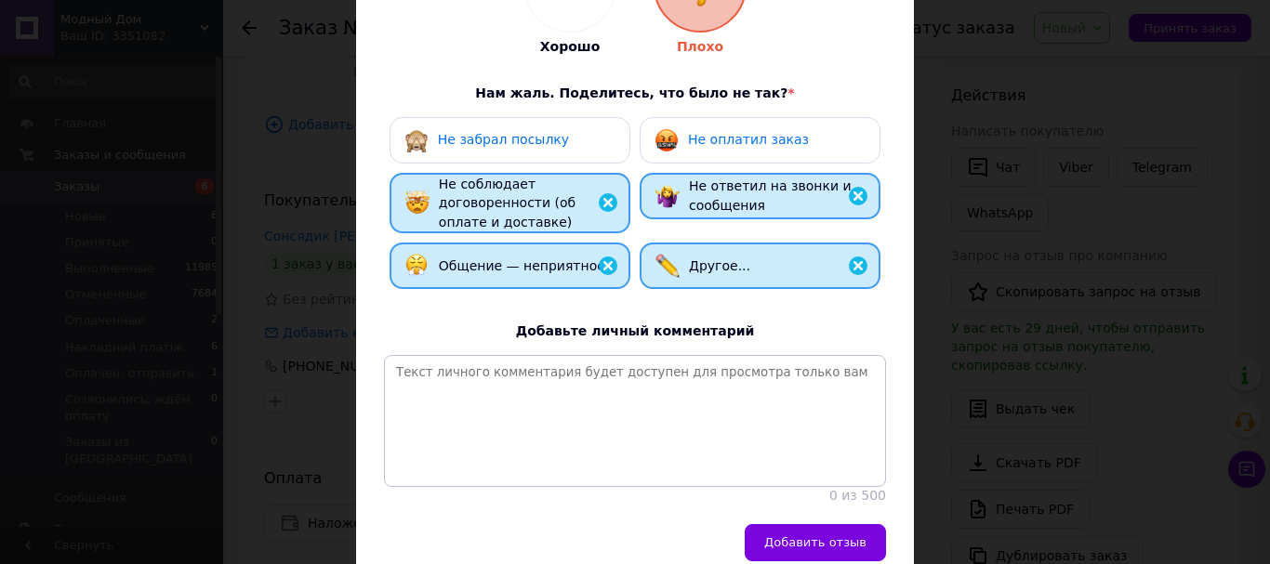
click at [710, 140] on span "Не оплатил заказ" at bounding box center [748, 139] width 121 height 15
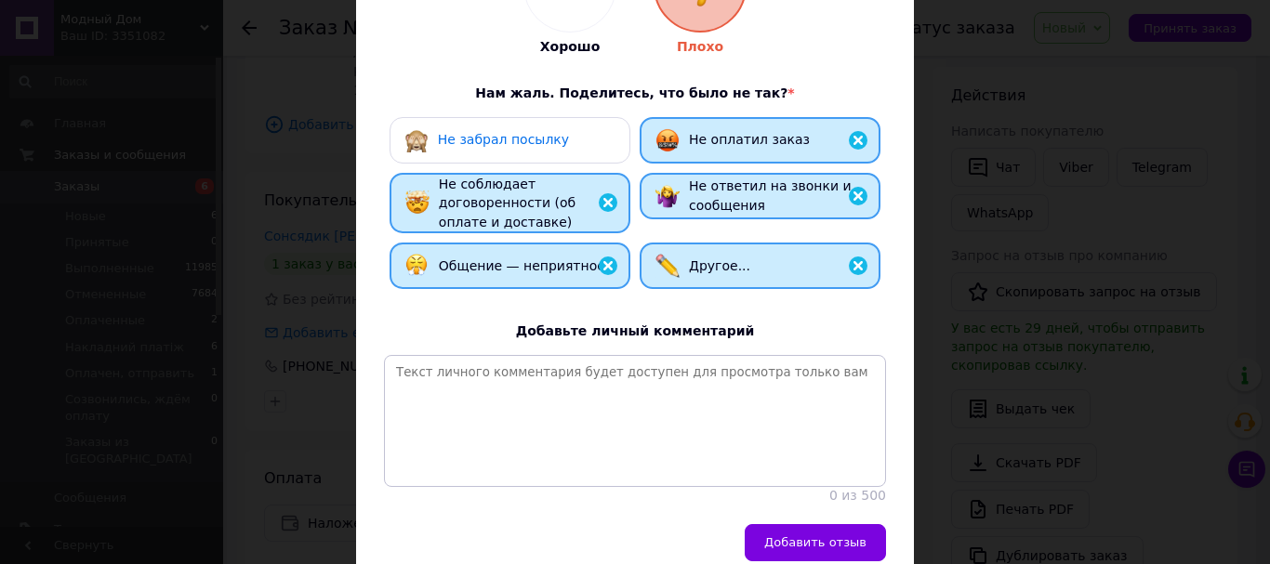
click at [665, 352] on div "Хорошо Плохо Нам жаль. Поделитесь, что было не так? * Не забрал посылку Не опла…" at bounding box center [635, 222] width 502 height 565
click at [624, 388] on textarea at bounding box center [635, 421] width 502 height 132
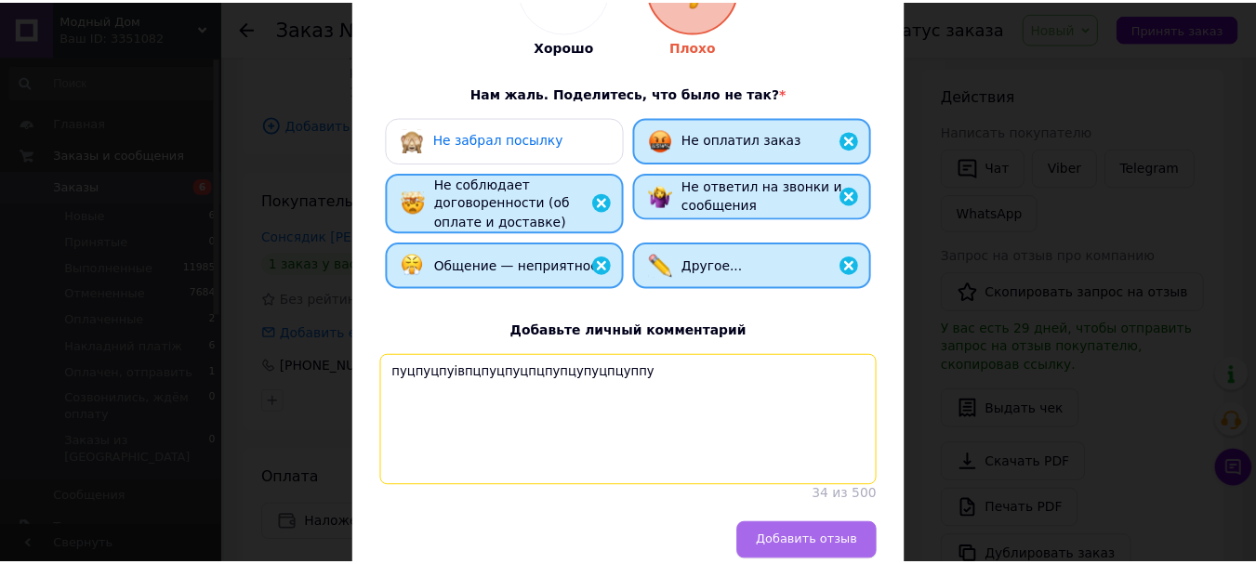
scroll to position [351, 0]
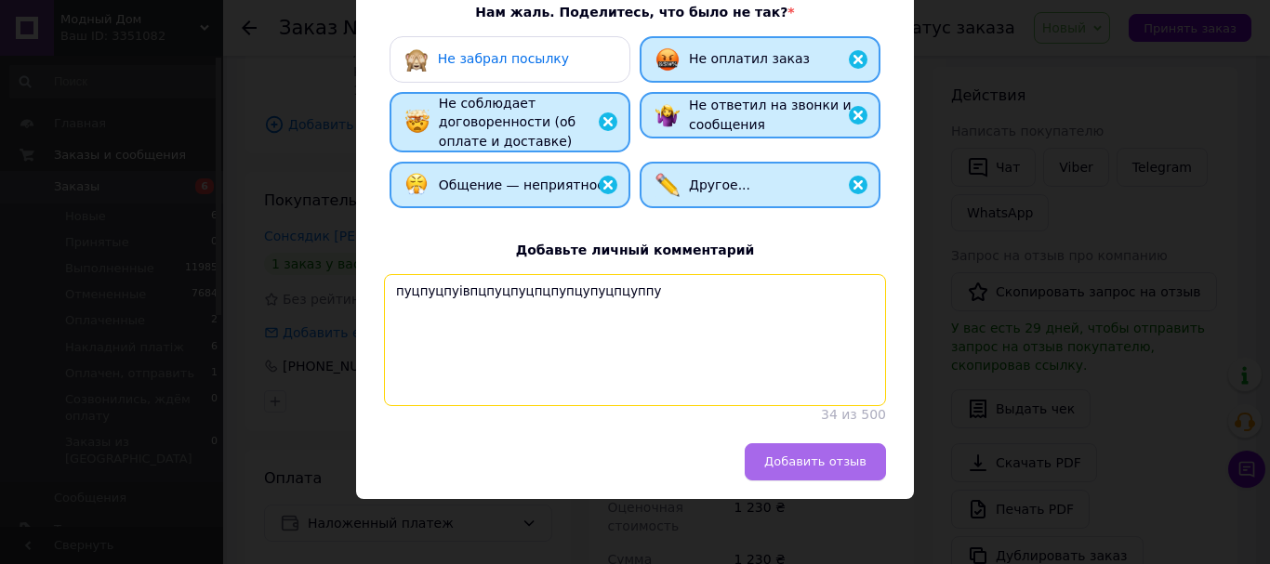
type textarea "пуцпуцпуівпцпуцпуцпцпупцупуцпцуппу"
click at [856, 456] on span "Добавить отзыв" at bounding box center [815, 462] width 102 height 14
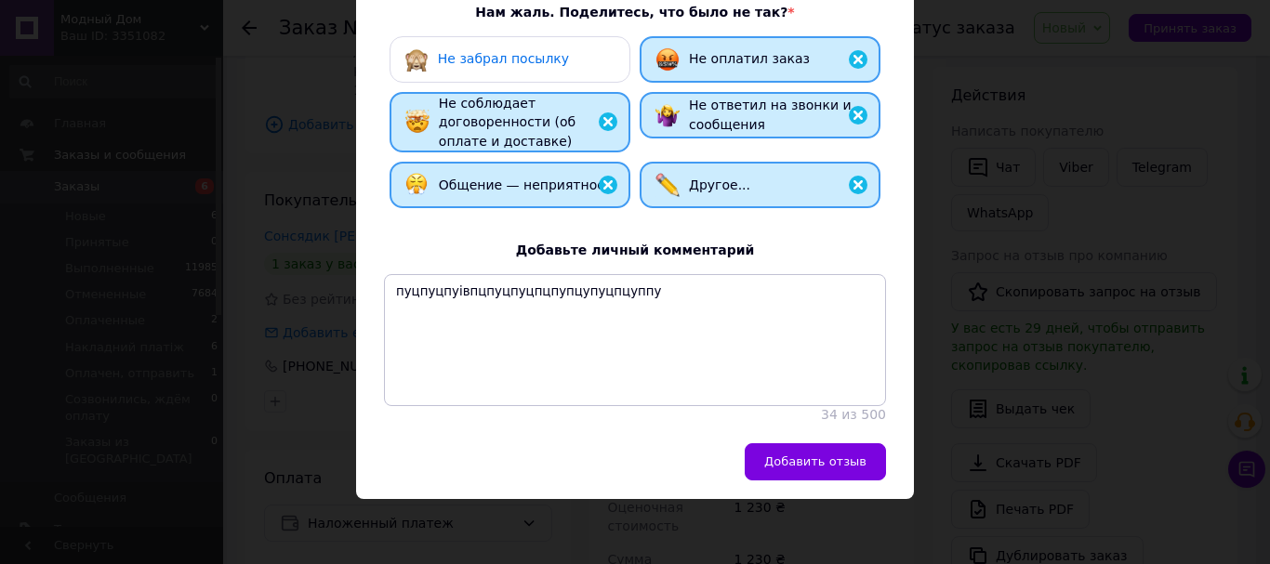
click at [856, 456] on div "Добавить отзыв" at bounding box center [630, 462] width 511 height 37
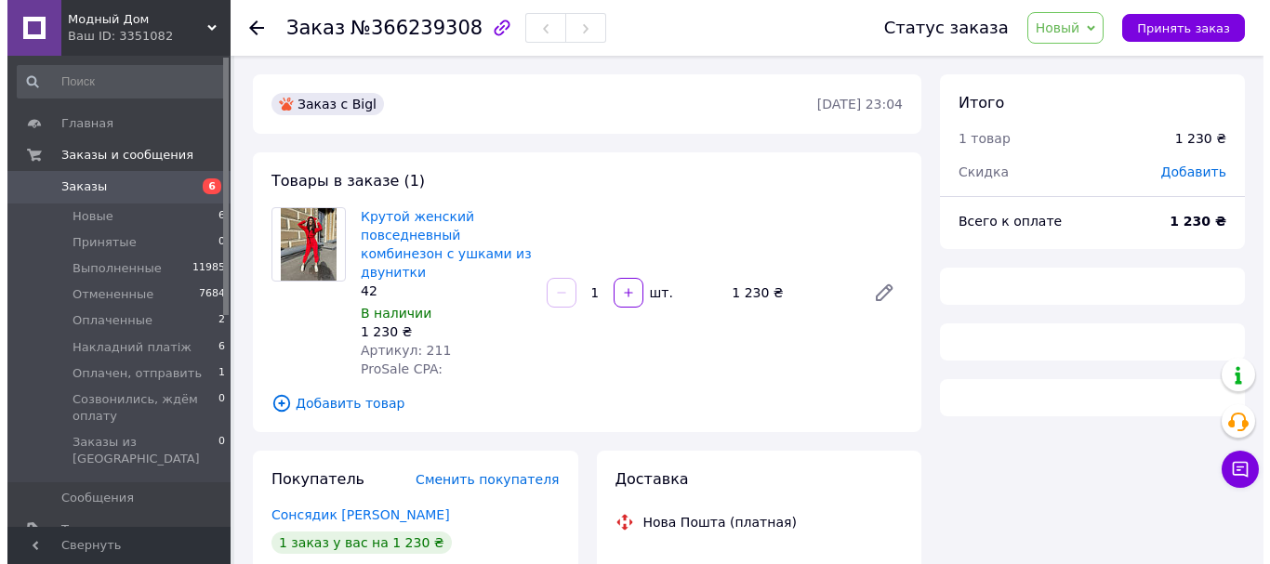
scroll to position [298, 0]
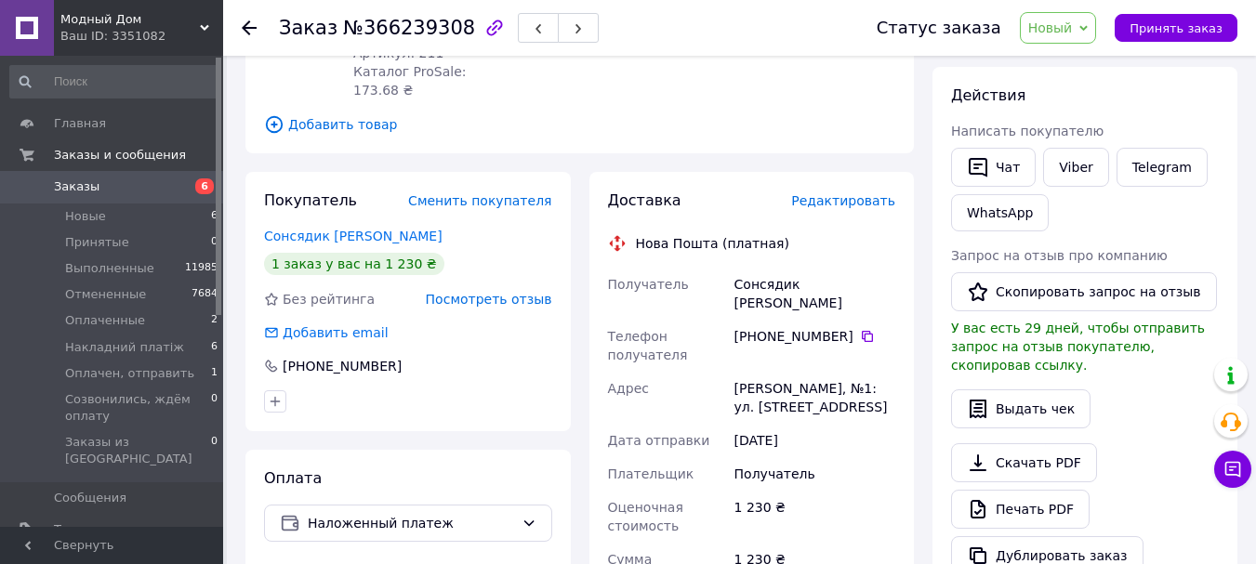
click at [517, 292] on span "Посмотреть отзыв" at bounding box center [489, 299] width 126 height 15
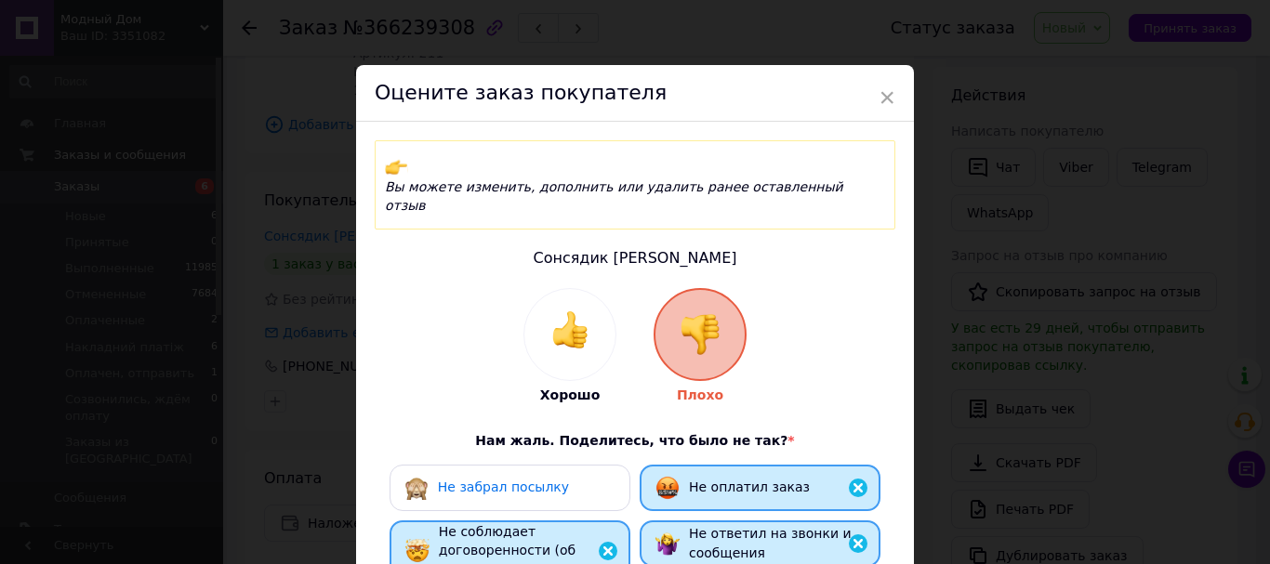
click at [519, 465] on div "Не забрал посылку" at bounding box center [510, 488] width 241 height 46
click at [519, 476] on div "Не забрал посылку" at bounding box center [486, 488] width 165 height 24
click at [556, 476] on div "Не забрал посылку" at bounding box center [509, 488] width 211 height 24
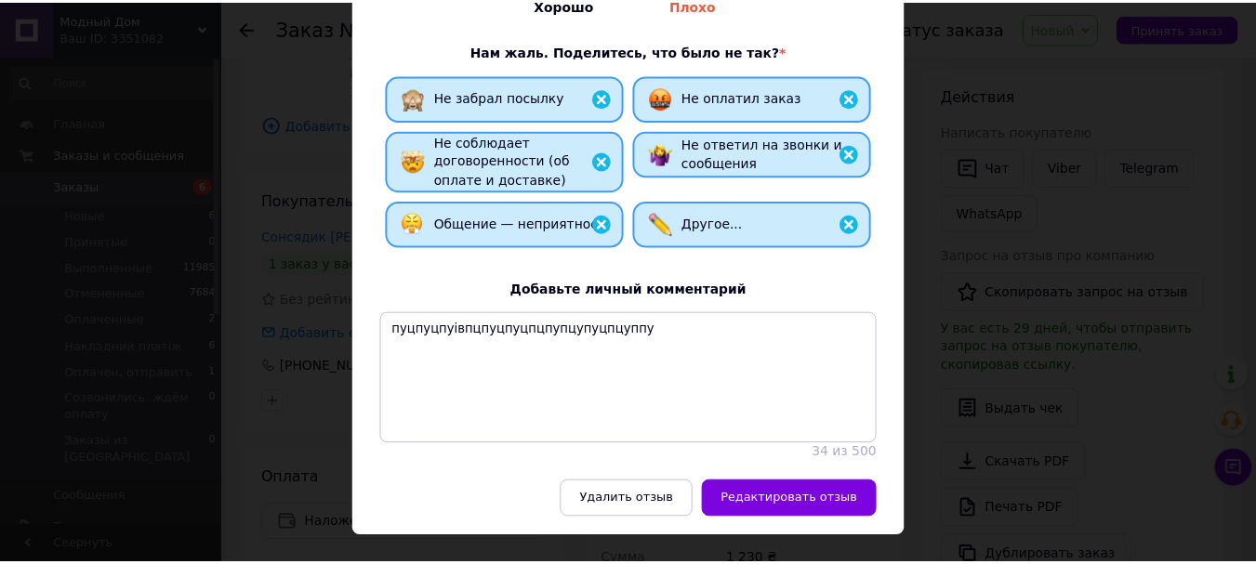
scroll to position [404, 0]
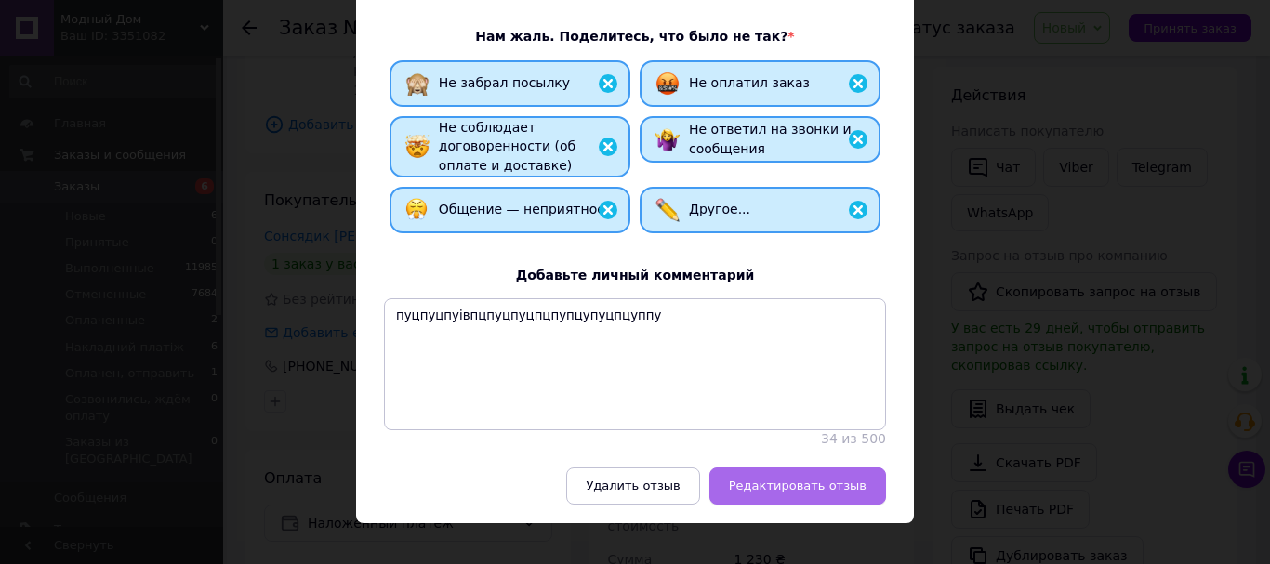
click at [784, 468] on button "Редактировать отзыв" at bounding box center [797, 486] width 177 height 37
click at [784, 468] on div "Удалить отзыв Редактировать отзыв" at bounding box center [630, 486] width 511 height 37
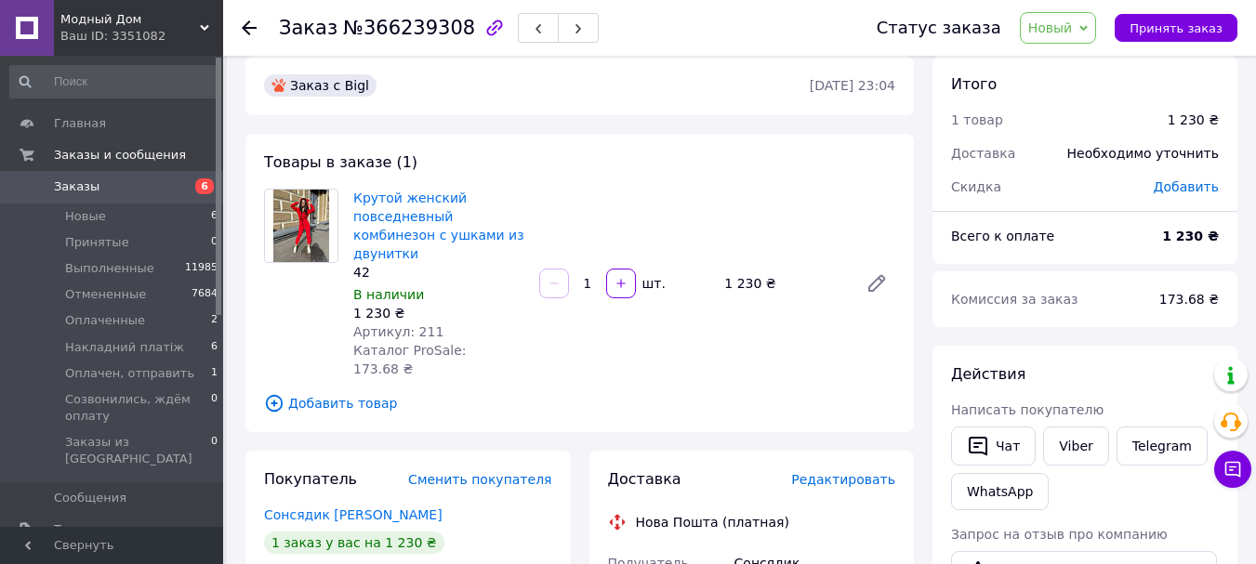
scroll to position [0, 0]
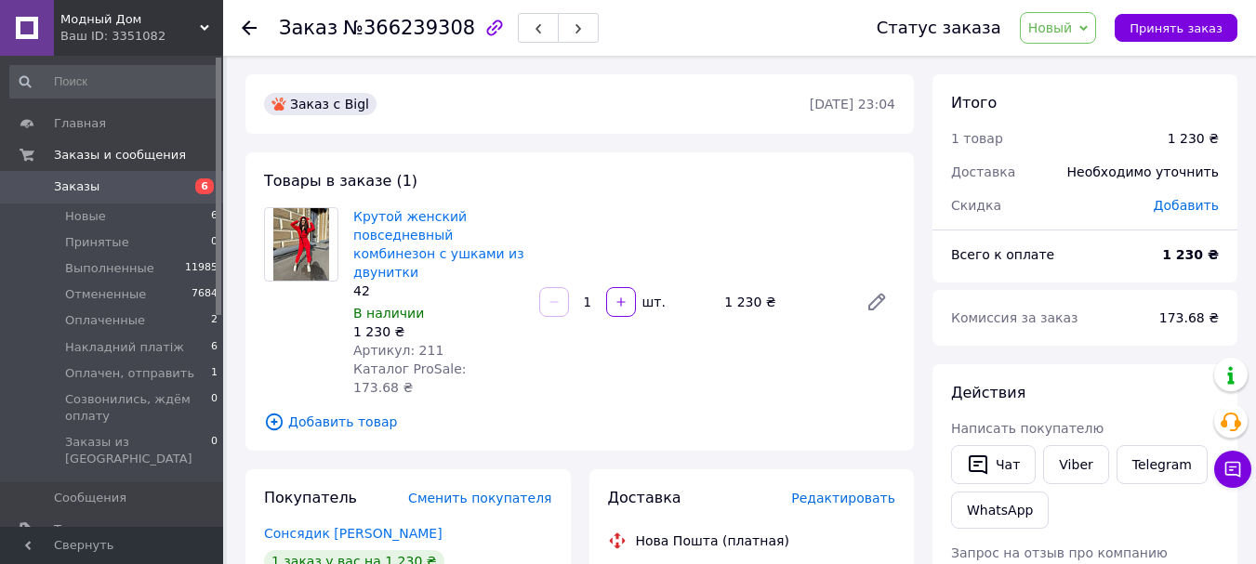
click at [112, 176] on link "Заказы 6" at bounding box center [114, 187] width 229 height 32
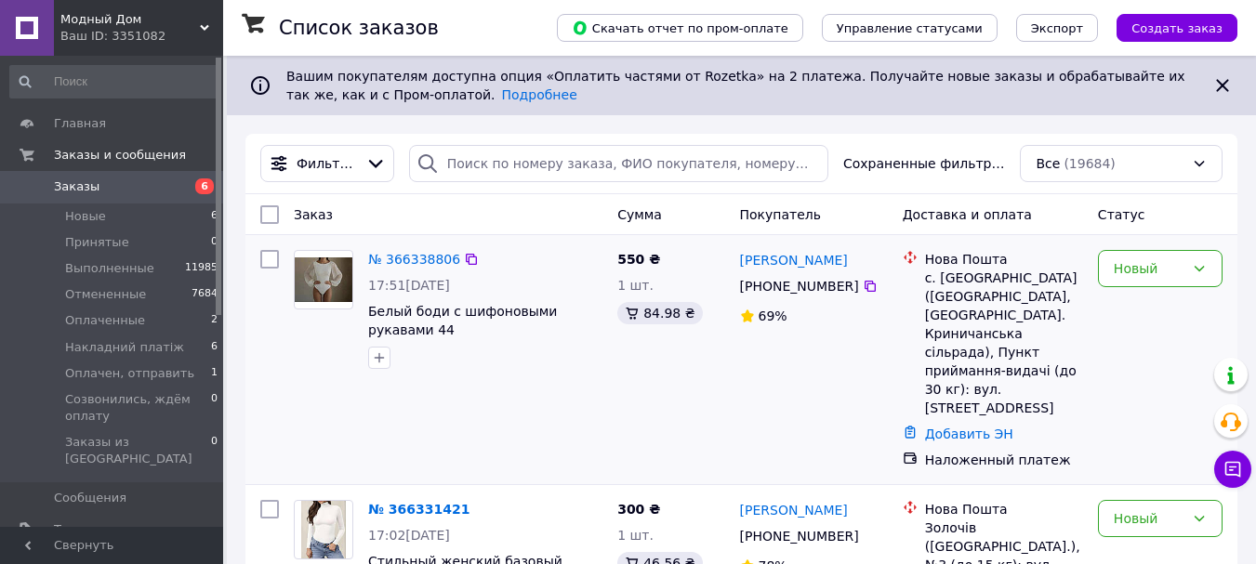
scroll to position [103, 0]
